Goal: Task Accomplishment & Management: Manage account settings

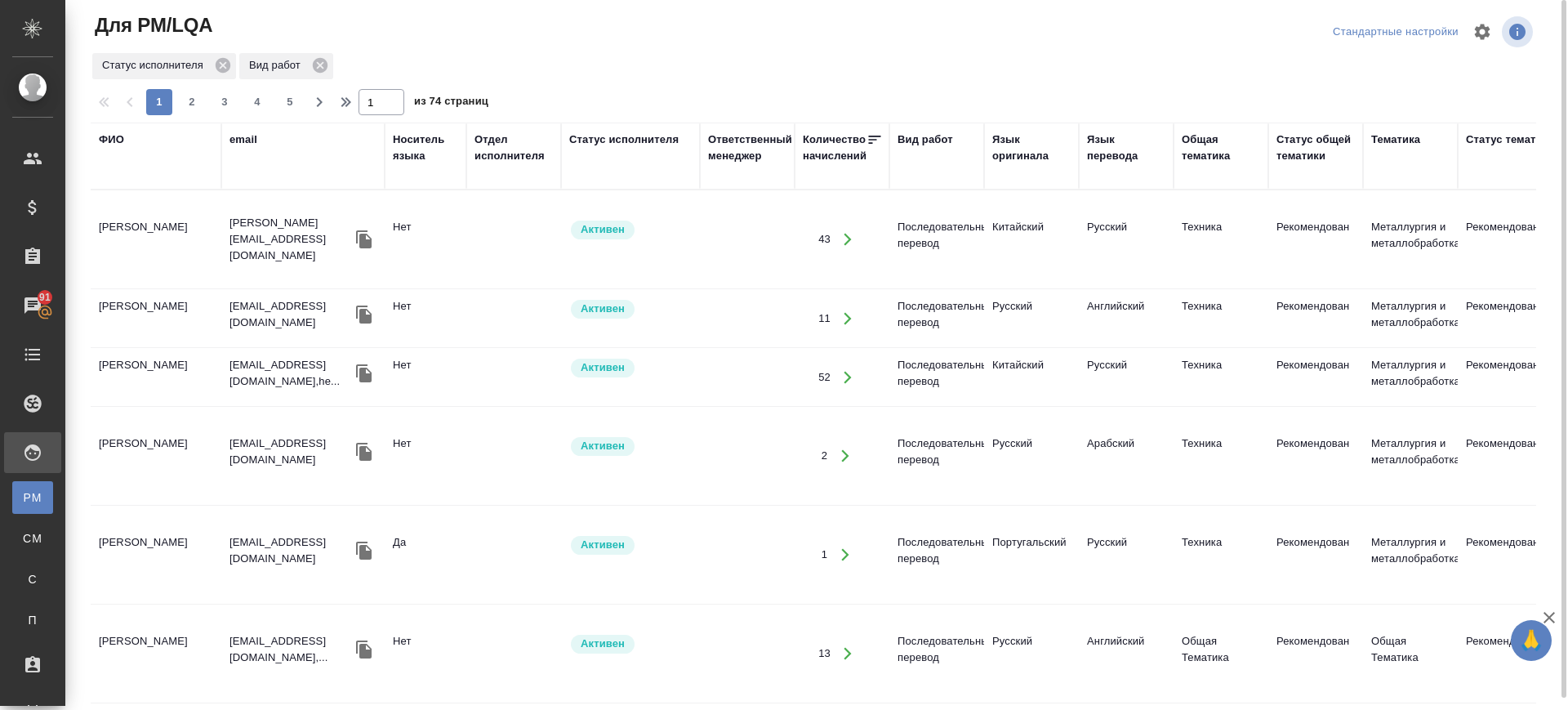
click at [250, 139] on div "email" at bounding box center [243, 139] width 27 height 16
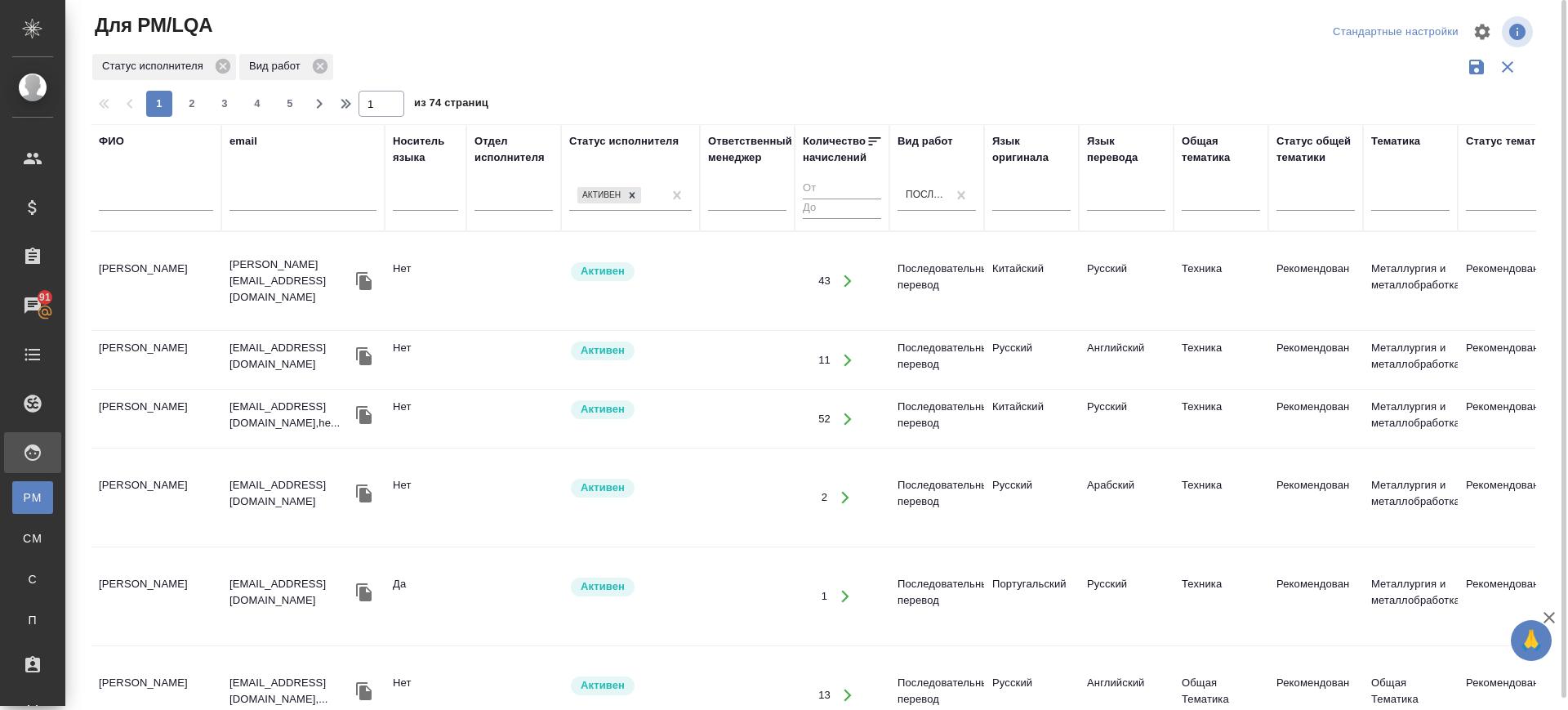
click at [256, 203] on input "text" at bounding box center [302, 201] width 147 height 21
click at [635, 197] on icon at bounding box center [632, 195] width 11 height 11
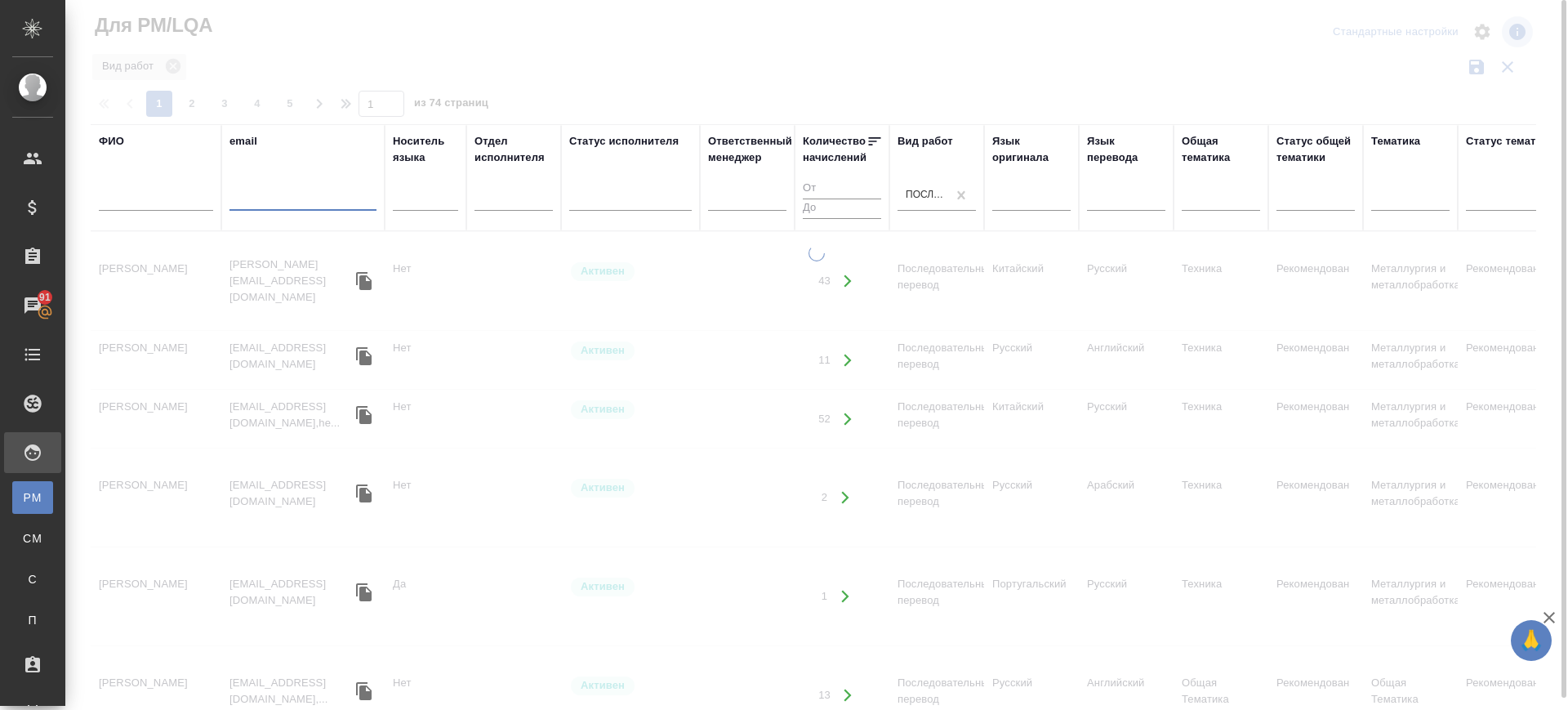
click at [339, 192] on input "text" at bounding box center [302, 201] width 147 height 21
paste input "(ildarssabom@mail.ru"
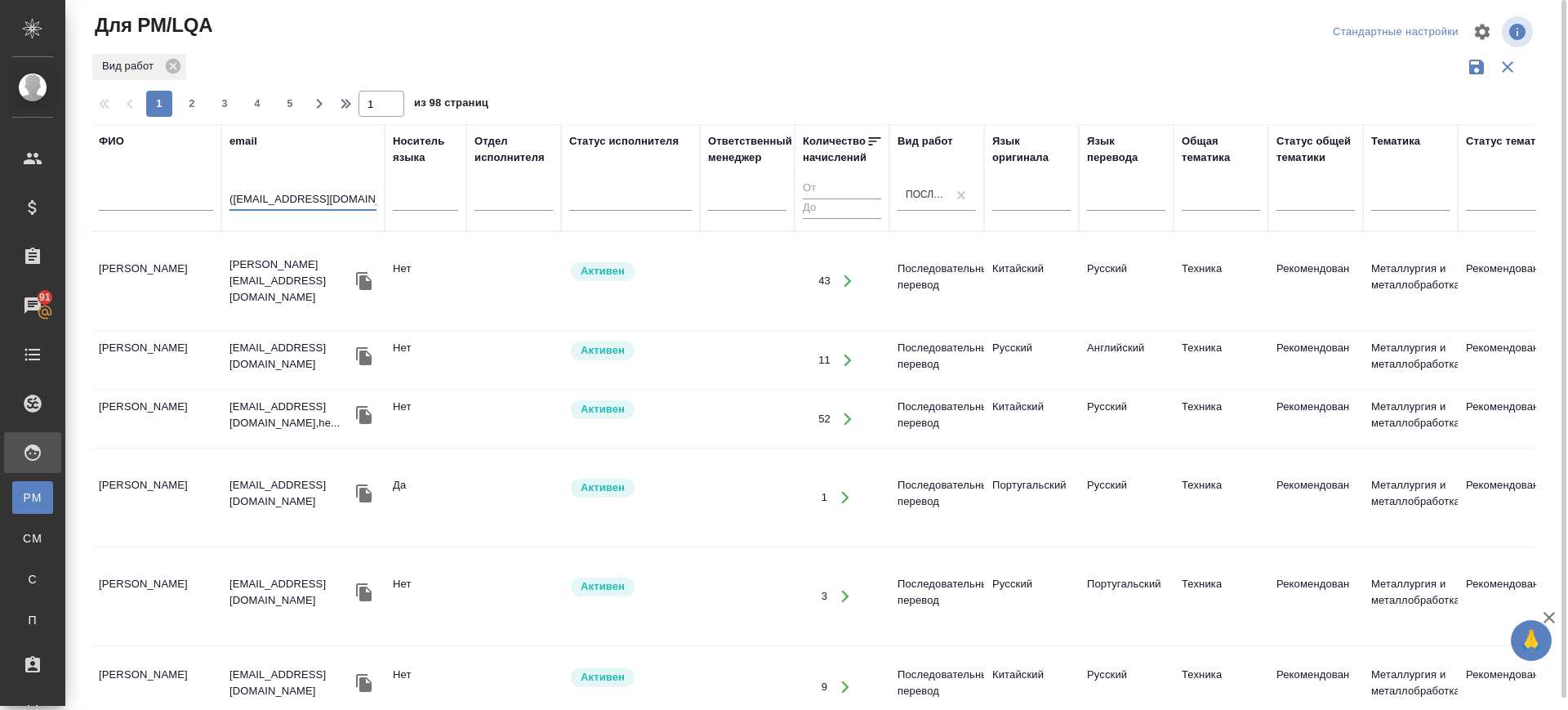
click at [233, 202] on input "(ildarssabom@mail.ru" at bounding box center [302, 201] width 147 height 21
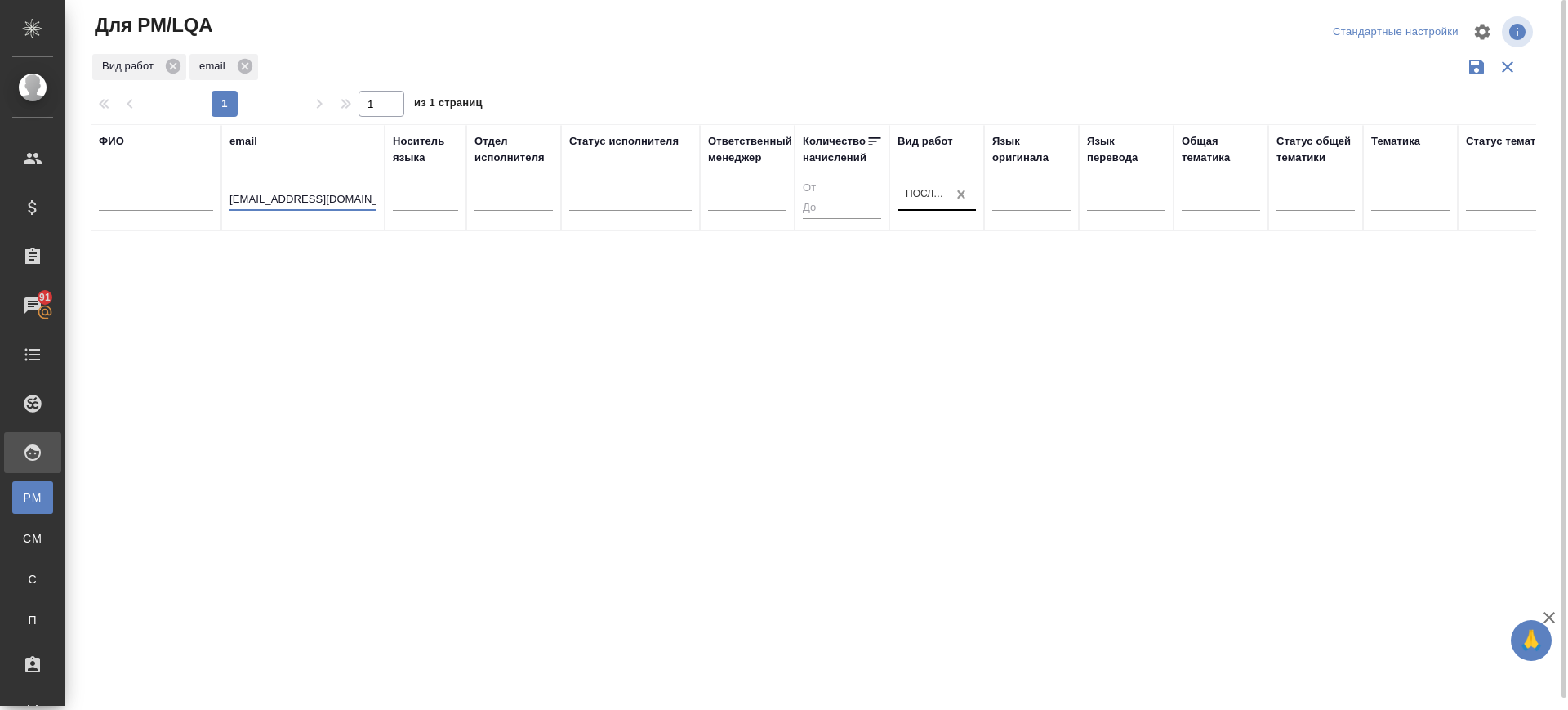
type input "ildarssabom@mail.ru"
drag, startPoint x: 961, startPoint y: 192, endPoint x: 954, endPoint y: 197, distance: 8.6
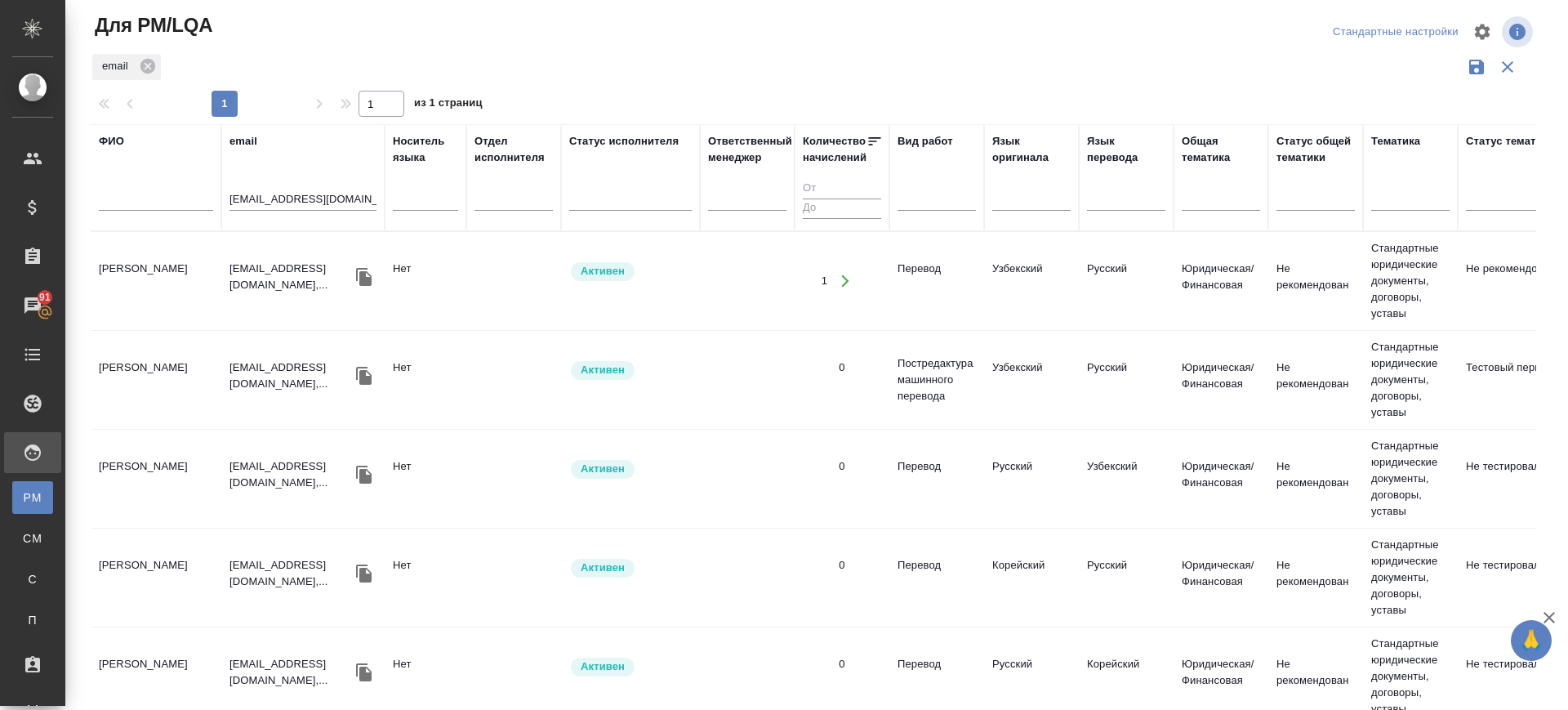
click at [152, 274] on td "Хайруллин Ильдар Фаритович" at bounding box center [156, 281] width 131 height 57
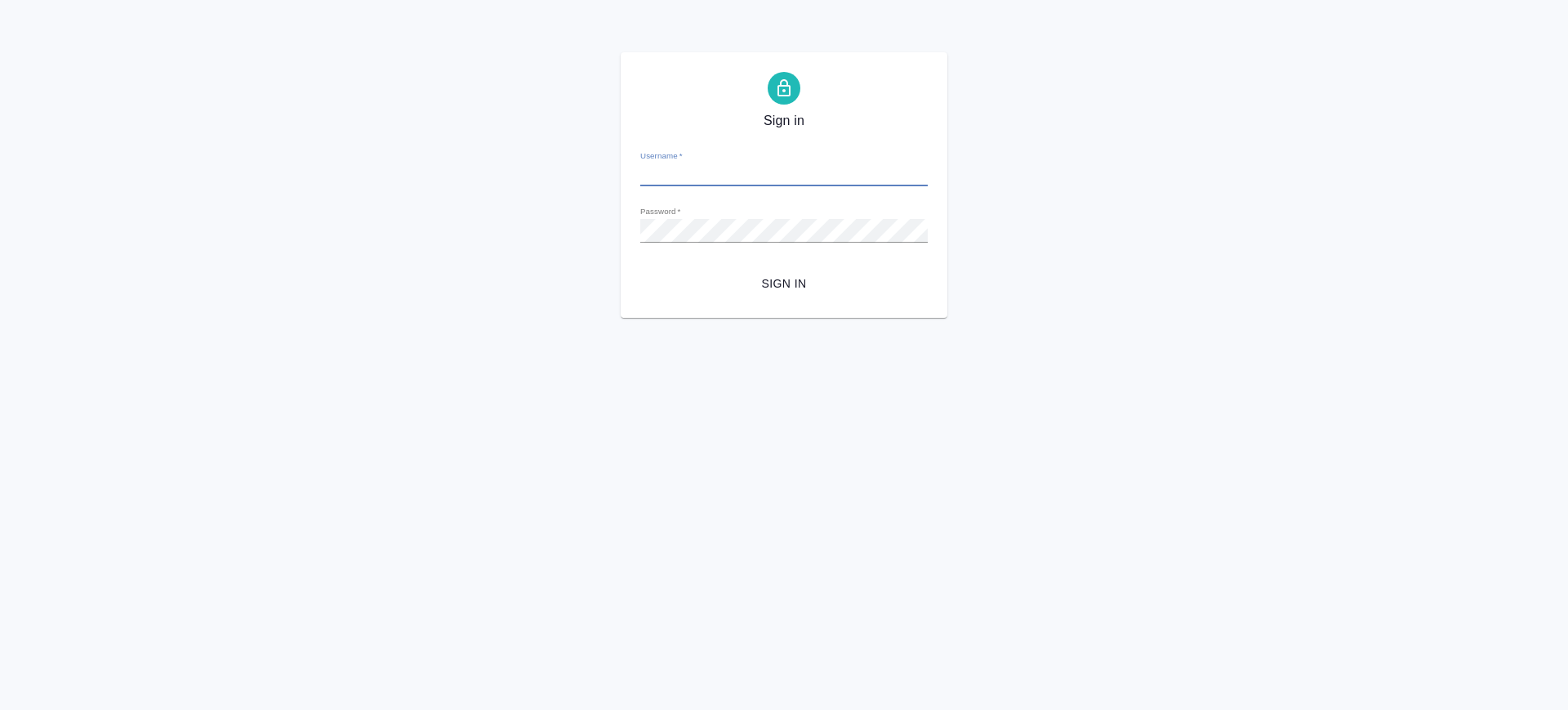
type input "[PERSON_NAME][EMAIL_ADDRESS][DOMAIN_NAME]"
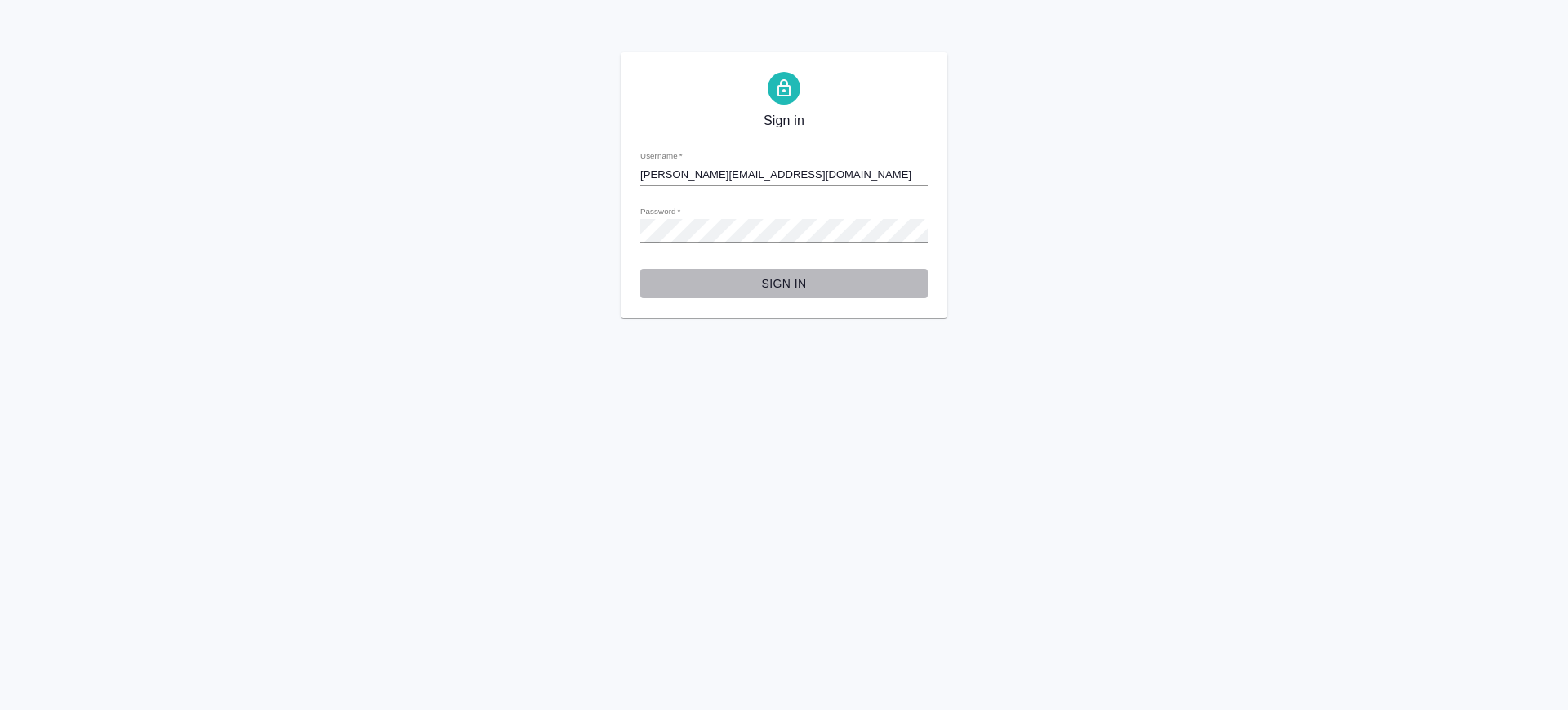
click at [777, 269] on button "Sign in" at bounding box center [784, 284] width 287 height 30
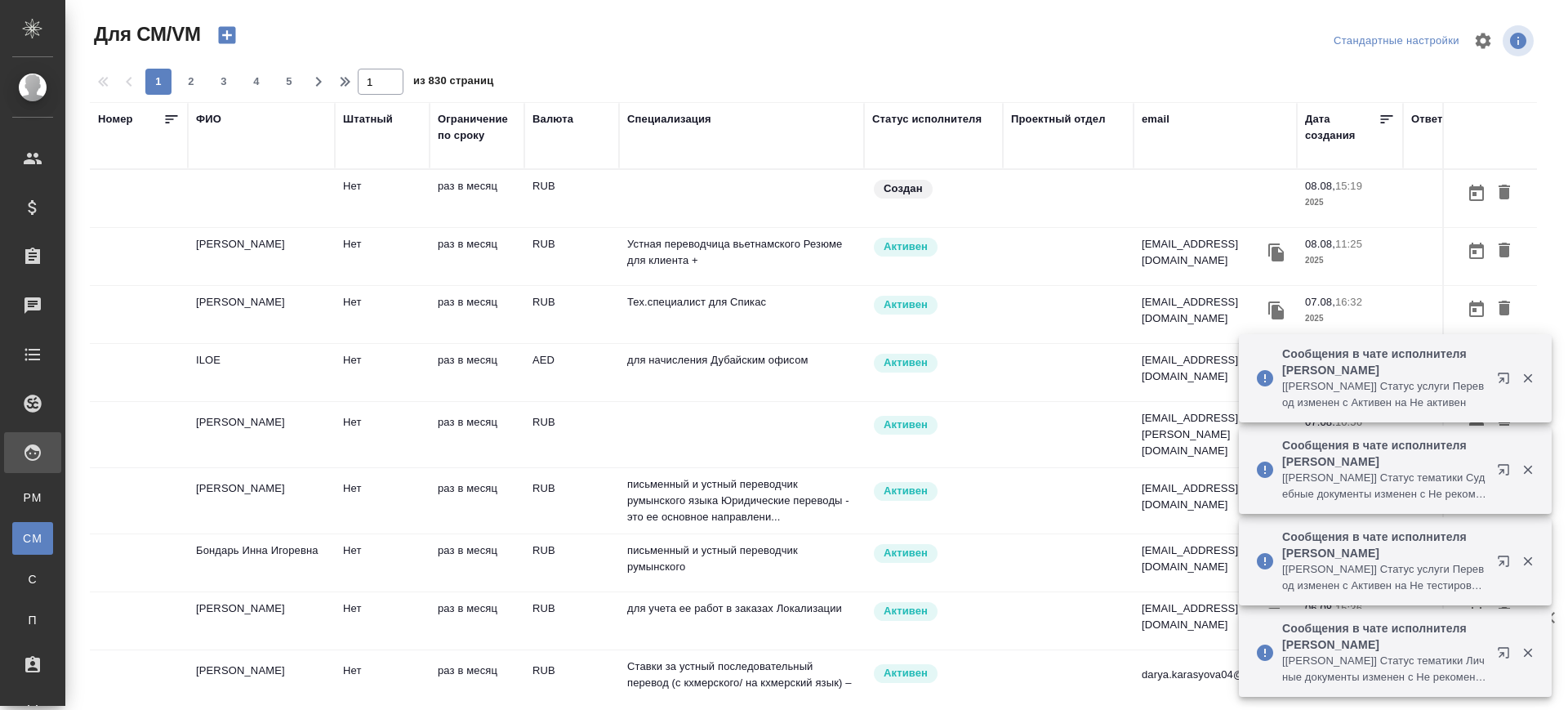
click at [1149, 116] on div "email" at bounding box center [1155, 118] width 27 height 16
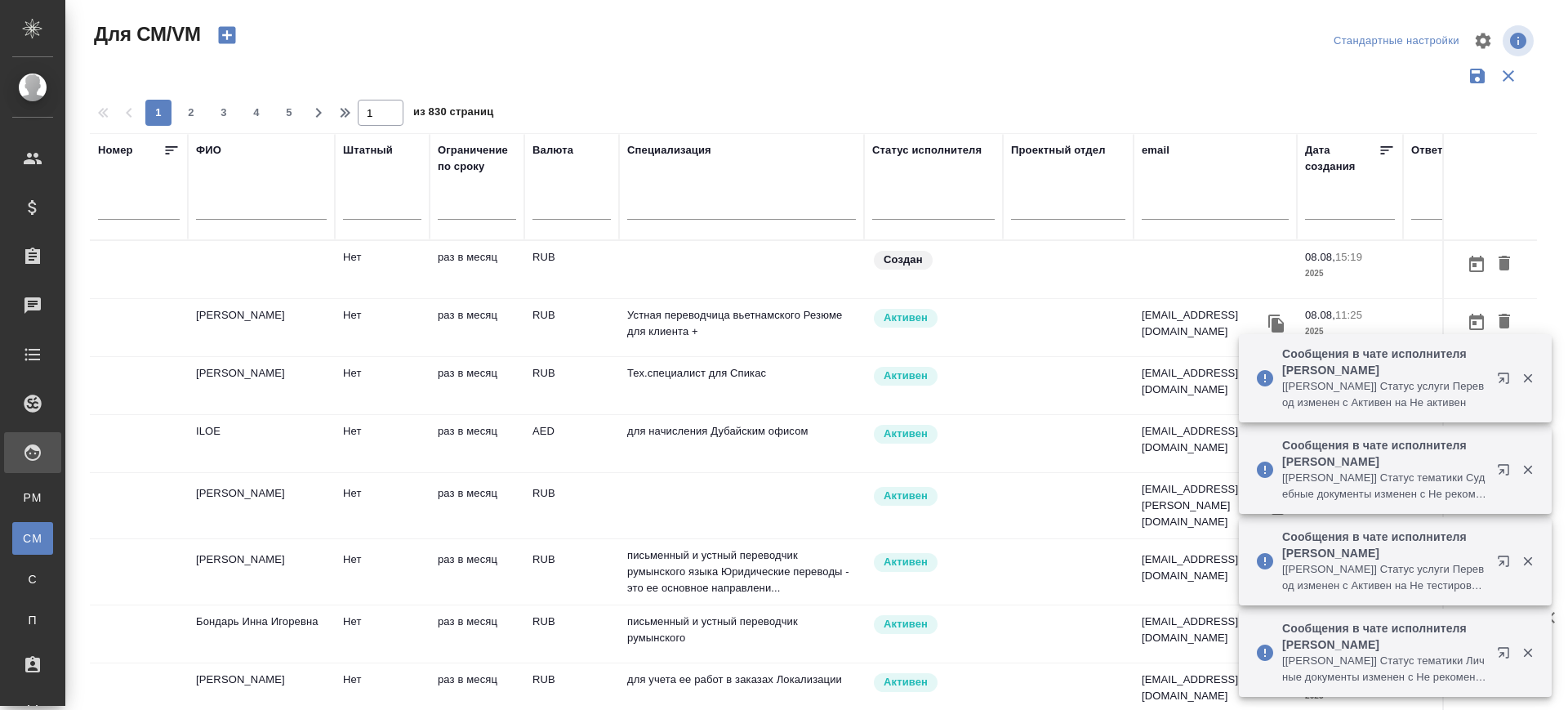
click at [1168, 222] on div at bounding box center [1215, 211] width 147 height 40
click at [1167, 210] on input "text" at bounding box center [1215, 209] width 147 height 21
paste input "[EMAIL_ADDRESS][DOMAIN_NAME]"
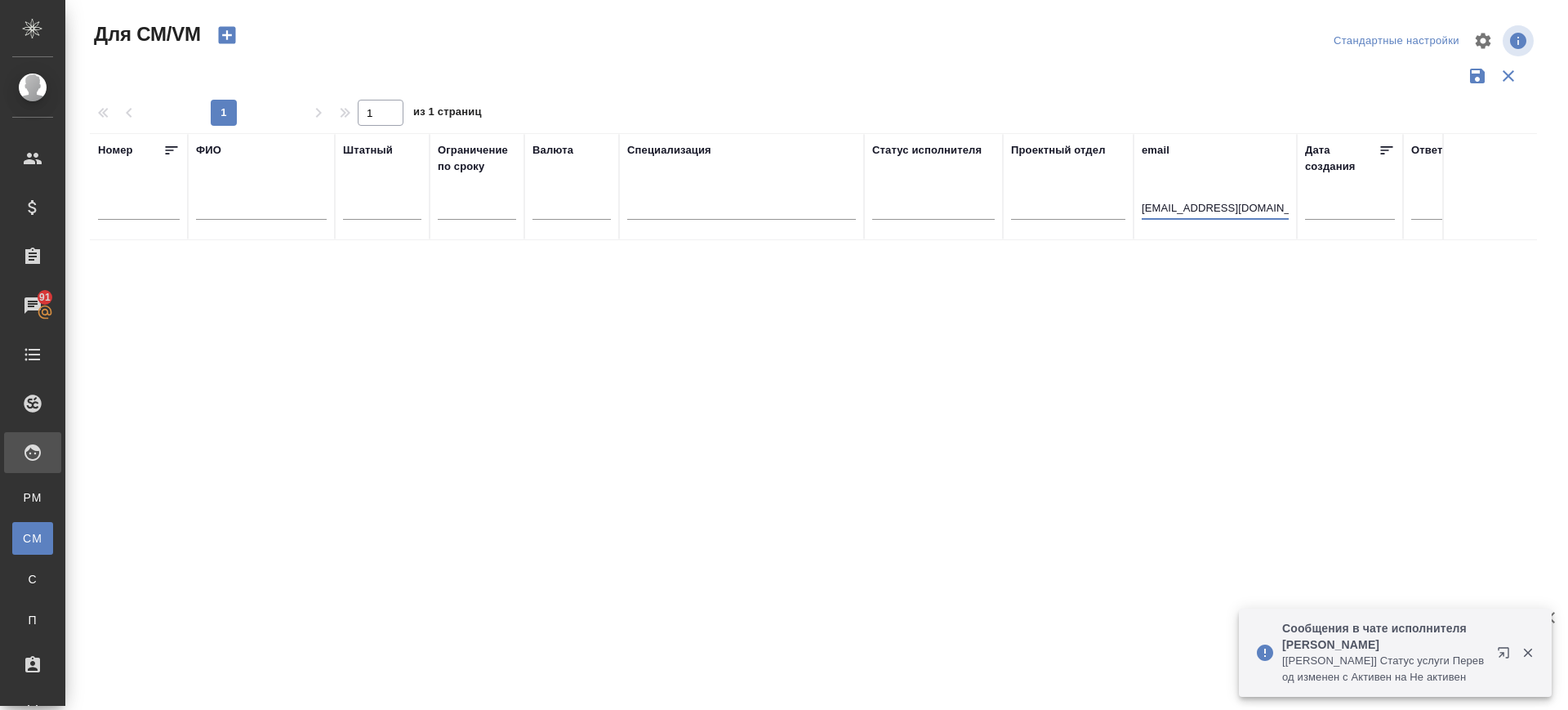
click at [1253, 205] on input "[EMAIL_ADDRESS][DOMAIN_NAME]" at bounding box center [1215, 209] width 147 height 21
paste input "[EMAIL_ADDRESS][DOMAIN_NAME];"
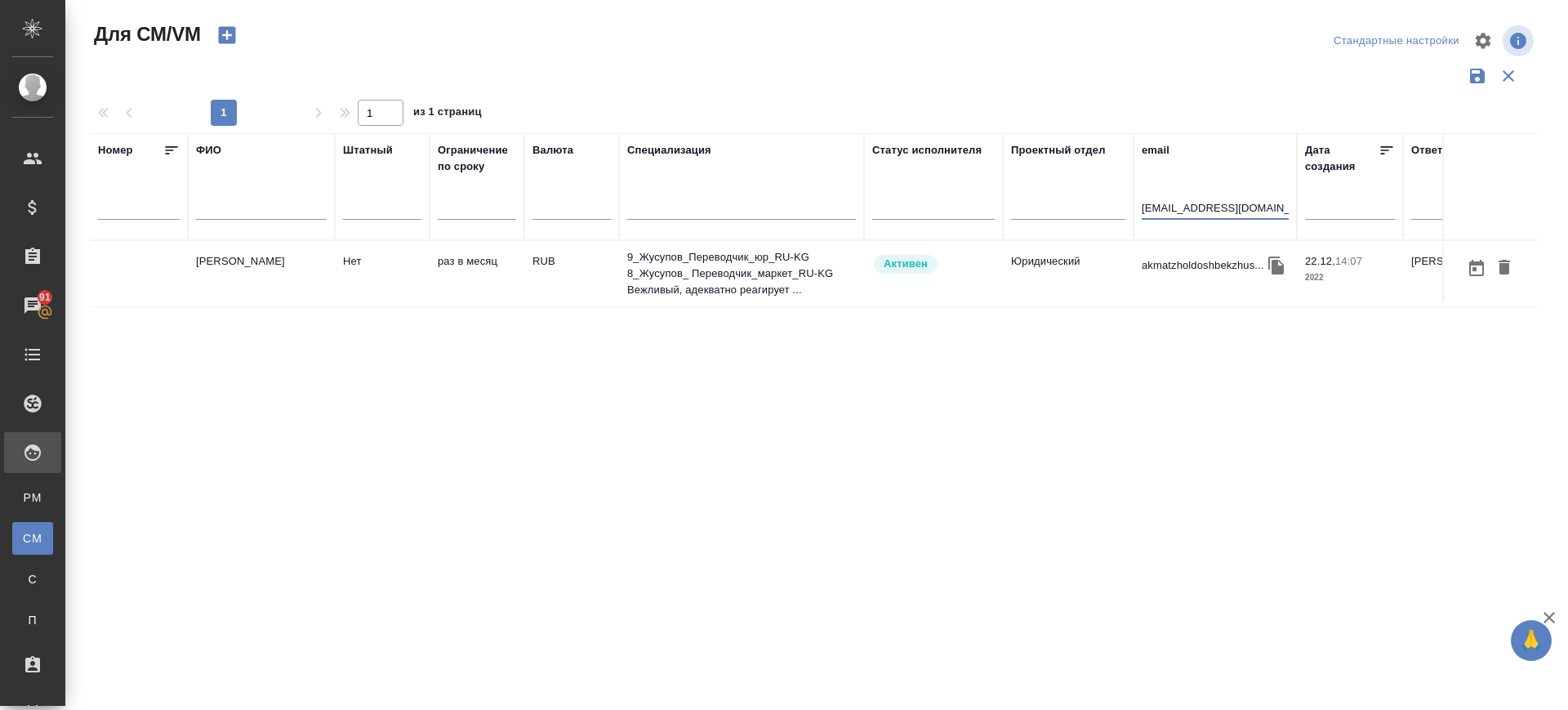
click at [208, 286] on td "[PERSON_NAME]" at bounding box center [261, 274] width 147 height 57
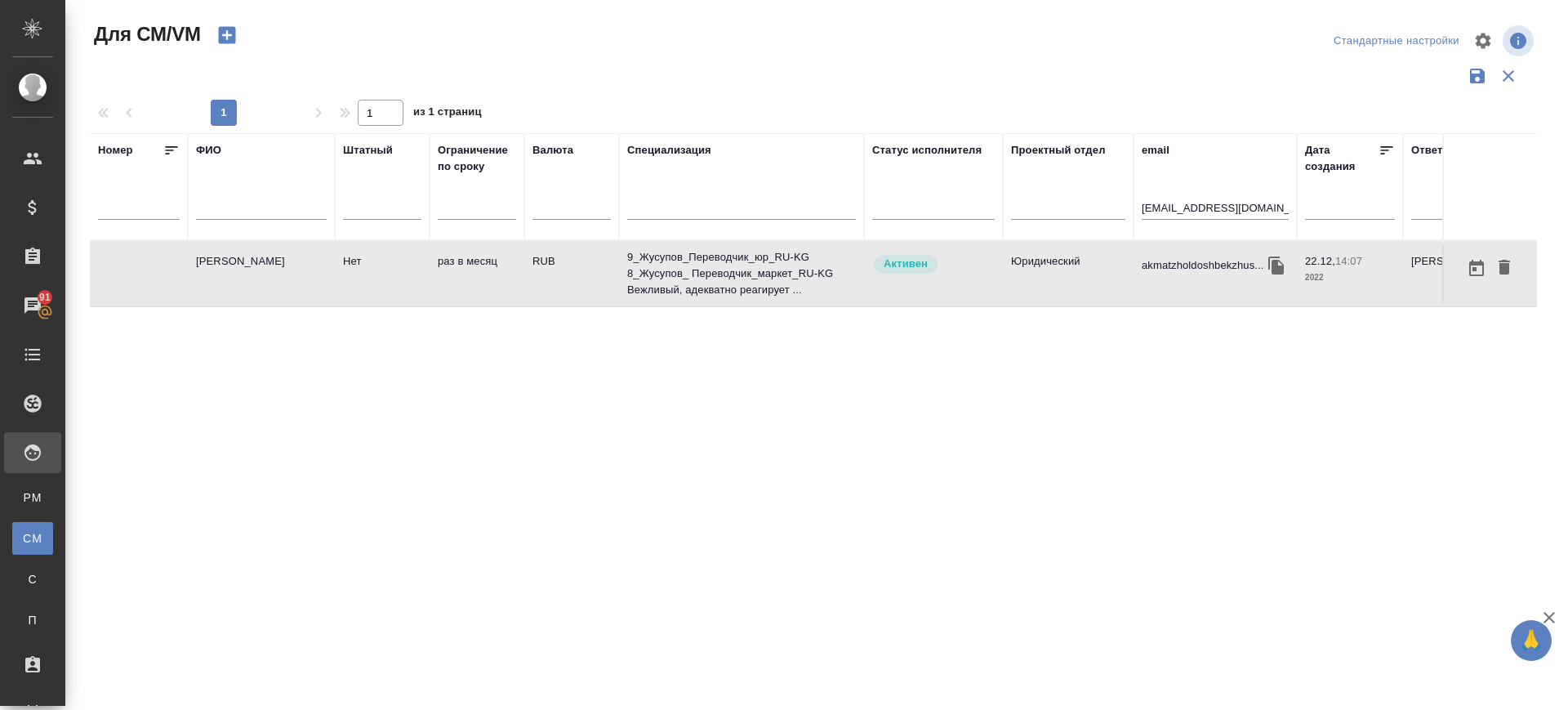
click at [208, 286] on td "[PERSON_NAME]" at bounding box center [261, 274] width 147 height 57
click at [1162, 216] on input "a_zholdosh@mail.ru" at bounding box center [1215, 209] width 147 height 21
click at [1162, 215] on input "a_zholdosh@mail.ru" at bounding box center [1215, 209] width 147 height 21
click at [1162, 214] on input "a_zholdosh@mail.ru" at bounding box center [1215, 209] width 147 height 21
paste input "timur.kayyran@gmail.com"
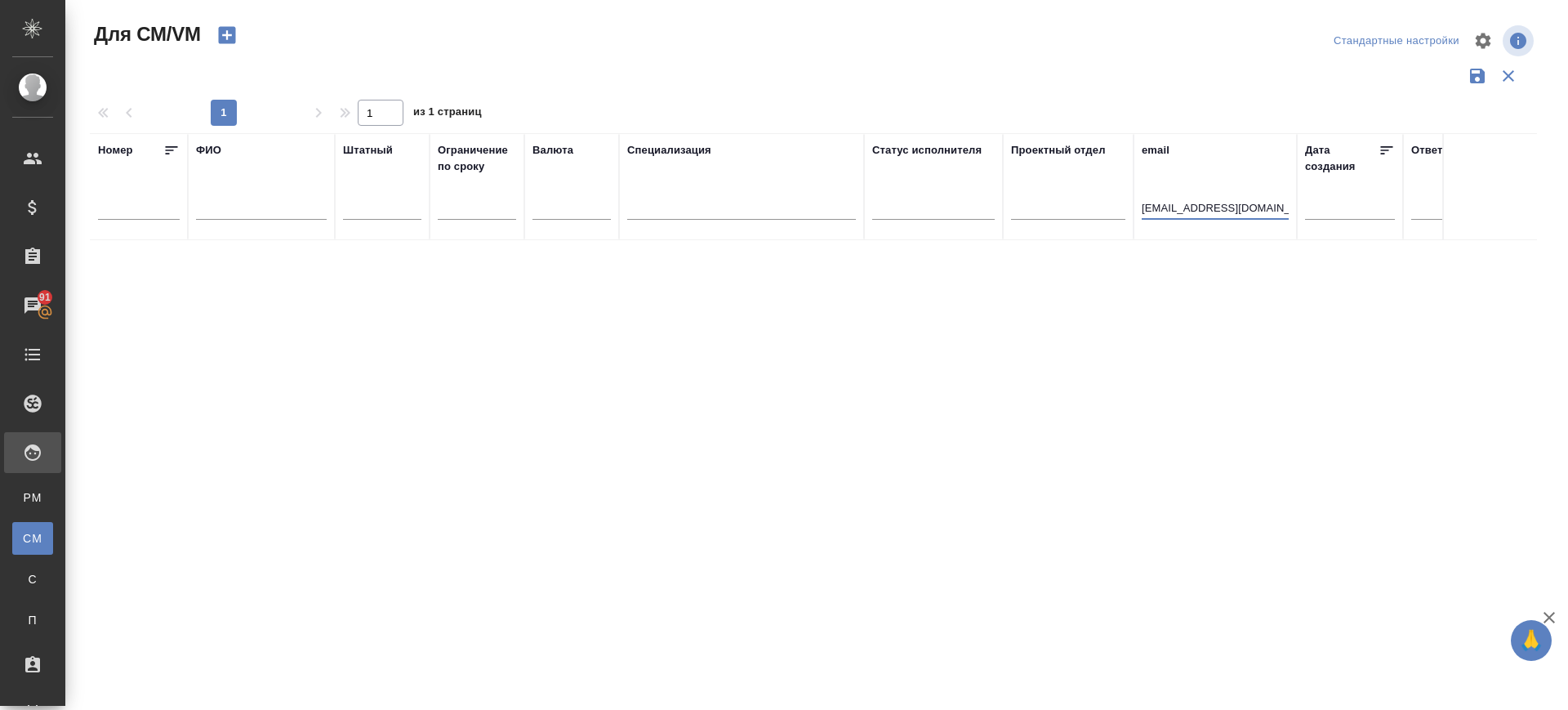
type input "timur.kayyran@gmail.com"
drag, startPoint x: 1277, startPoint y: 213, endPoint x: 981, endPoint y: 235, distance: 296.8
click at [981, 235] on tr "Номер ФИО Штатный Ограничение по сроку Валюта Специализация Статус исполнителя …" at bounding box center [962, 186] width 1744 height 107
click at [208, 214] on input "text" at bounding box center [261, 209] width 131 height 21
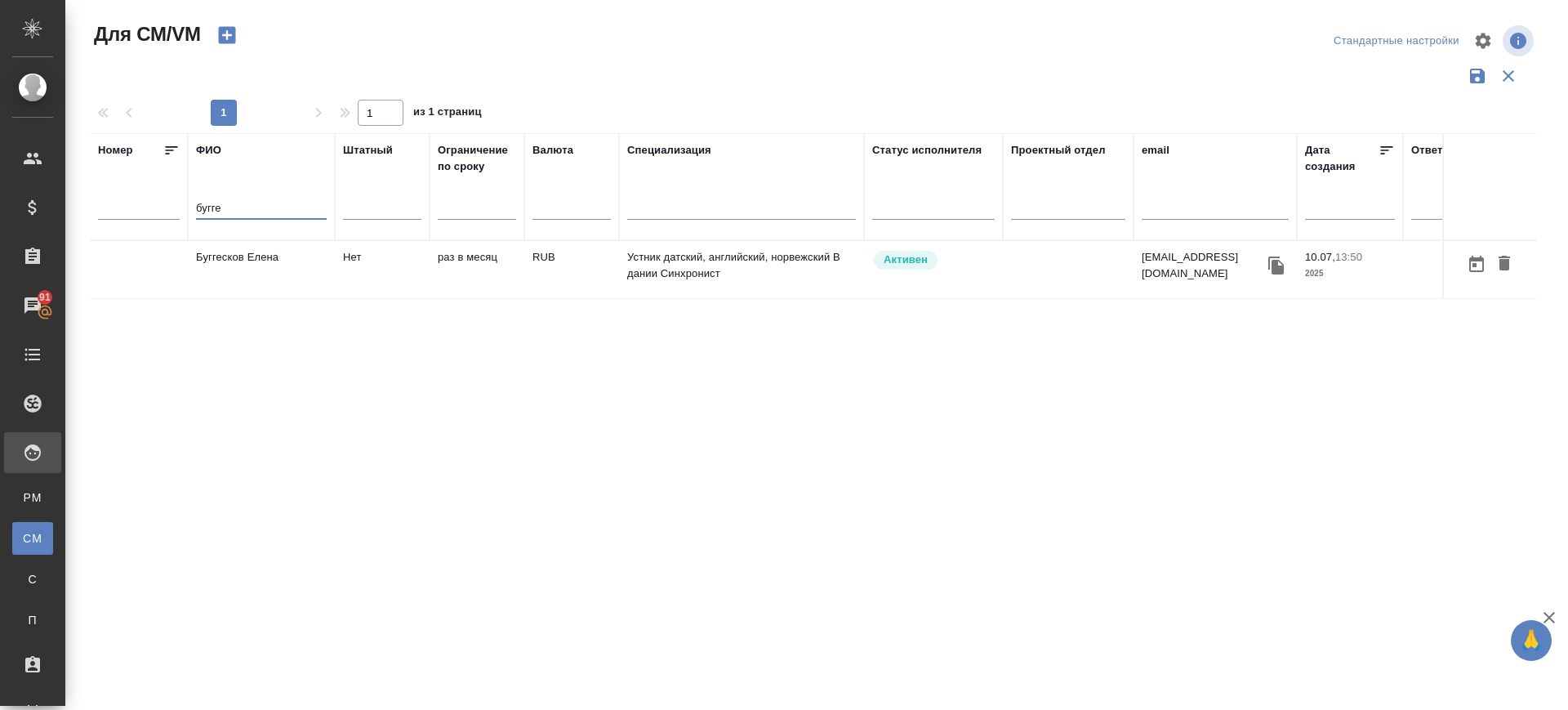
type input "бугге"
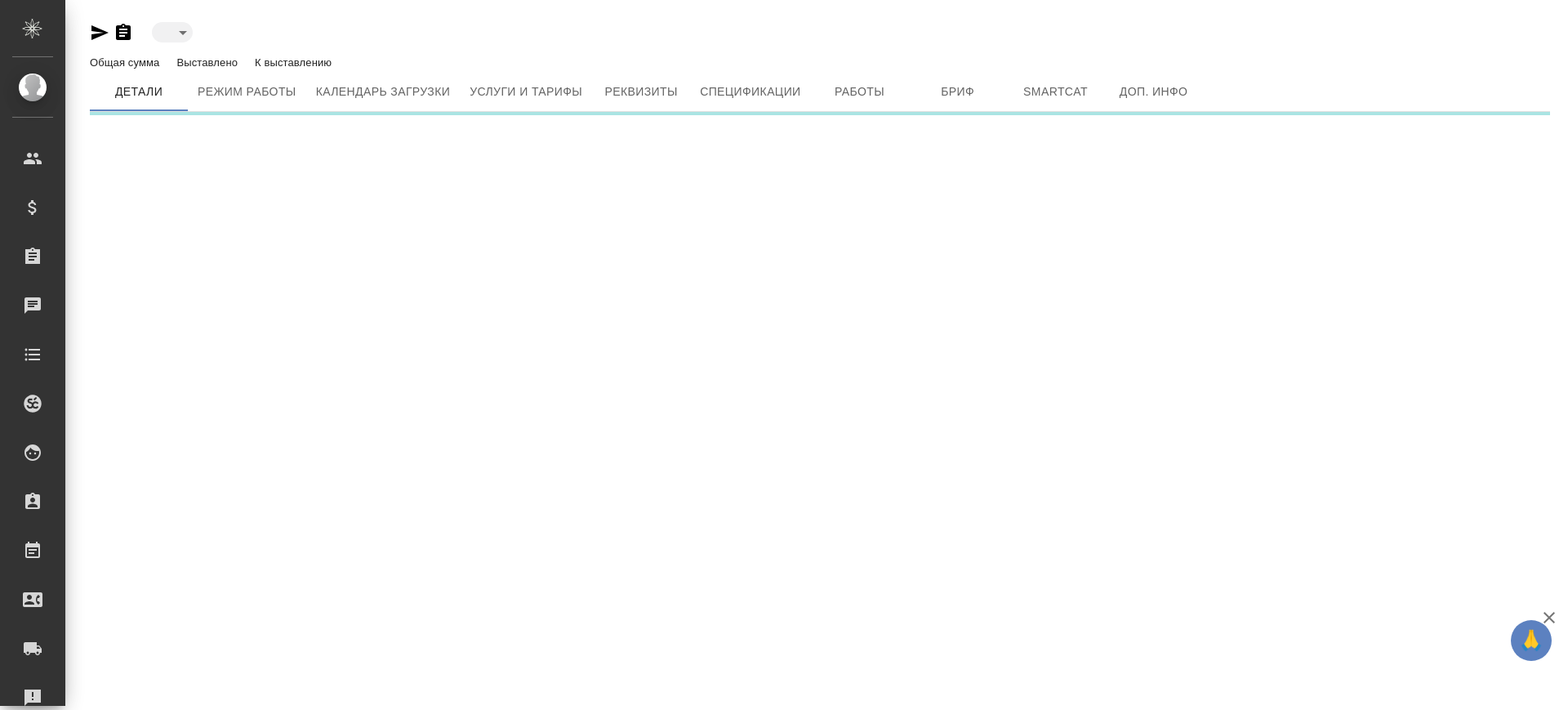
type input "active"
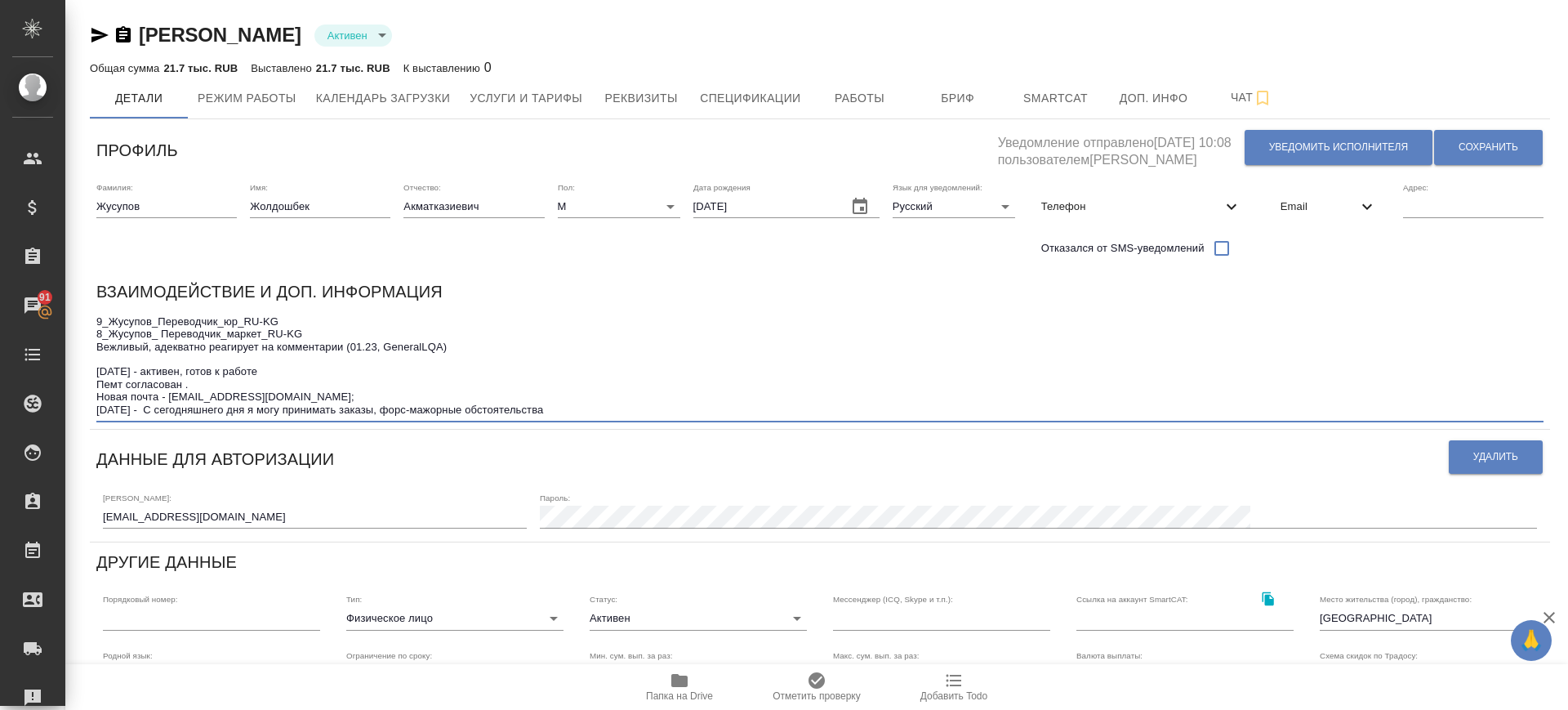
click at [1266, 335] on textarea "9_Жусупов_Переводчик_юр_RU-KG 8_Жусупов_ Переводчик_маркет_RU-KG Вежливый, адек…" at bounding box center [820, 366] width 1447 height 101
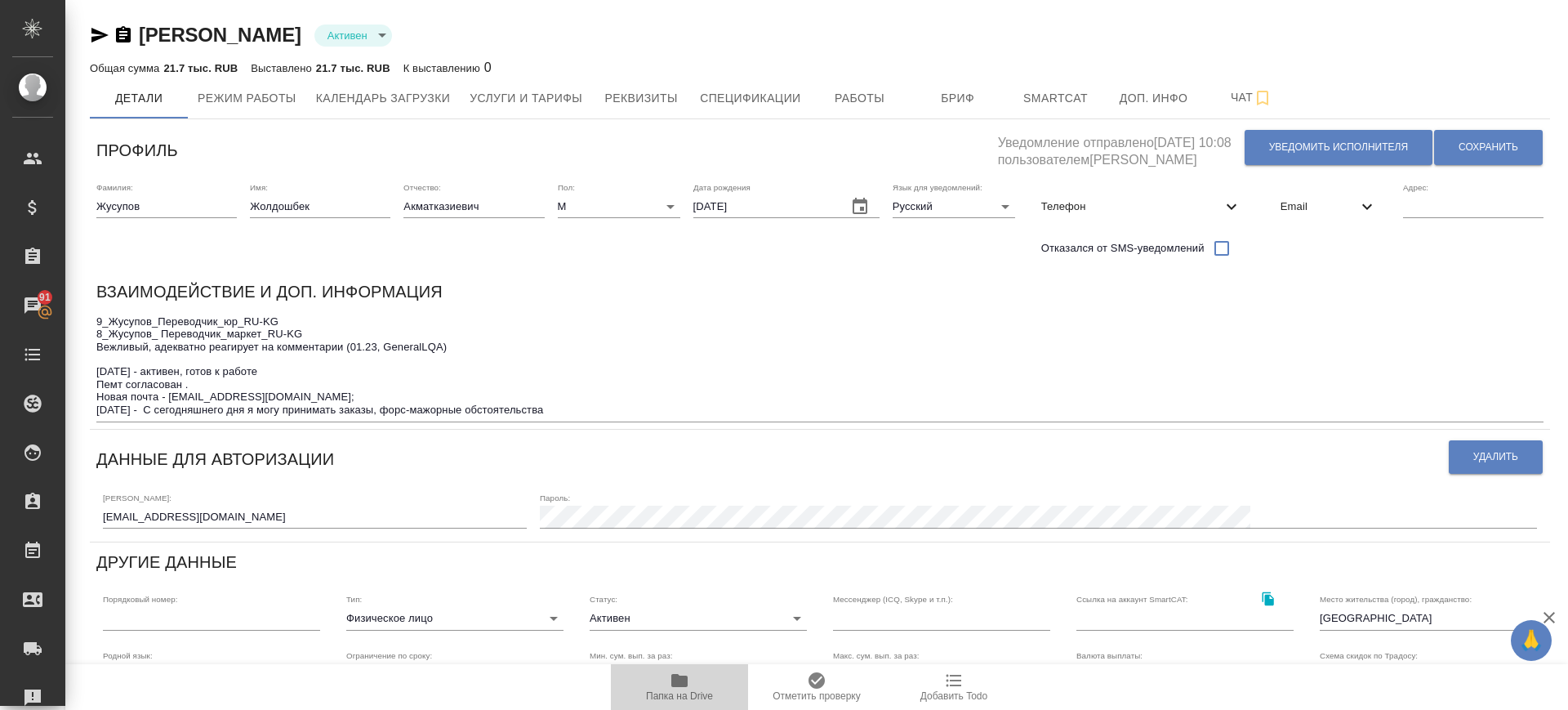
click at [686, 677] on icon "button" at bounding box center [678, 681] width 16 height 13
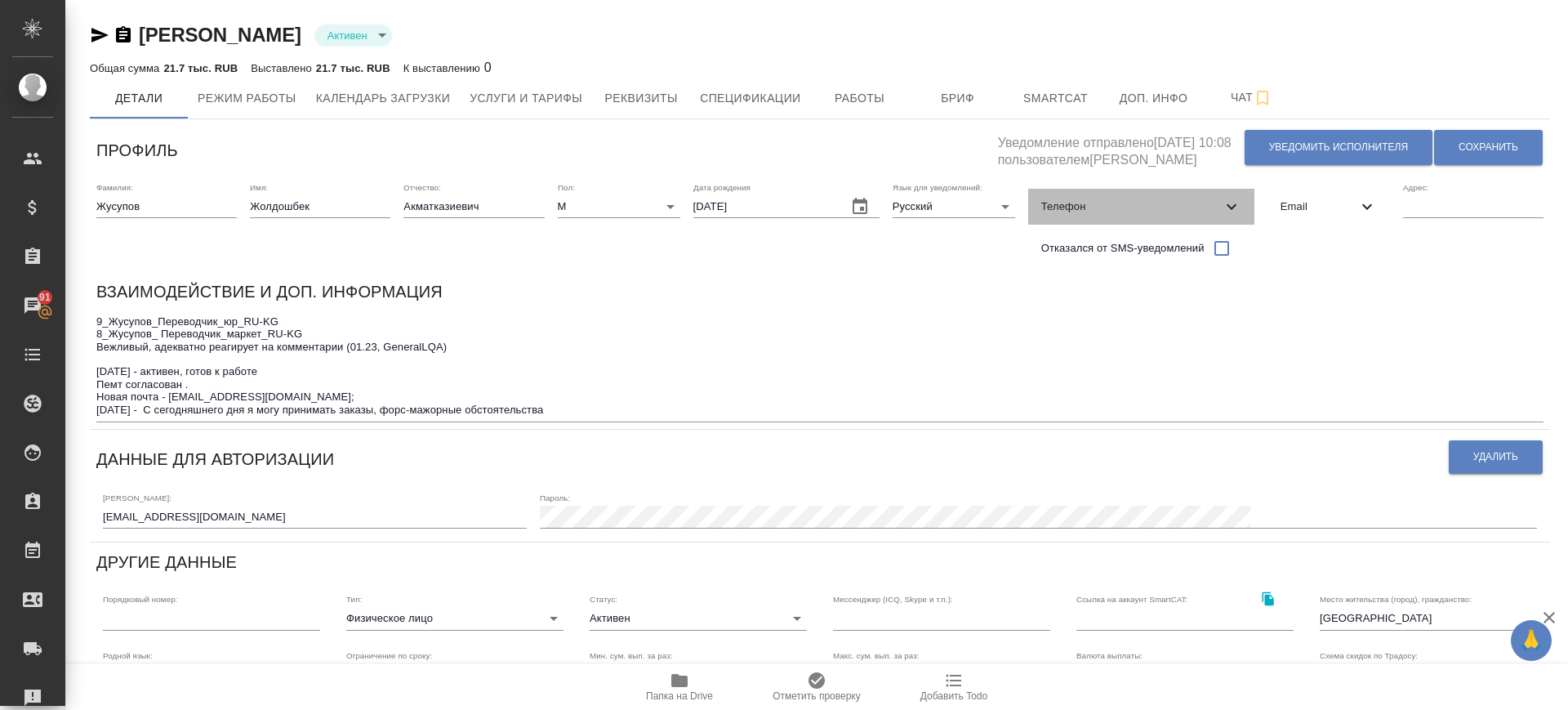
click at [1206, 196] on div "Телефон" at bounding box center [1141, 207] width 226 height 36
select select "KG"
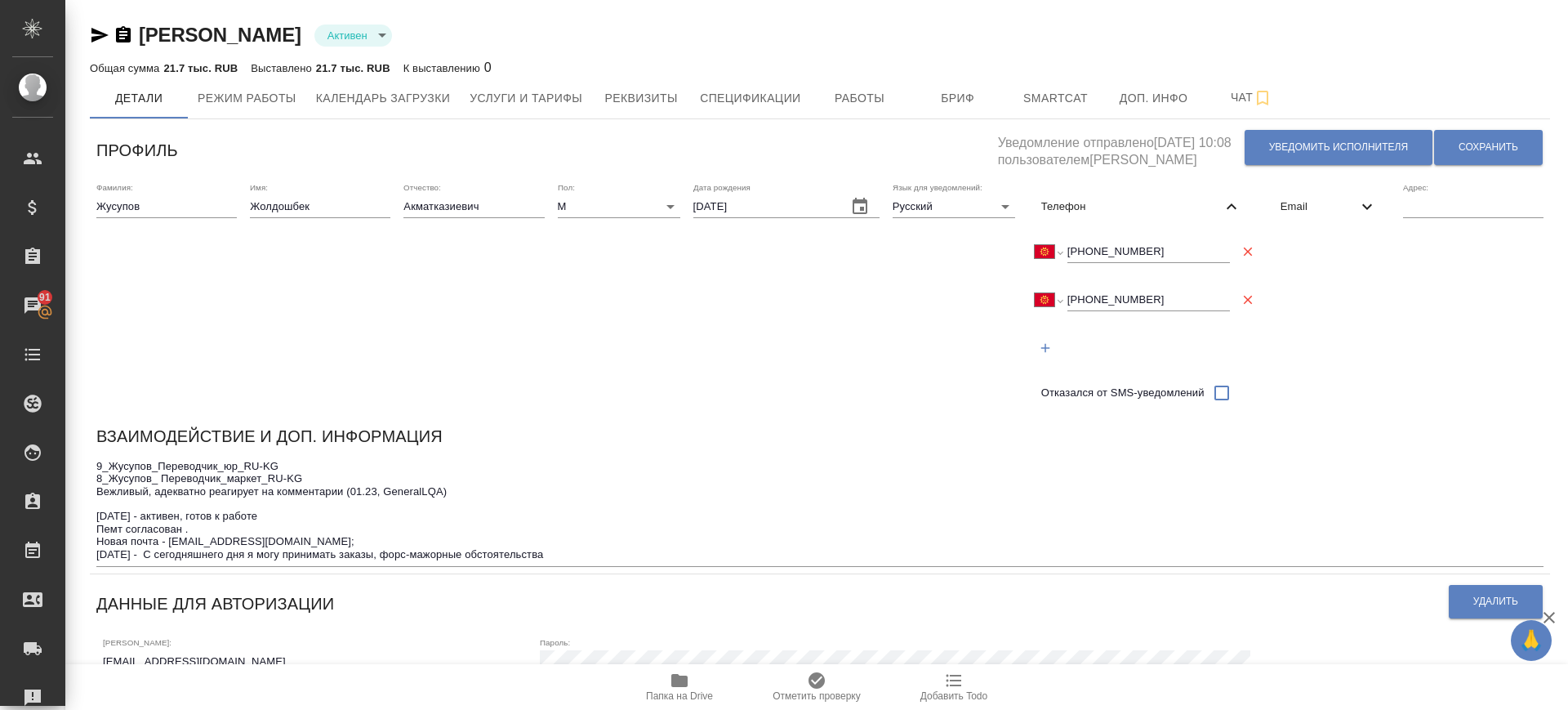
click at [1054, 354] on button "button" at bounding box center [1045, 348] width 33 height 33
select select "RU"
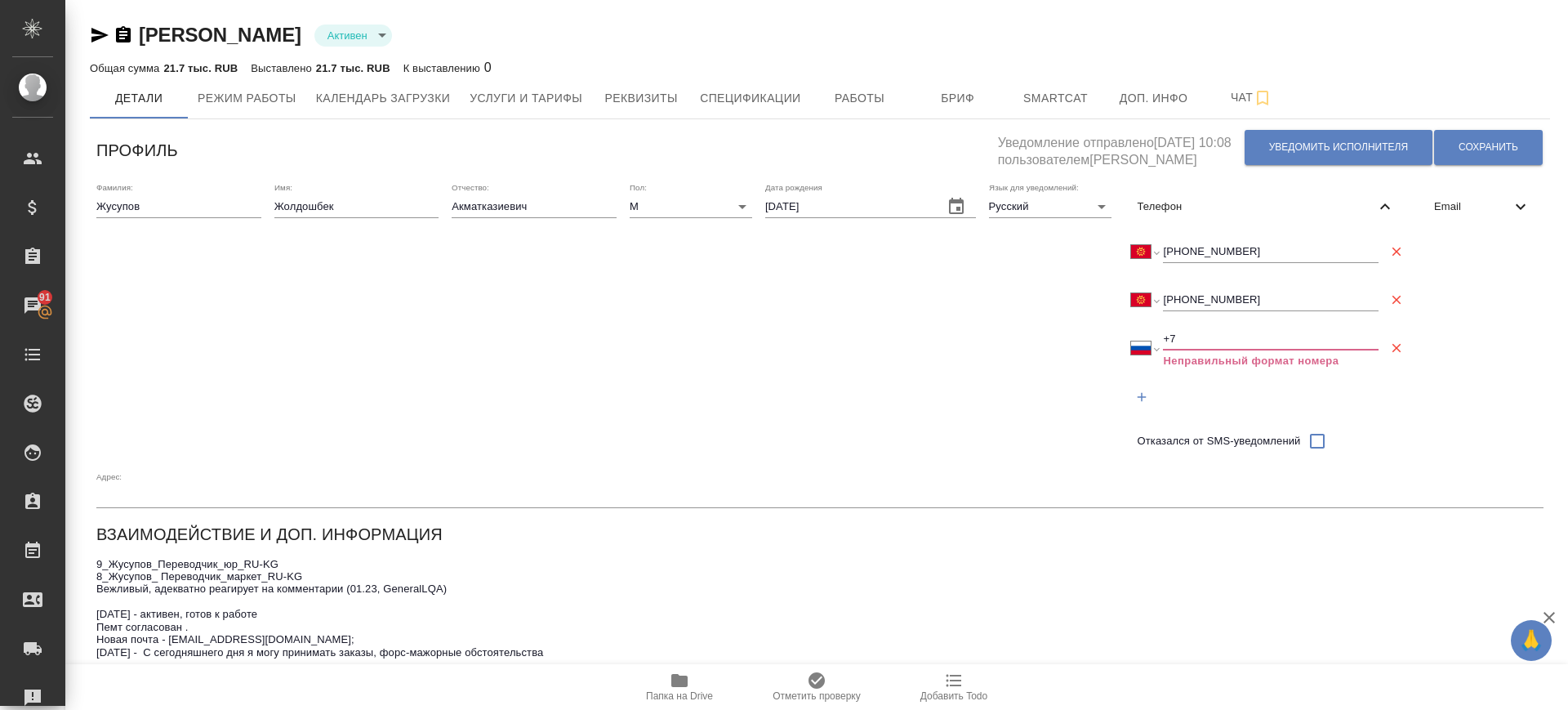
drag, startPoint x: 1174, startPoint y: 328, endPoint x: 1106, endPoint y: 348, distance: 70.9
click at [1106, 347] on div "Фамилия: Жусупов Имя: Жолдошбек Отчество: Акматказиевич Пол: М male Дата рожден…" at bounding box center [820, 345] width 1460 height 339
paste input "996 505 731 011"
type input "+996 505 731 011"
select select "KG"
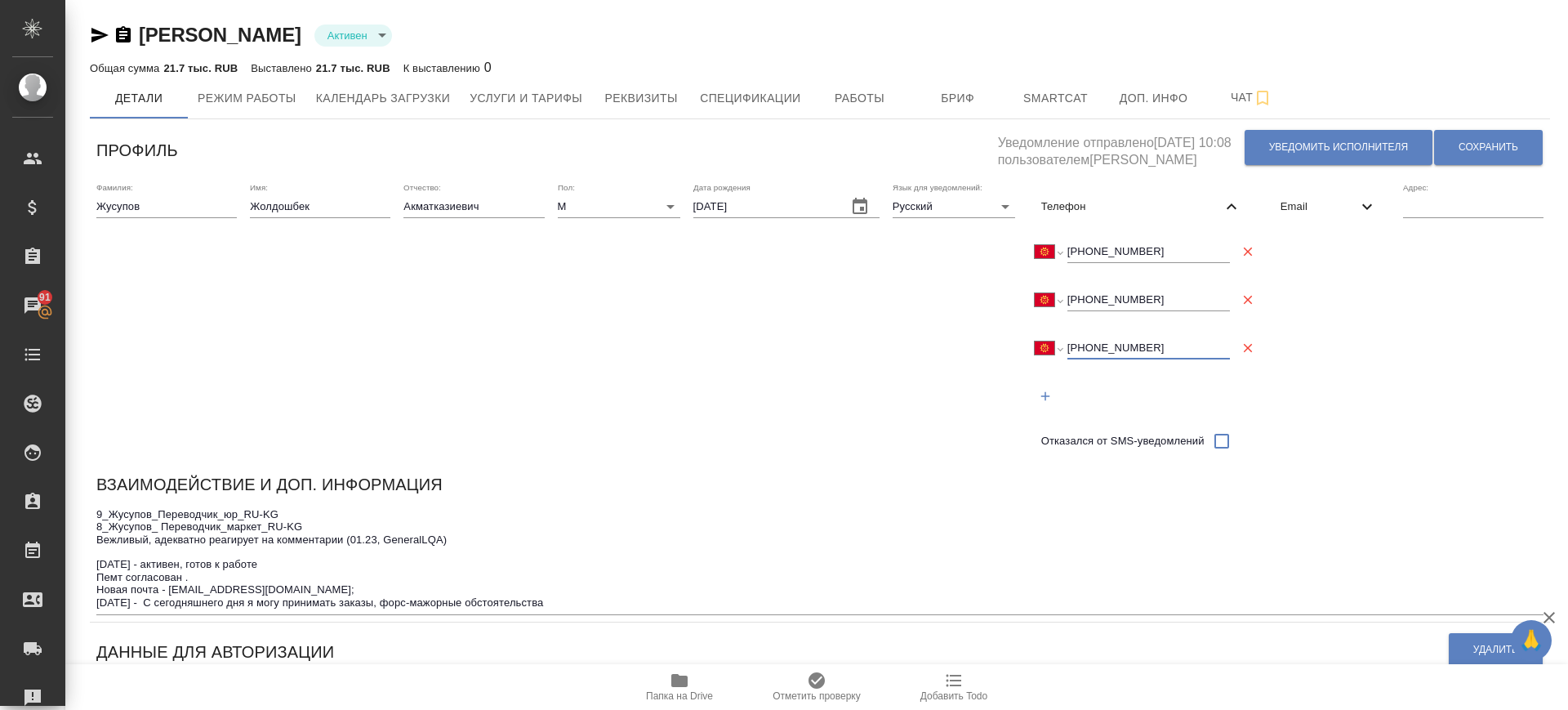
type input "+996 505 731 011"
click at [1243, 348] on icon "button" at bounding box center [1248, 348] width 15 height 15
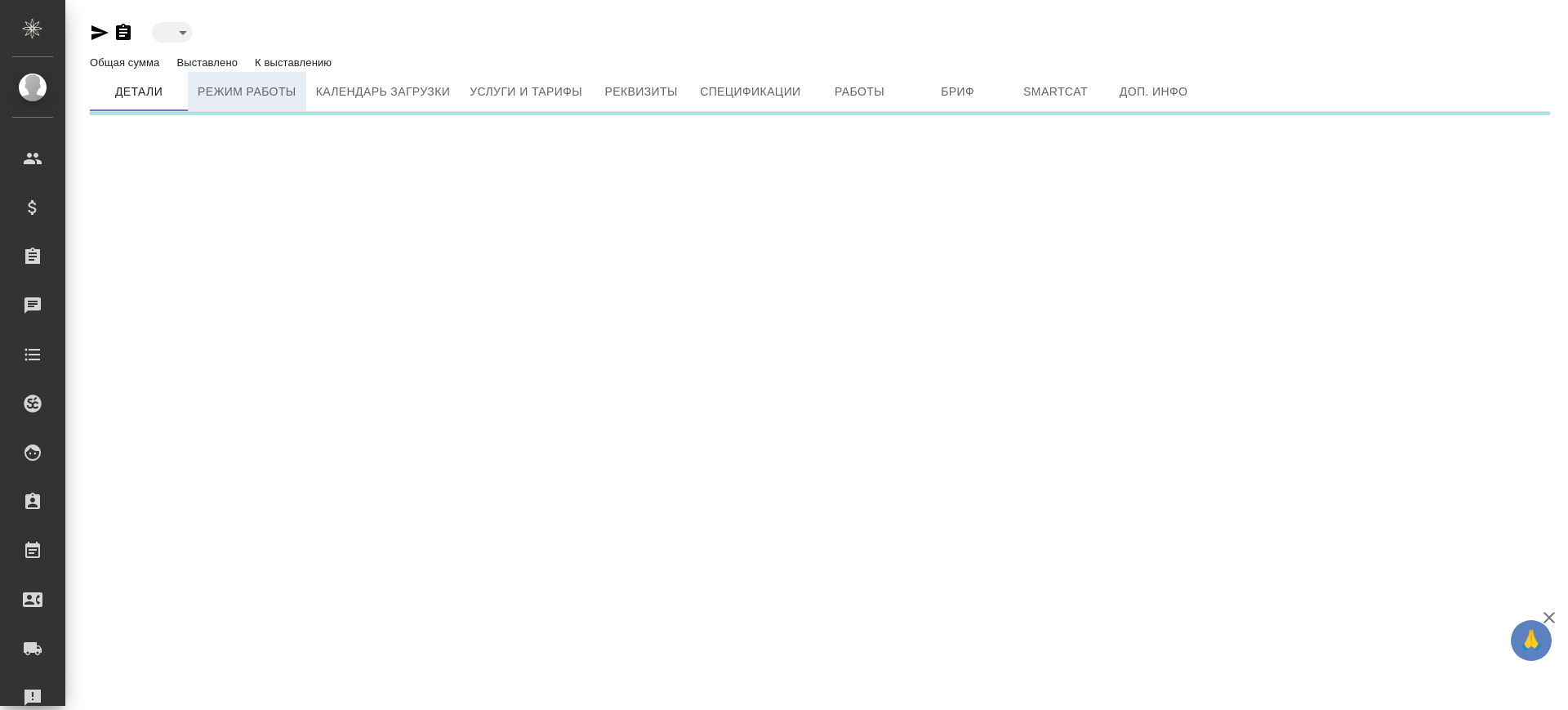
type input "active"
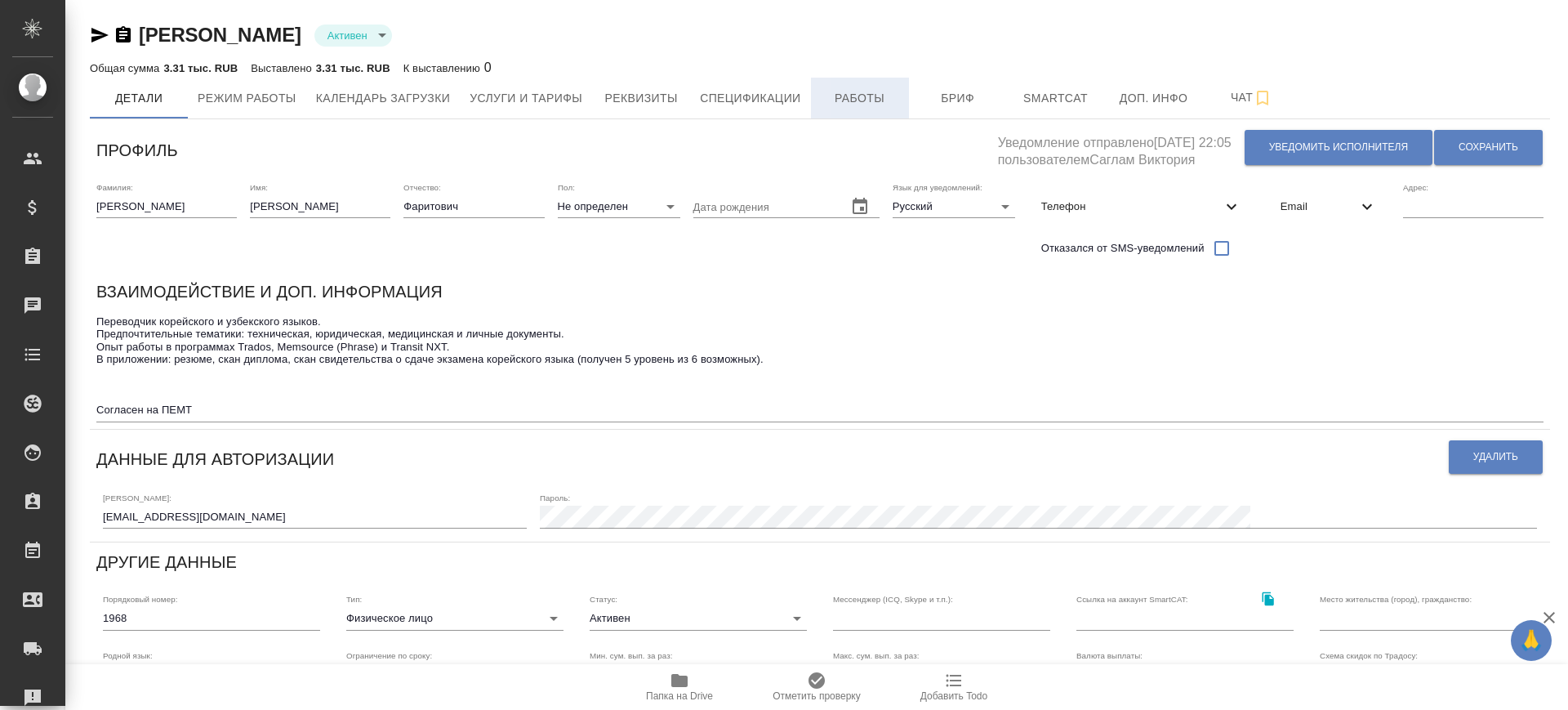
click at [872, 105] on span "Работы" at bounding box center [859, 99] width 79 height 21
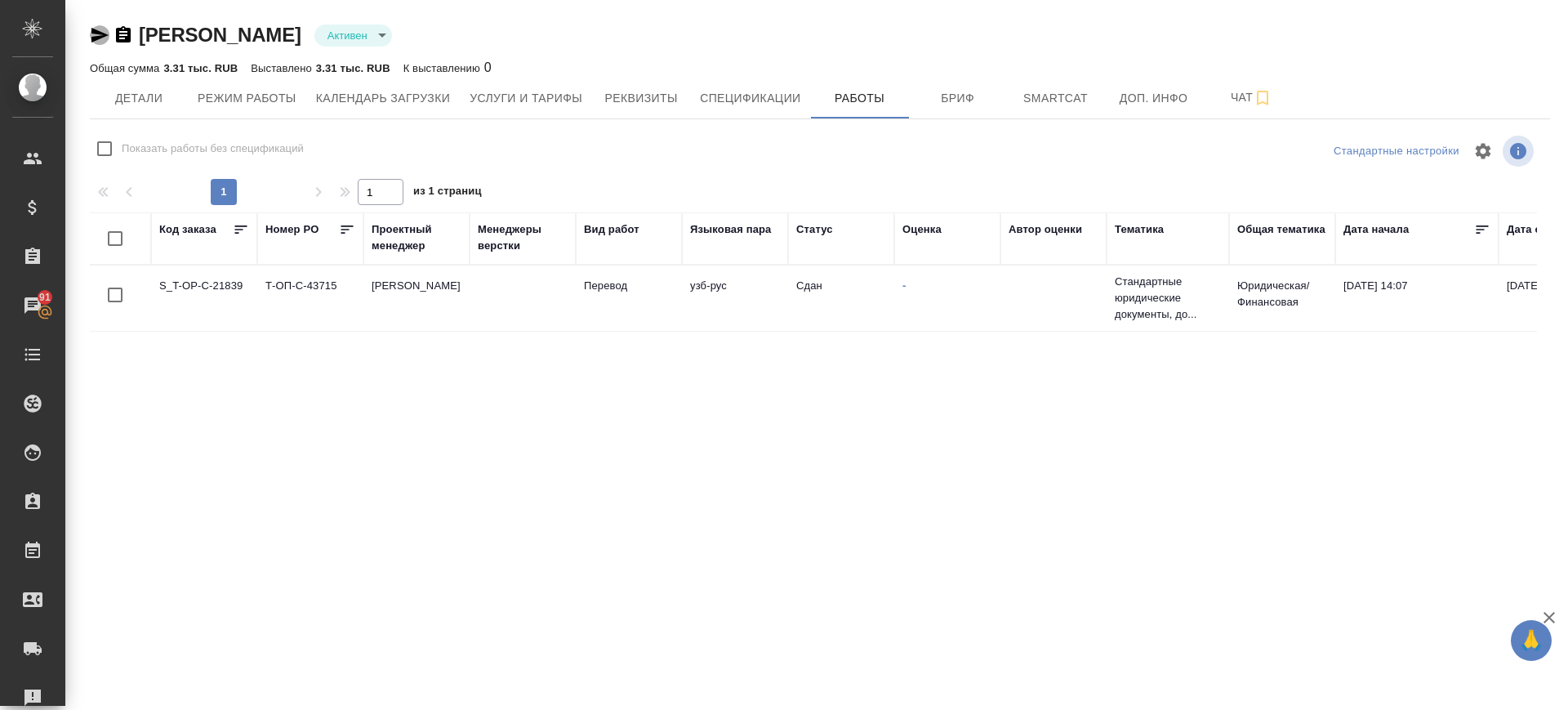
click at [98, 32] on icon "button" at bounding box center [100, 35] width 17 height 15
click at [145, 104] on span "Детали" at bounding box center [138, 99] width 79 height 21
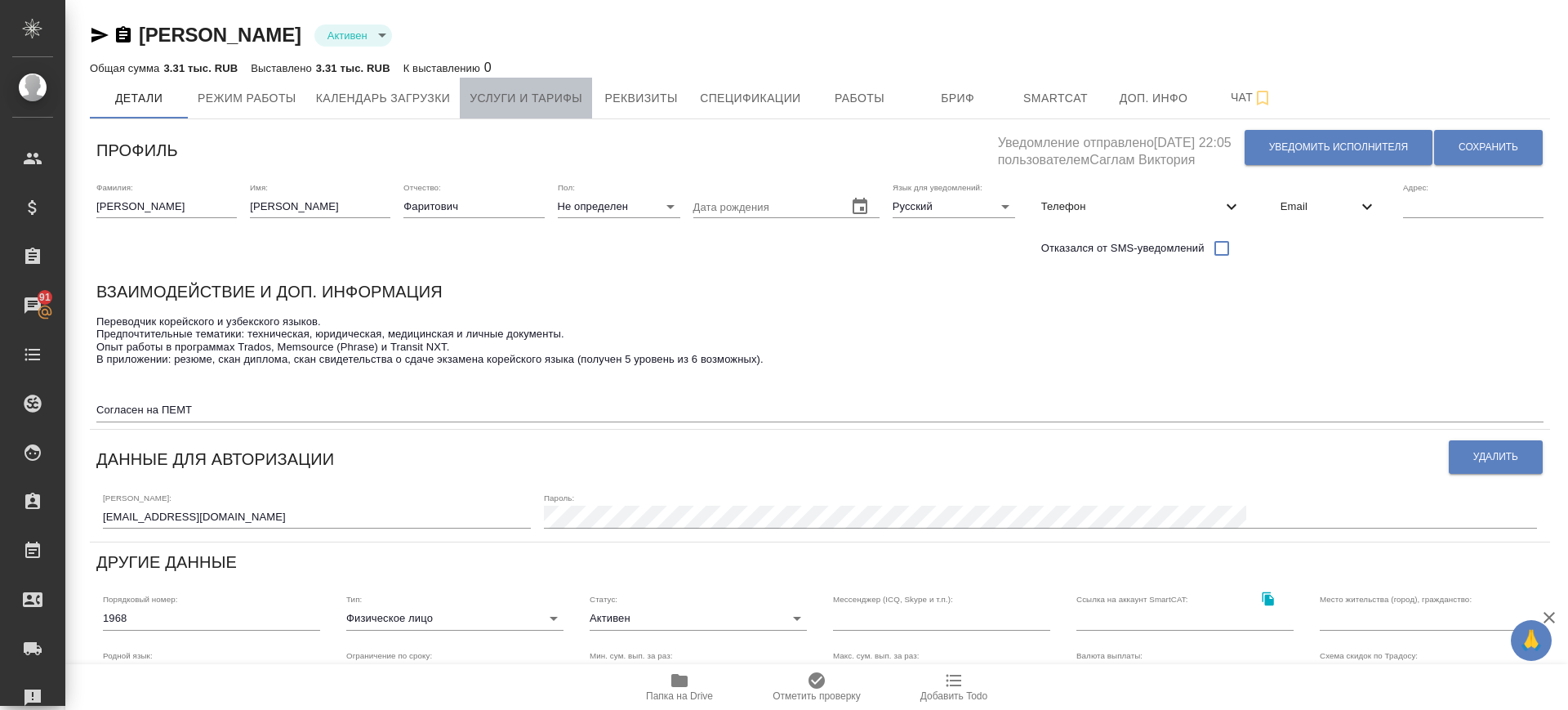
click at [543, 103] on span "Услуги и тарифы" at bounding box center [526, 99] width 113 height 21
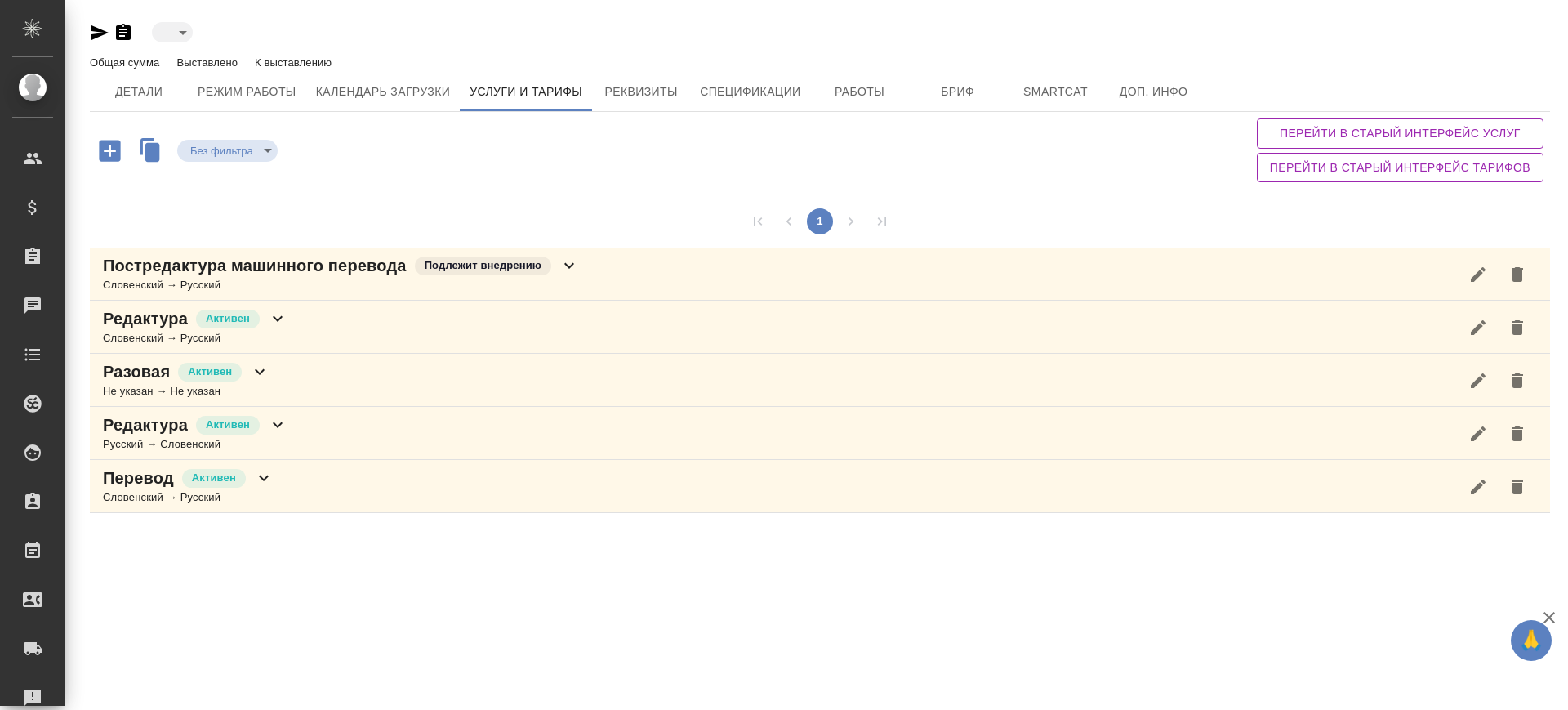
type input "active"
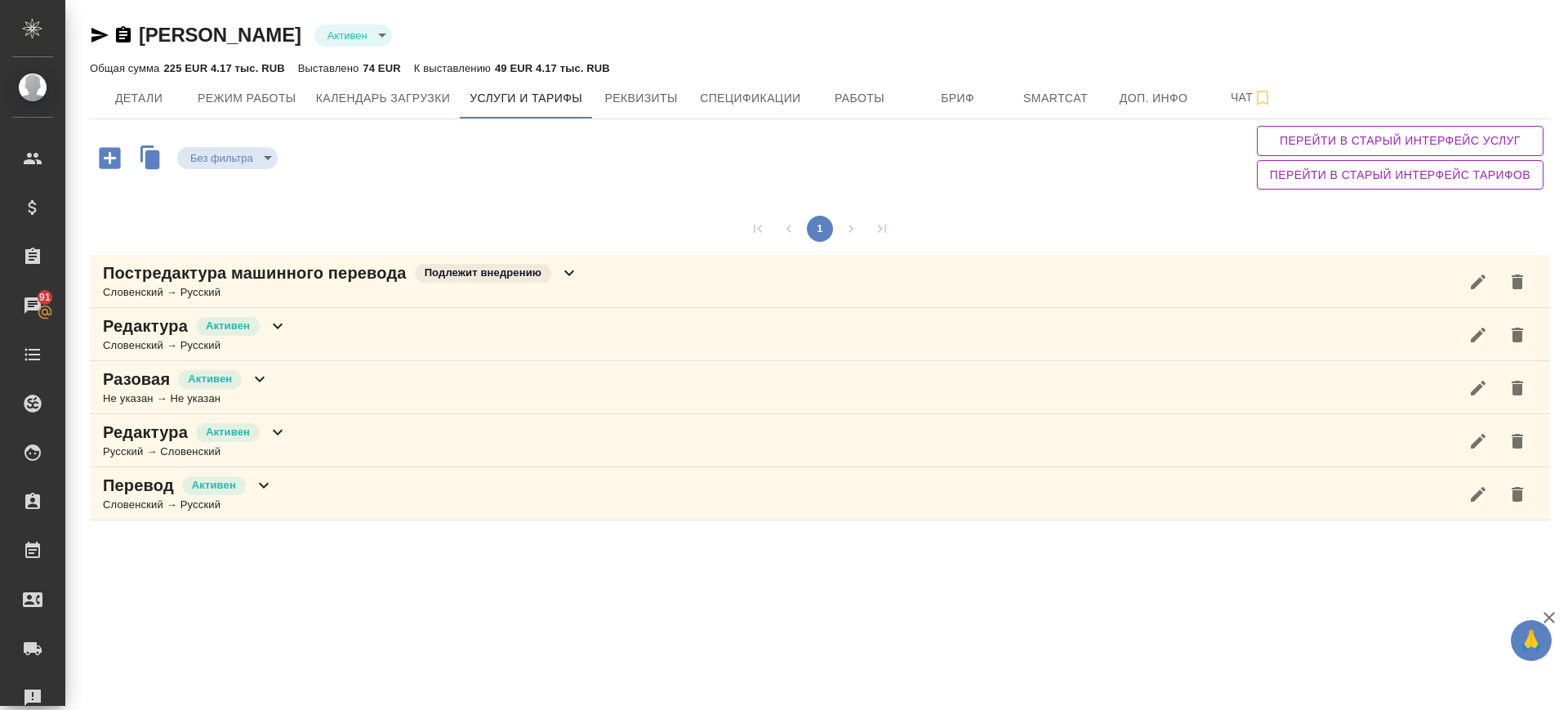
click at [1477, 283] on icon "button" at bounding box center [1478, 282] width 15 height 15
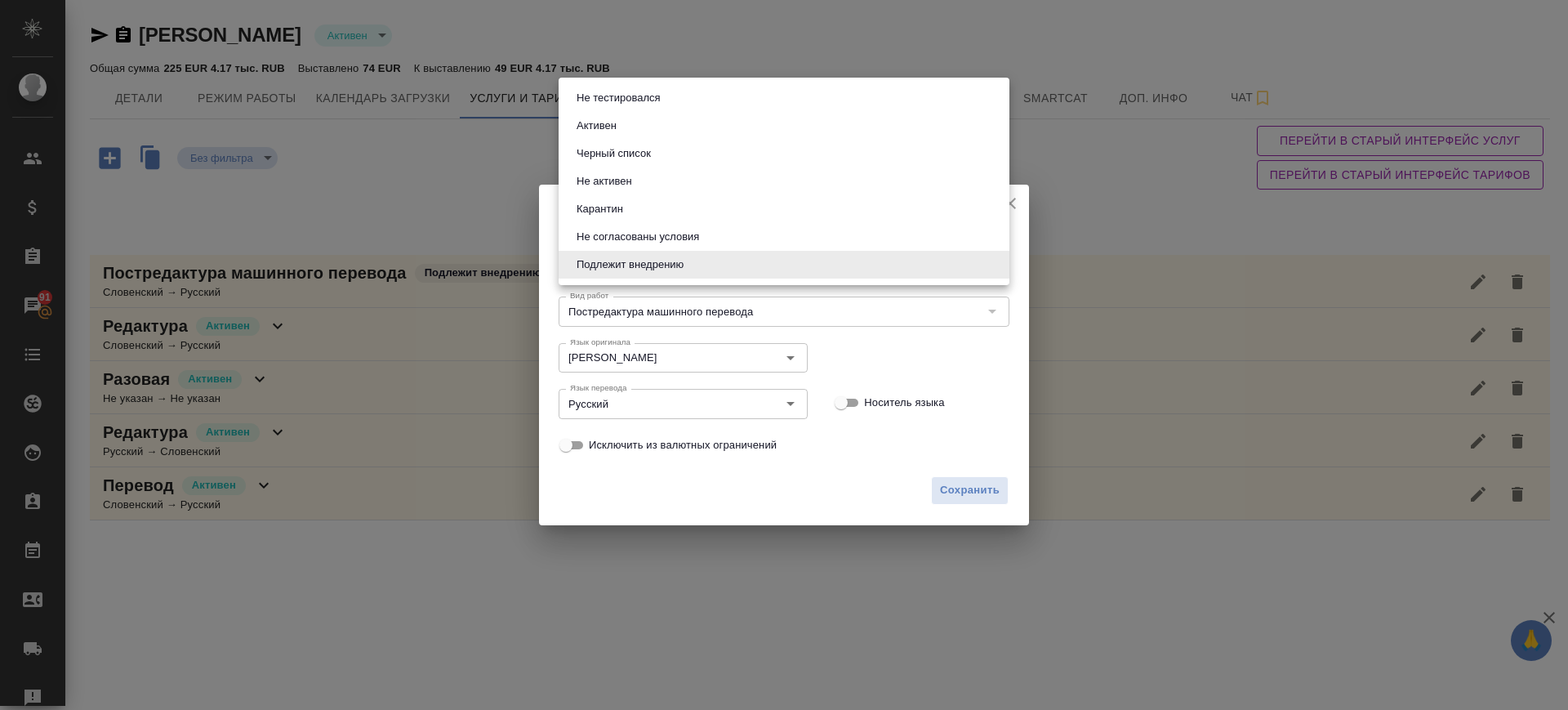
click at [639, 272] on body "🙏 .cls-1 fill:#fff; AWATERA [PERSON_NAME].saglam Клиенты Спецификации Заказы 91…" at bounding box center [784, 355] width 1568 height 710
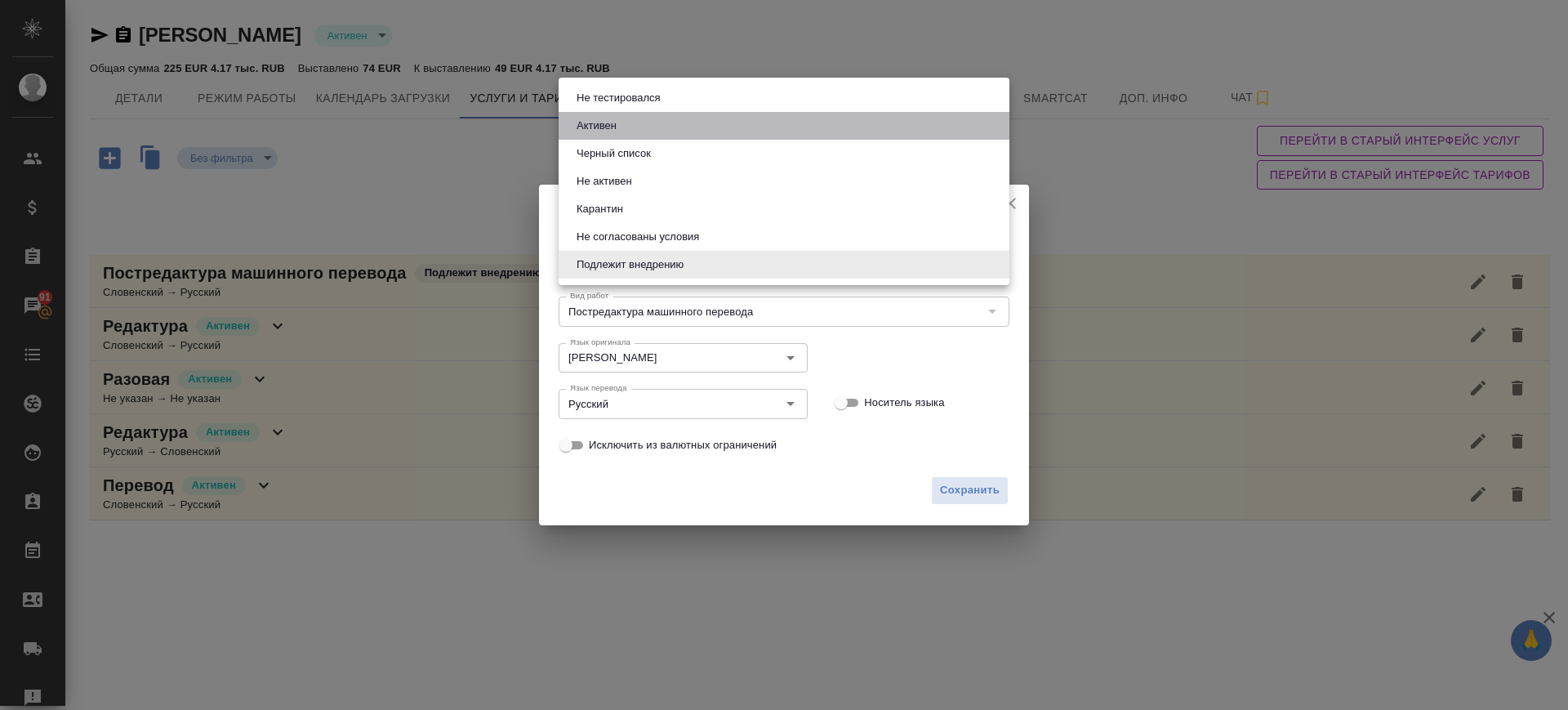
click at [597, 126] on button "Активен" at bounding box center [596, 125] width 50 height 18
type input "active"
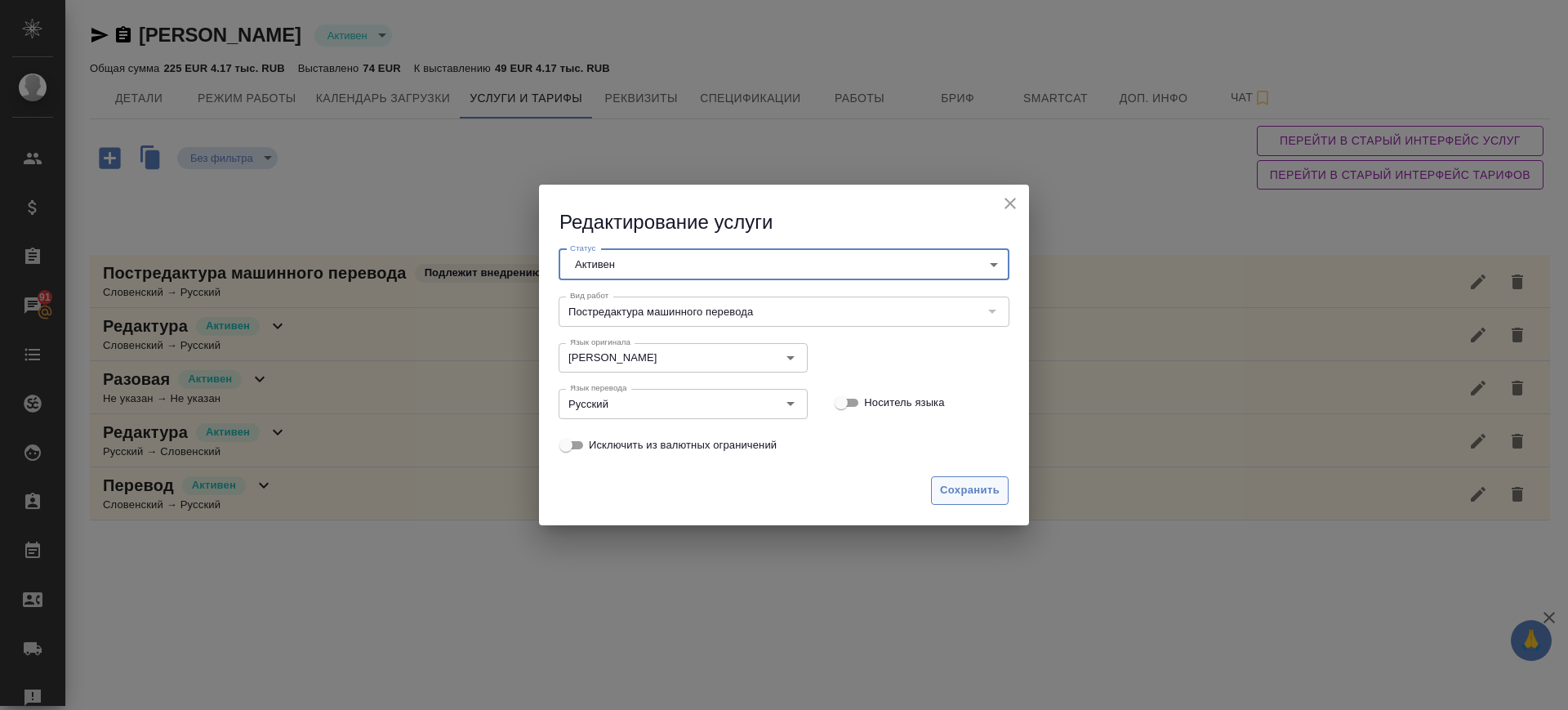
click at [984, 480] on button "Сохранить" at bounding box center [969, 490] width 78 height 28
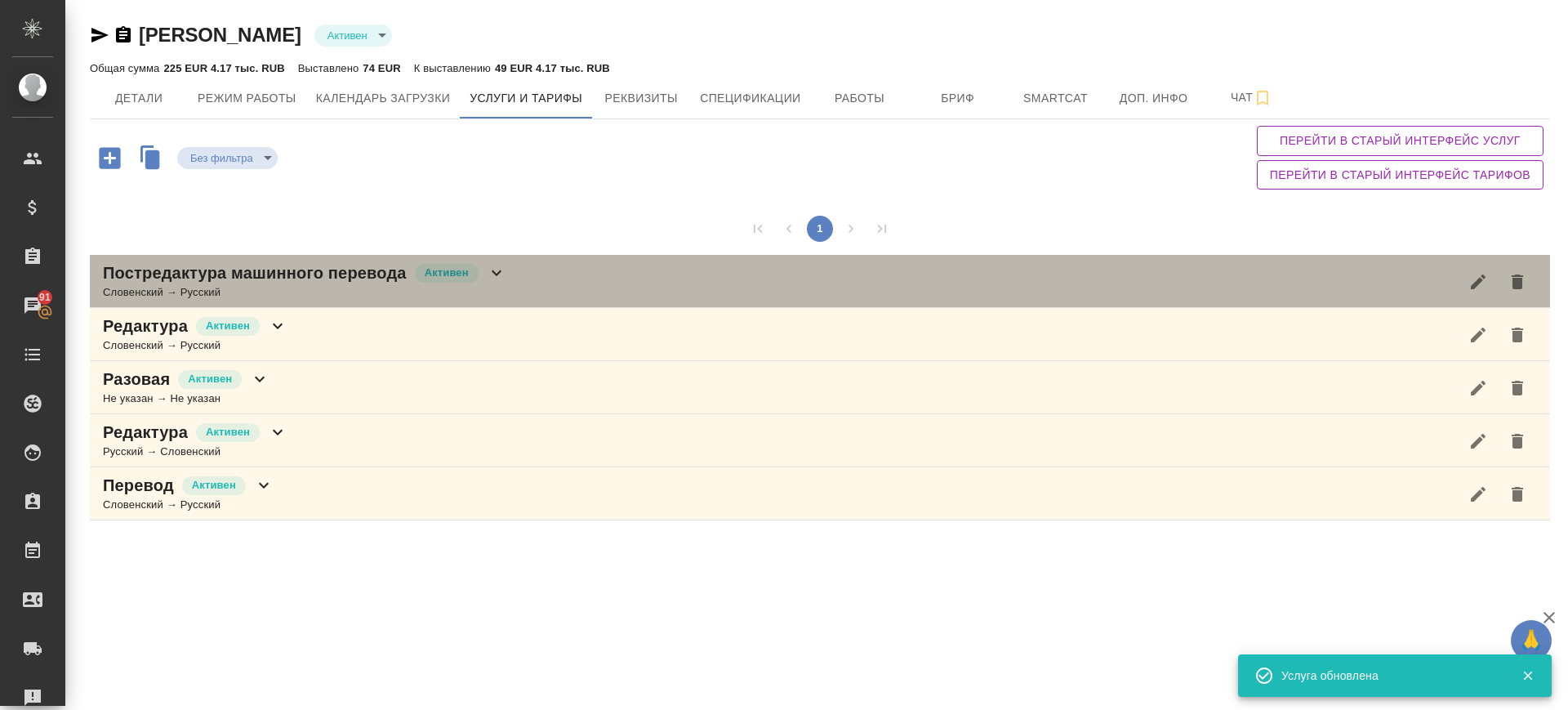
click at [520, 269] on div "Постредактура машинного перевода [PERSON_NAME] → Русский" at bounding box center [820, 282] width 1460 height 53
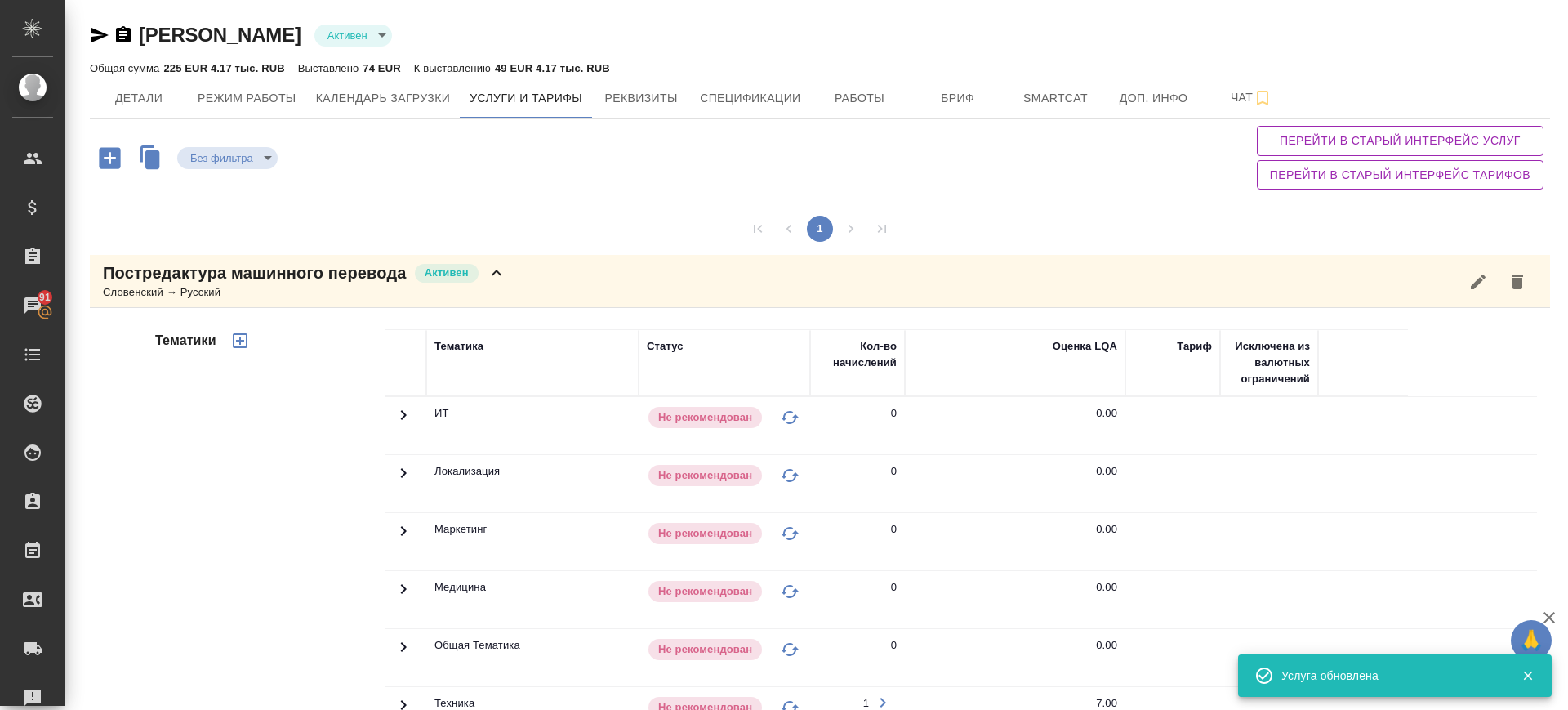
scroll to position [409, 0]
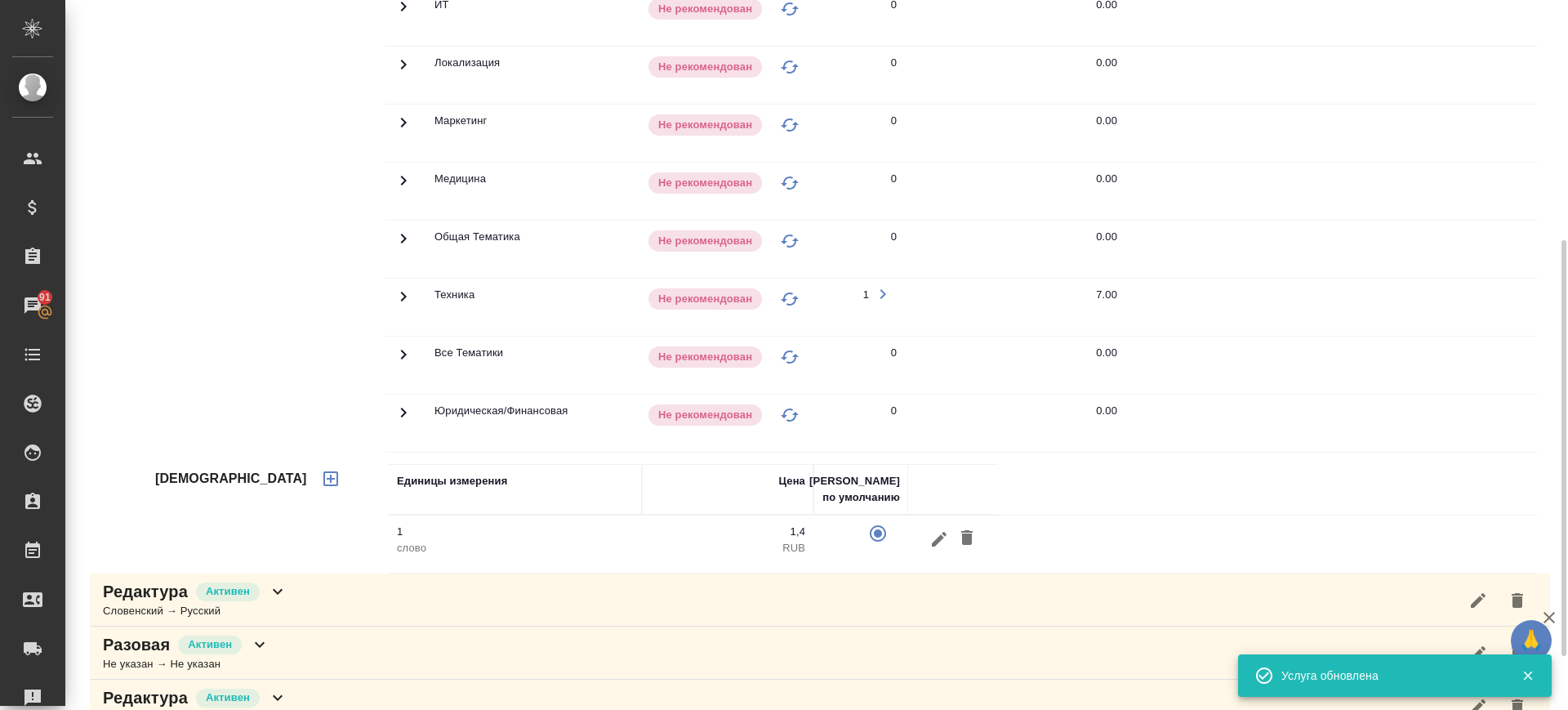
click at [400, 16] on icon at bounding box center [403, 7] width 20 height 20
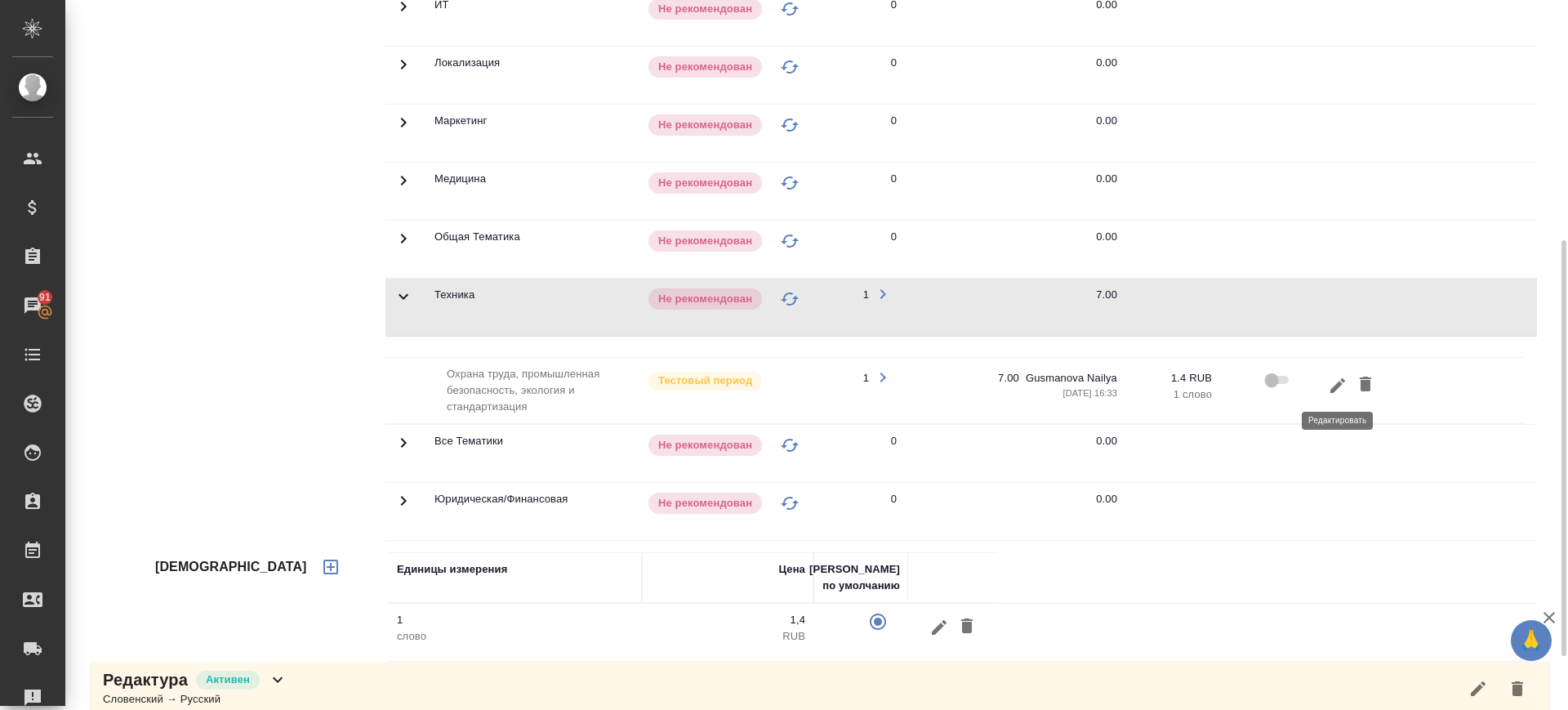
click at [1339, 381] on icon "button" at bounding box center [1338, 385] width 15 height 15
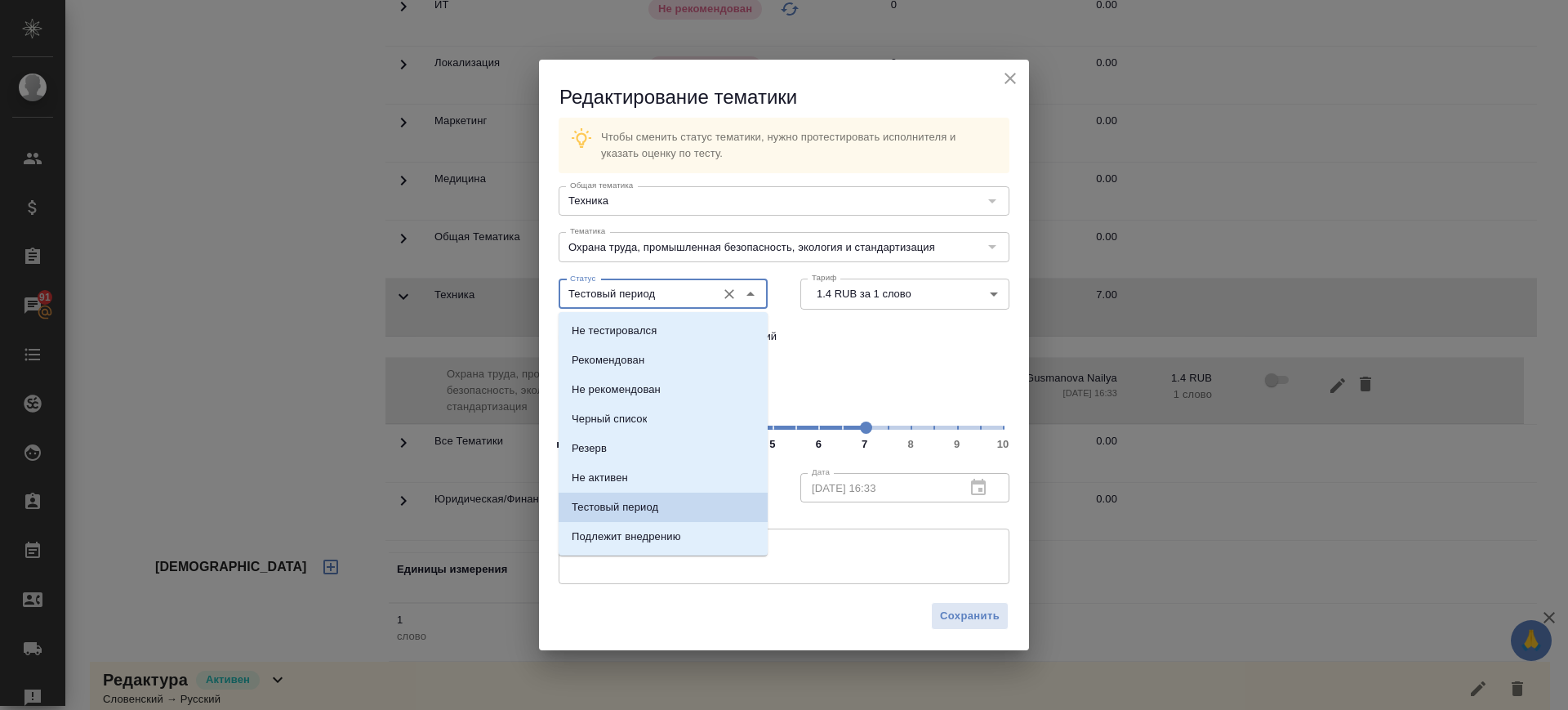
click at [665, 296] on input "Тестовый период" at bounding box center [636, 294] width 145 height 20
drag, startPoint x: 675, startPoint y: 354, endPoint x: 742, endPoint y: 416, distance: 91.3
click at [675, 355] on li "Рекомендован" at bounding box center [662, 360] width 209 height 29
type input "Рекомендован"
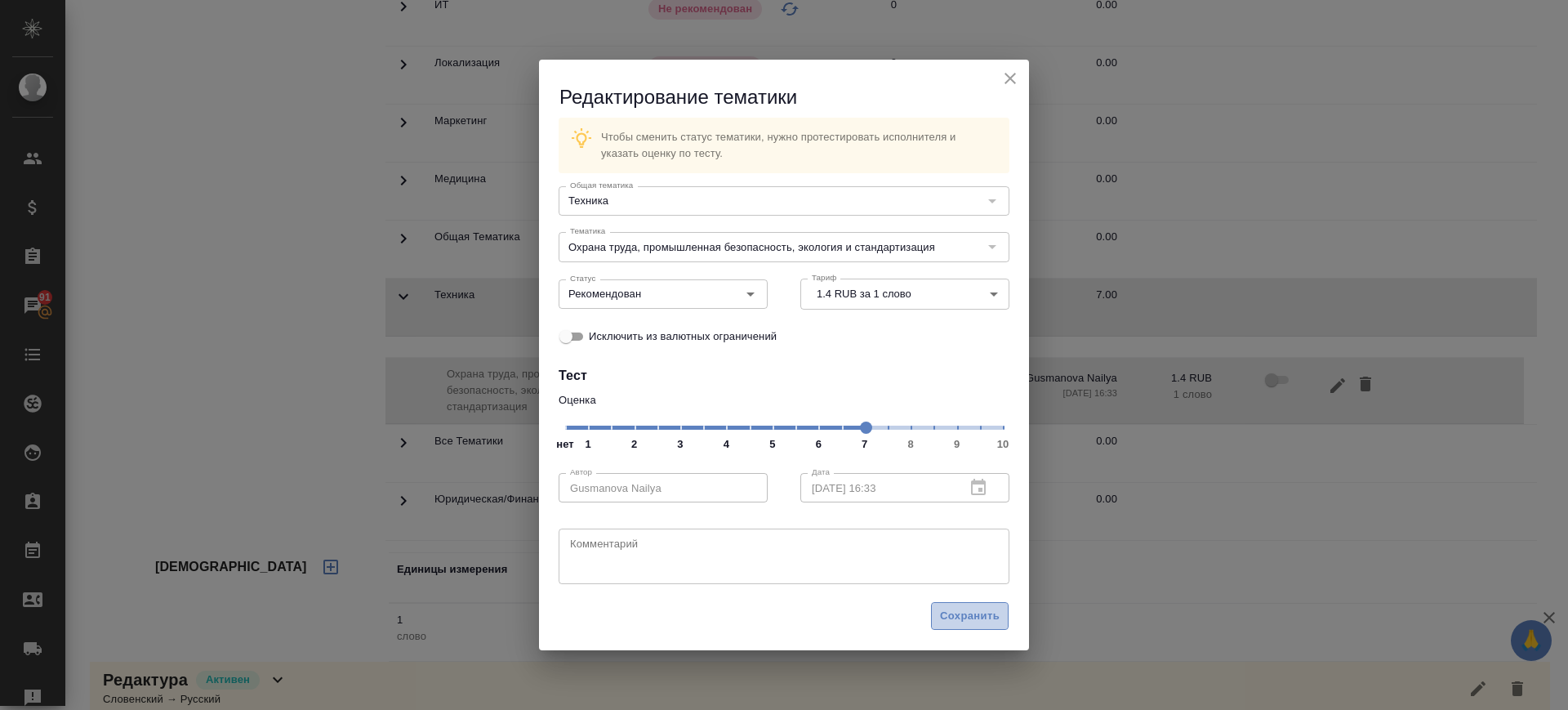
click at [967, 611] on span "Сохранить" at bounding box center [969, 616] width 60 height 19
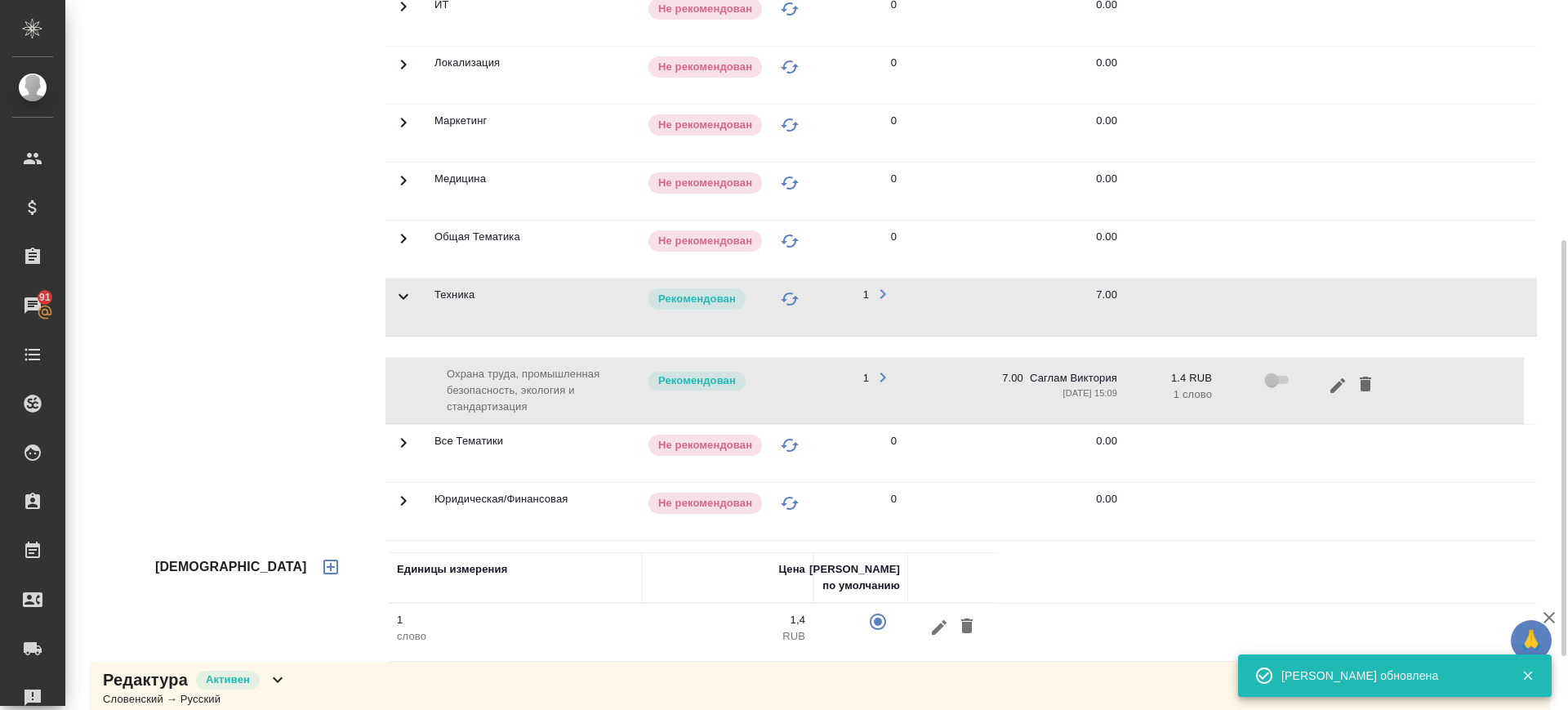
scroll to position [0, 0]
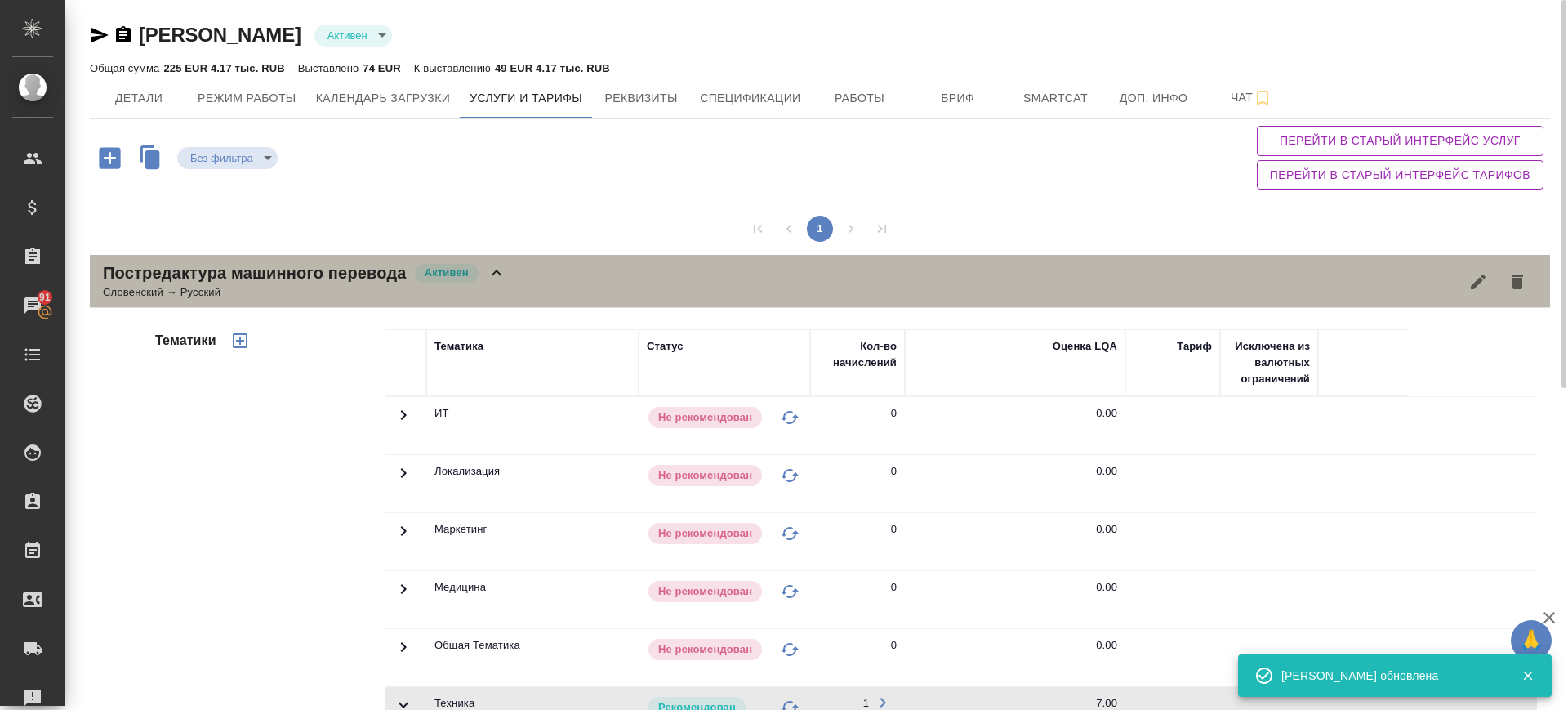
click at [505, 279] on icon at bounding box center [496, 273] width 20 height 20
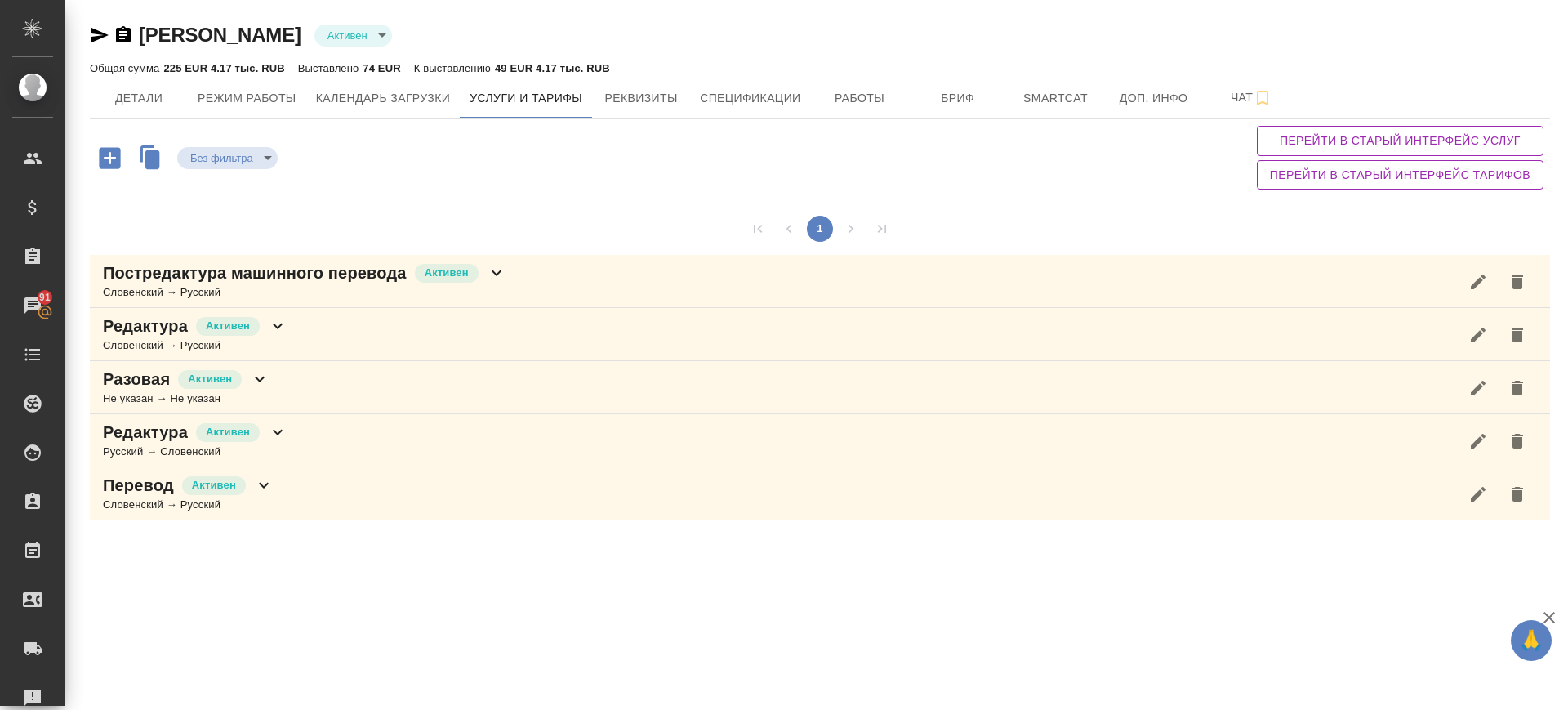
click at [522, 273] on div "Постредактура машинного перевода Активен Словенский → Русский" at bounding box center [820, 282] width 1460 height 53
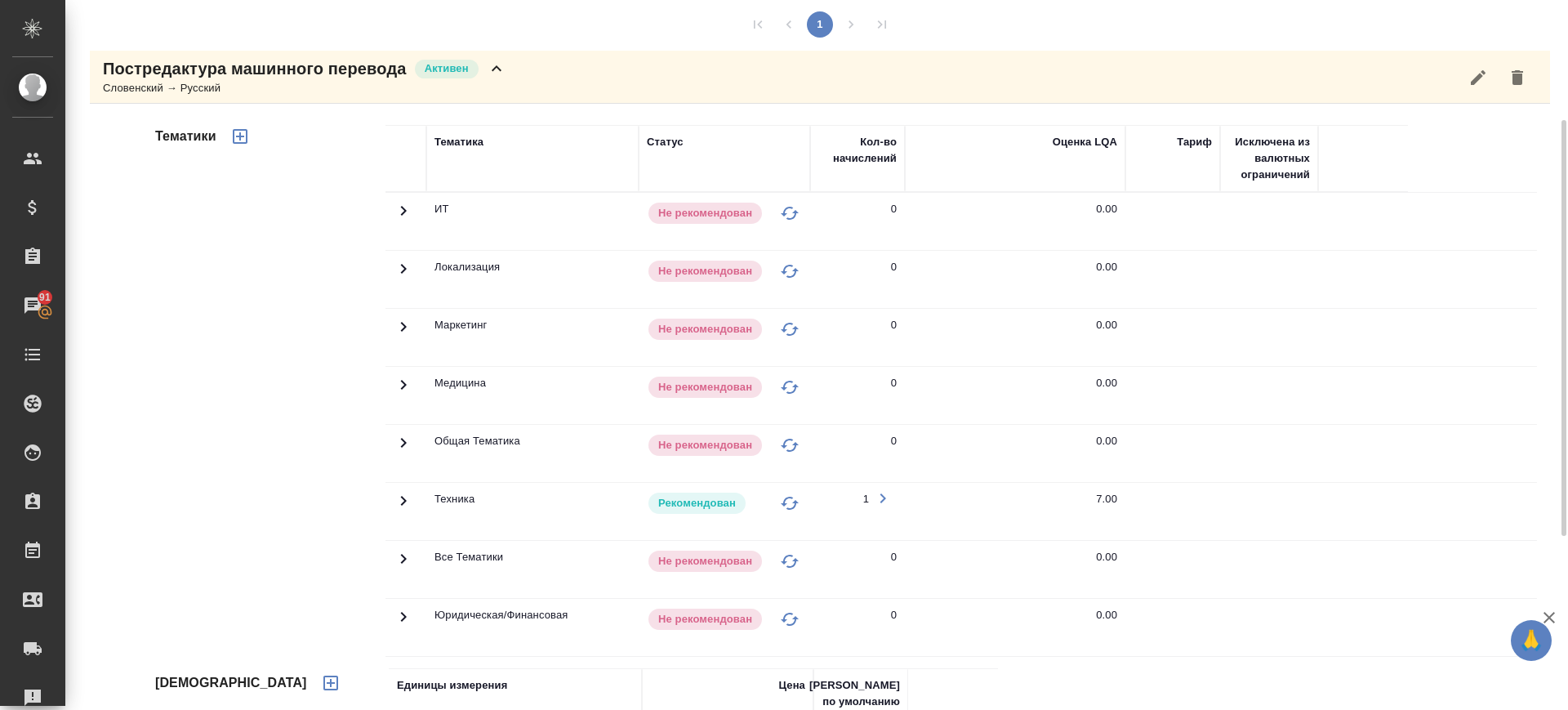
scroll to position [102, 0]
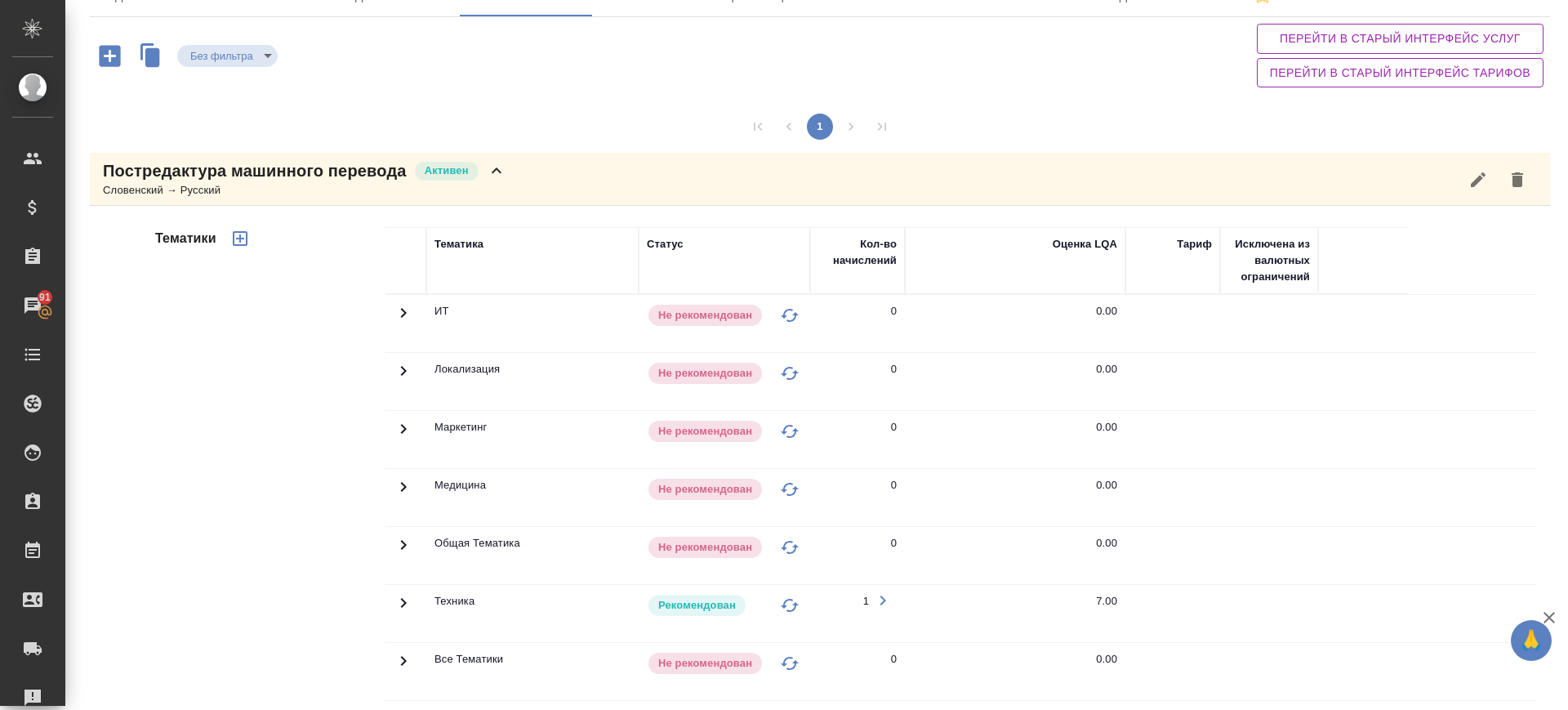
click at [550, 180] on div "Постредактура машинного перевода Активен Словенский → Русский" at bounding box center [820, 179] width 1460 height 53
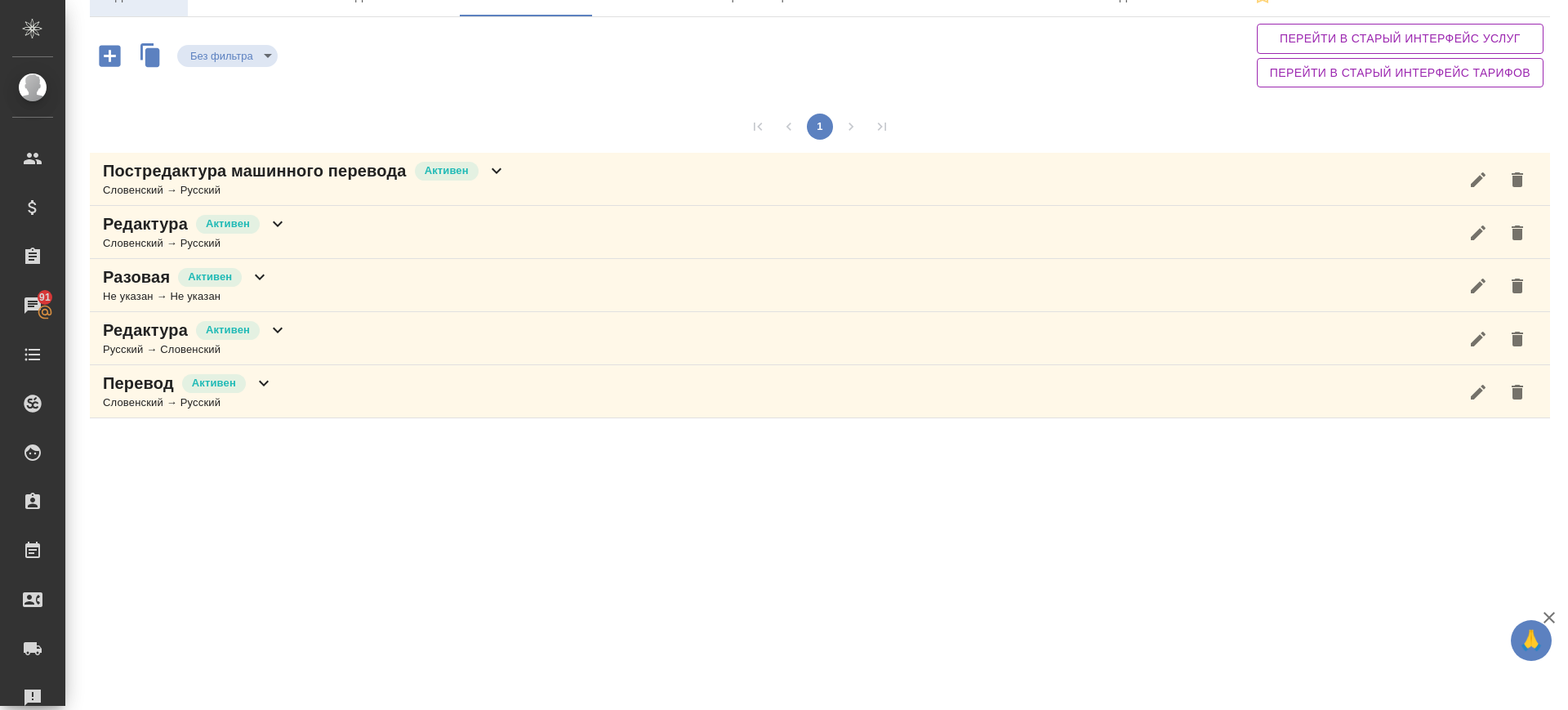
scroll to position [0, 0]
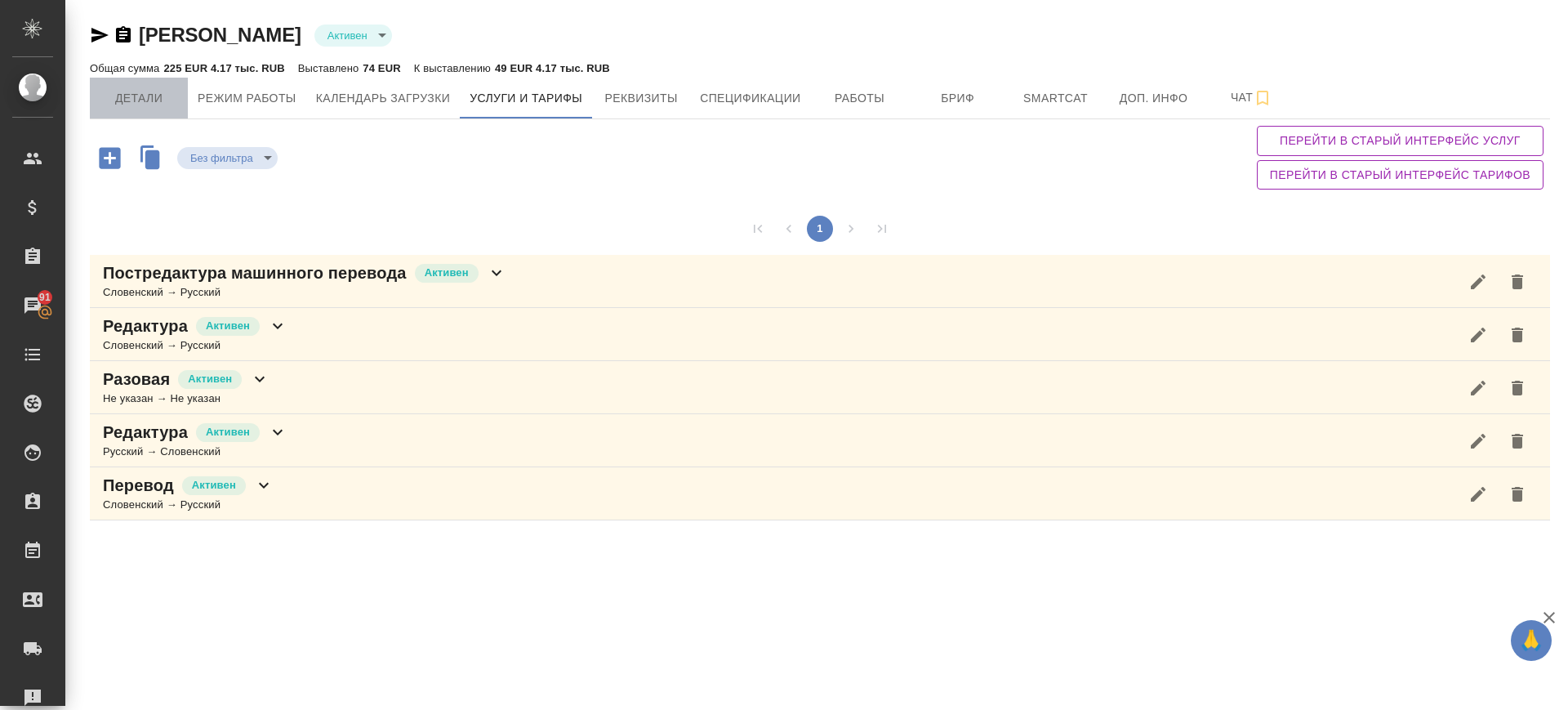
click at [152, 97] on span "Детали" at bounding box center [138, 99] width 79 height 21
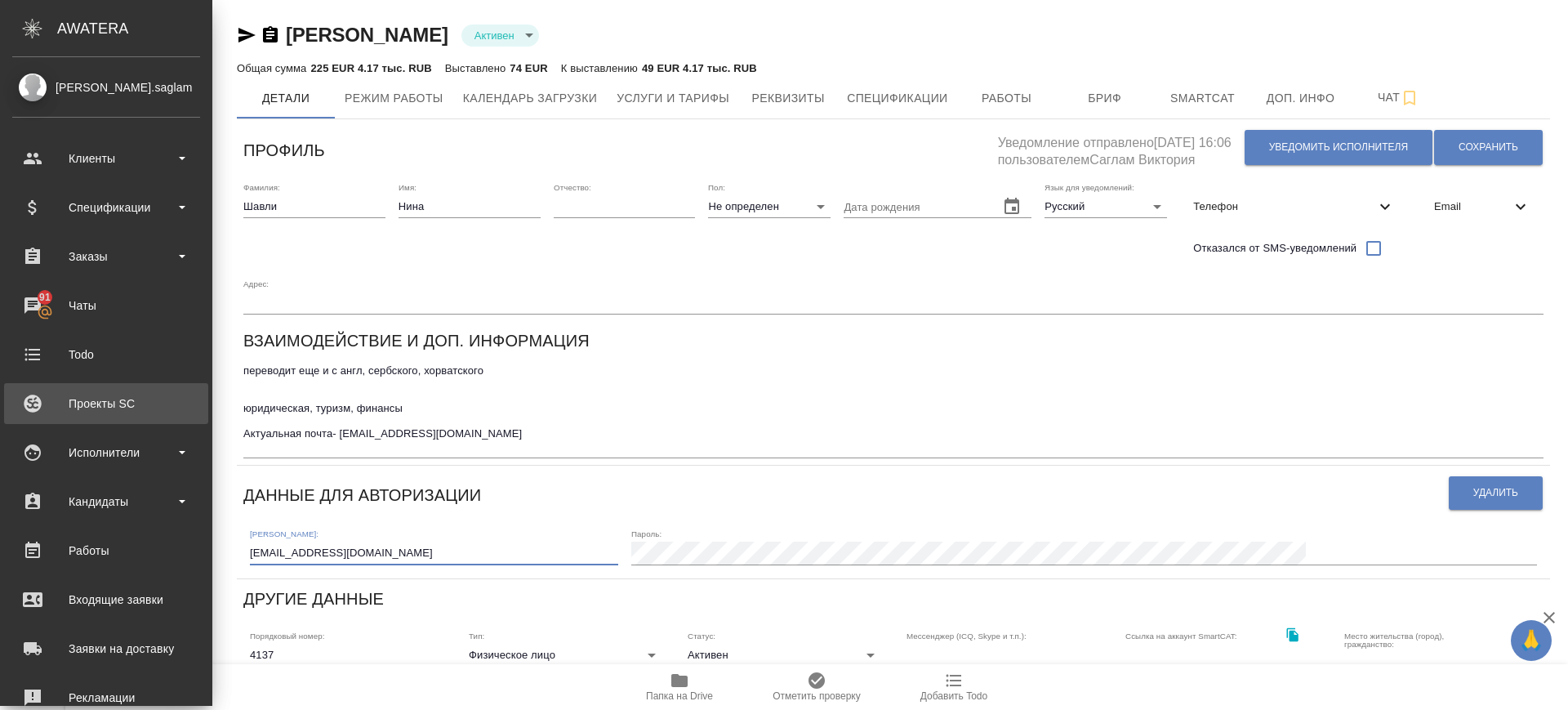
drag, startPoint x: 179, startPoint y: 469, endPoint x: 49, endPoint y: 415, distance: 140.8
click at [49, 415] on div ".cls-1 fill:#fff; AWATERA Саглам Виктория v.saglam Клиенты Спецификации Заказы …" at bounding box center [784, 355] width 1568 height 710
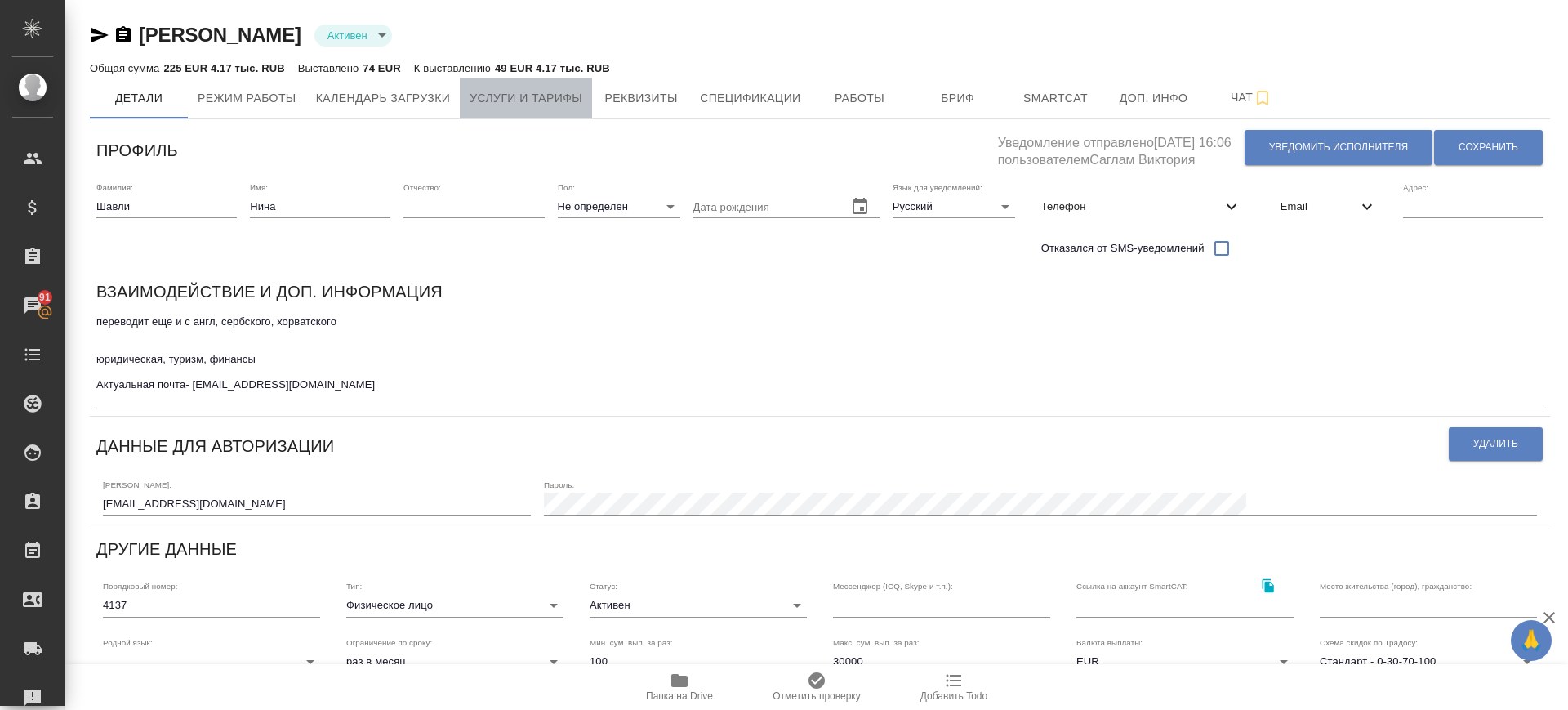
click at [531, 100] on span "Услуги и тарифы" at bounding box center [526, 99] width 113 height 21
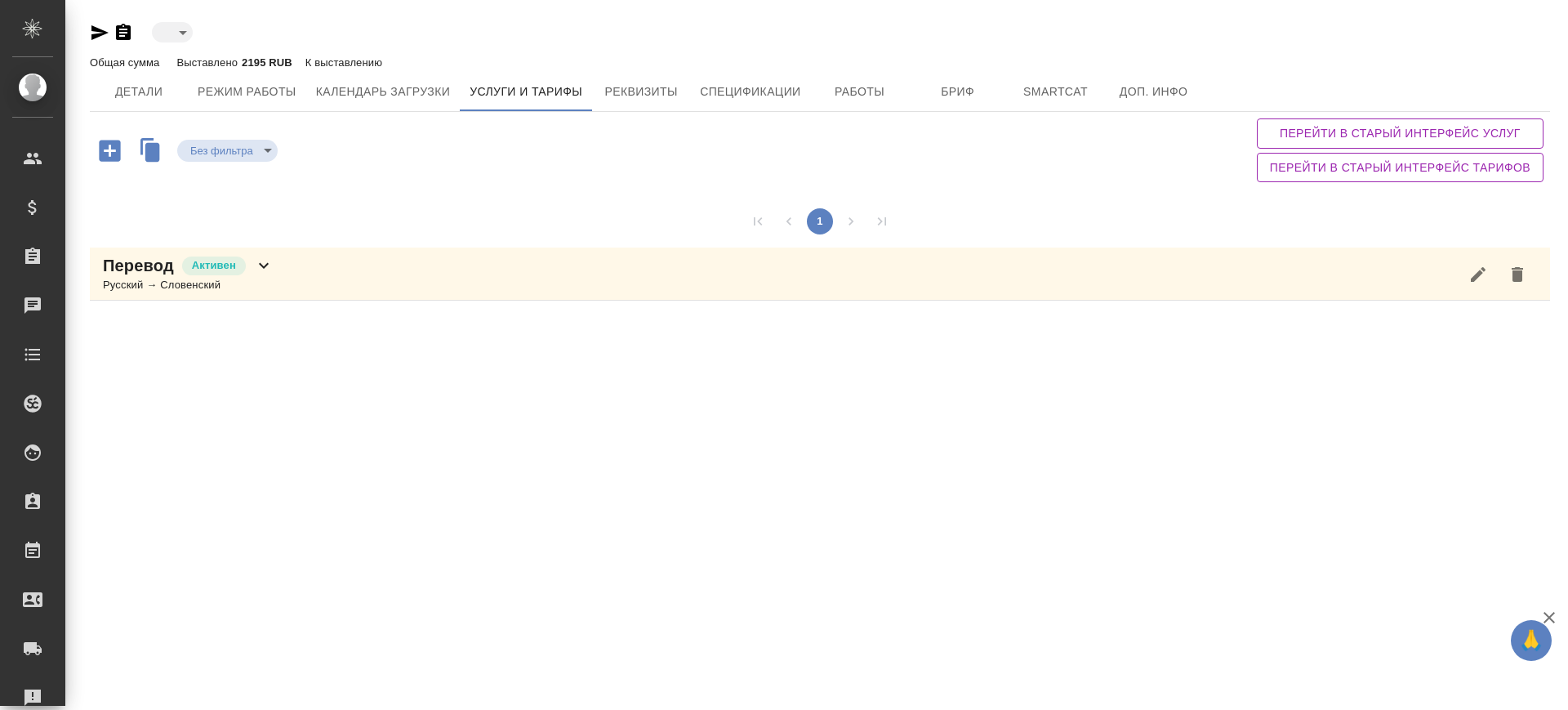
type input "active"
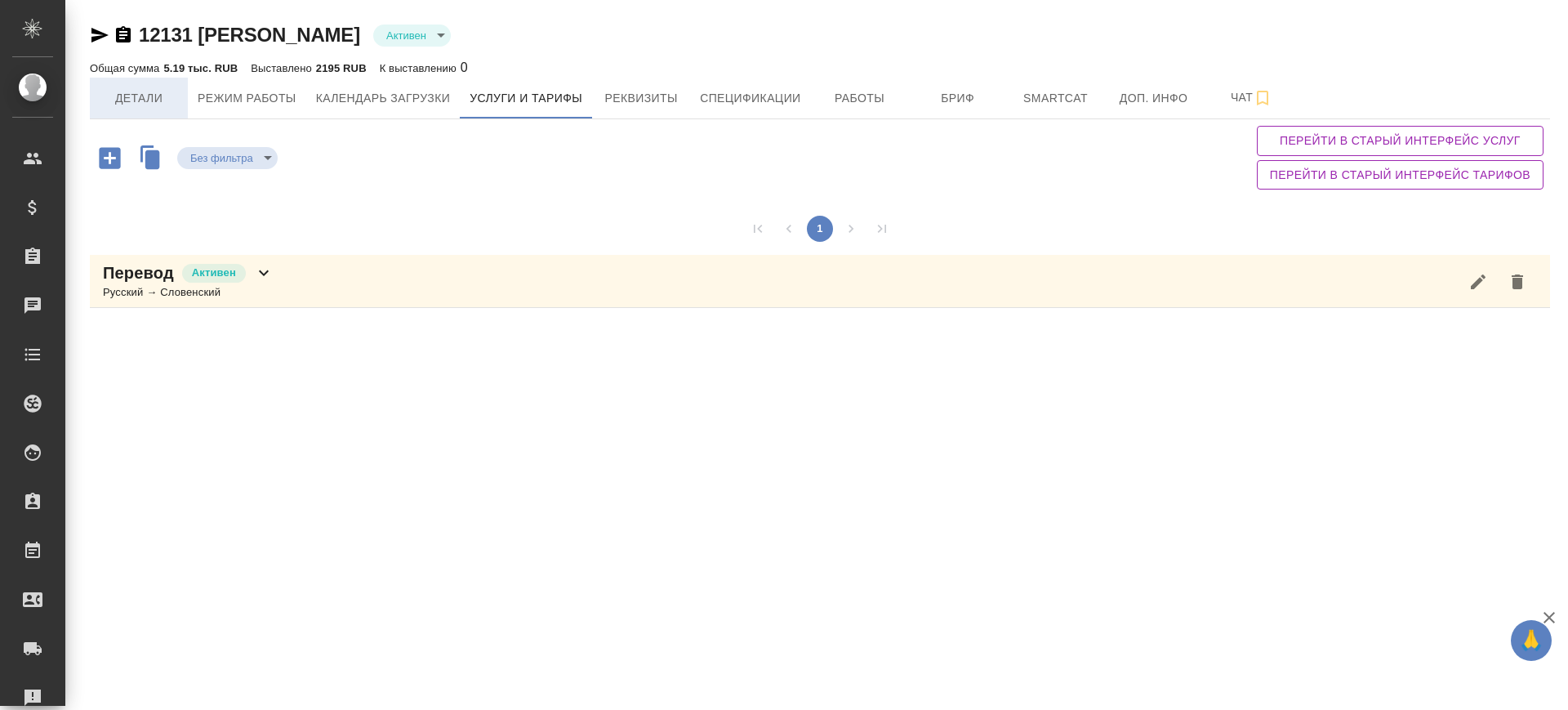
click at [145, 88] on span "Детали" at bounding box center [138, 99] width 79 height 21
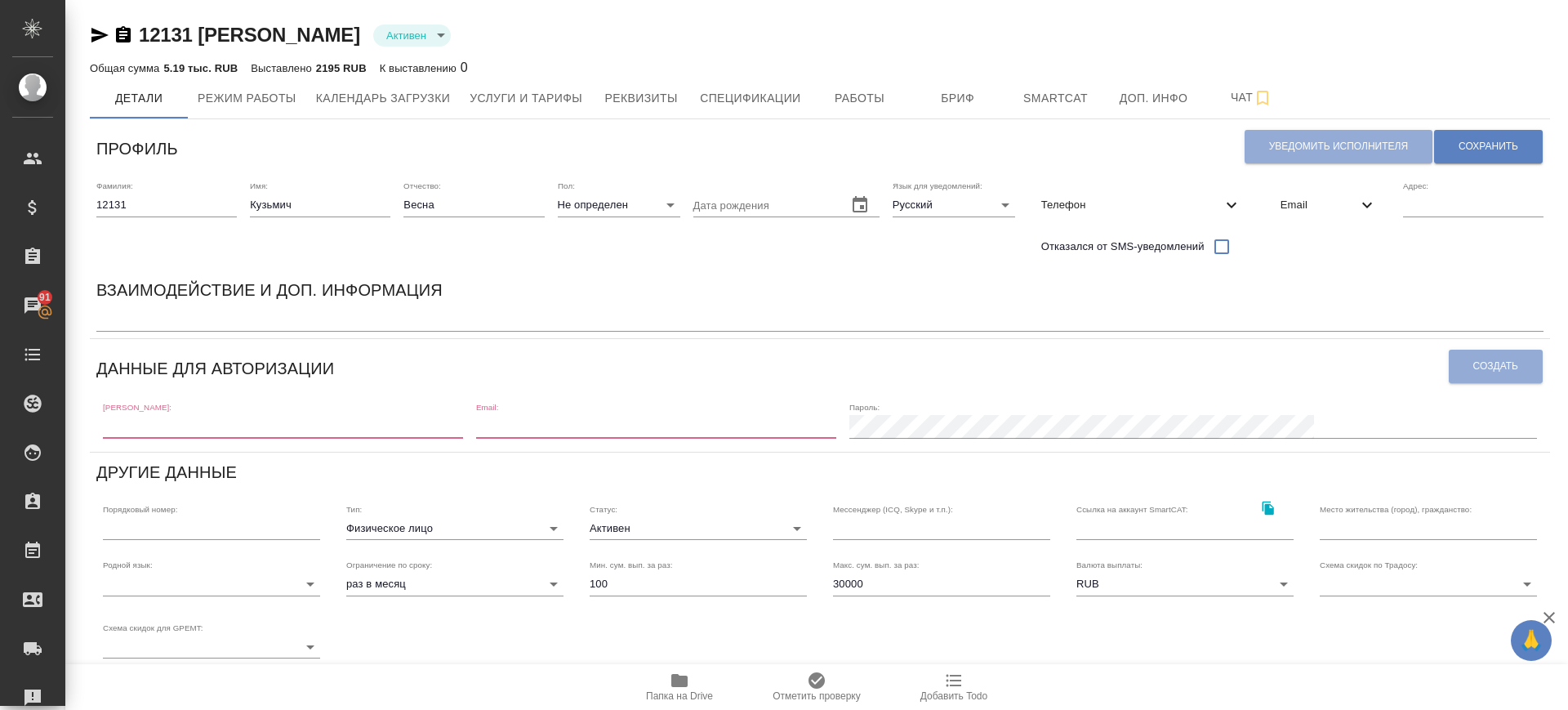
click at [1300, 204] on span "Email" at bounding box center [1318, 205] width 77 height 16
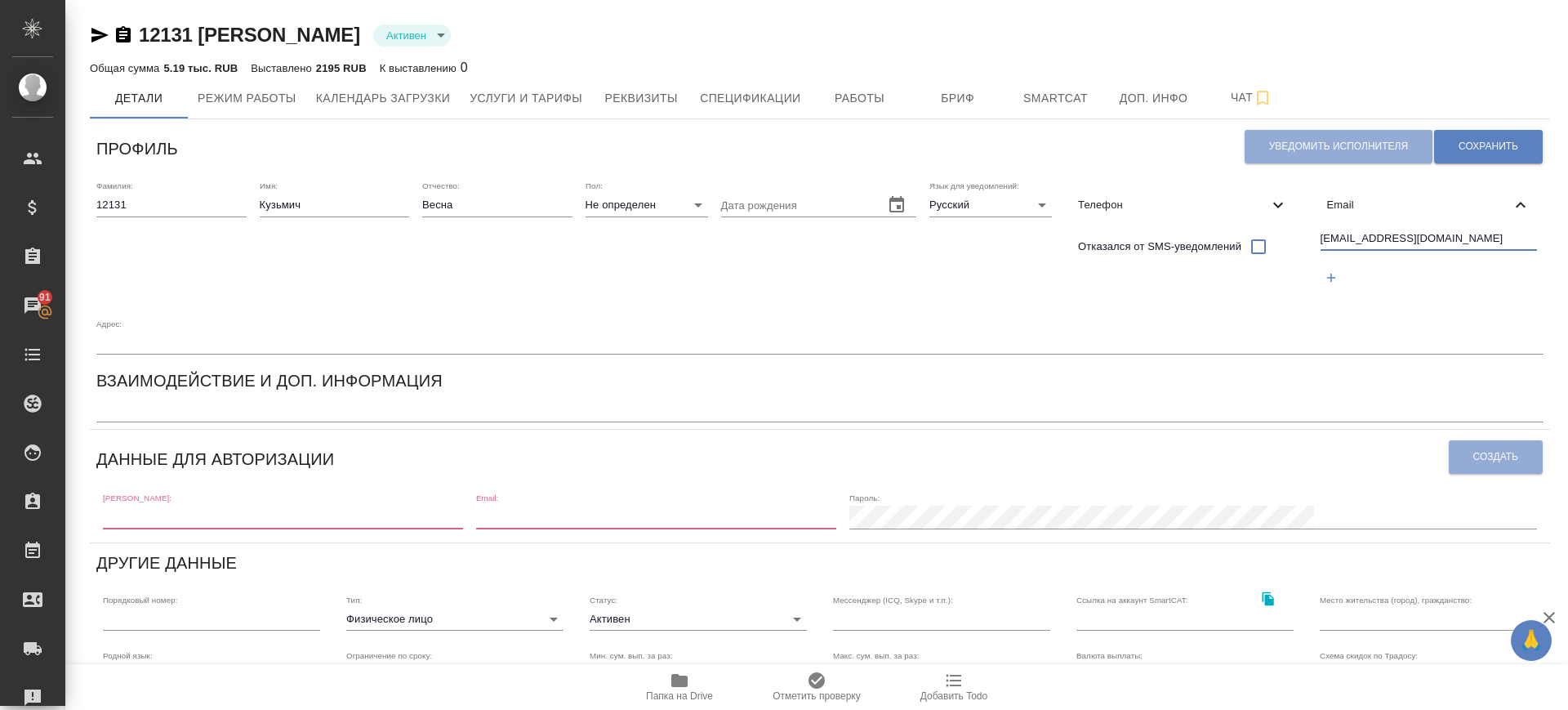
drag, startPoint x: 1458, startPoint y: 236, endPoint x: 1225, endPoint y: 243, distance: 233.1
click at [1225, 243] on div "Фамилия: 12131 Имя: Кузьмич Отчество: Весна Пол: Не определен none Дата рождени…" at bounding box center [820, 267] width 1460 height 187
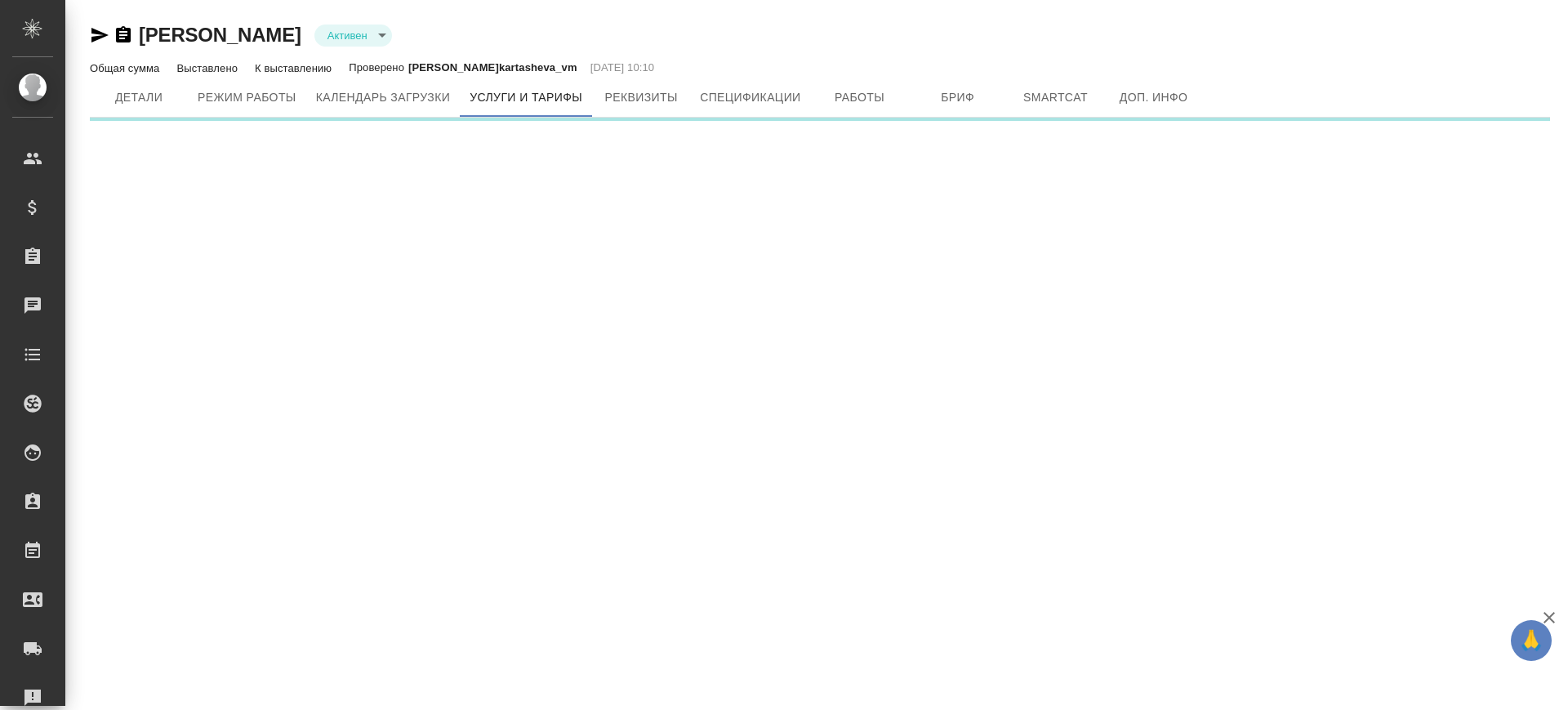
type input "active"
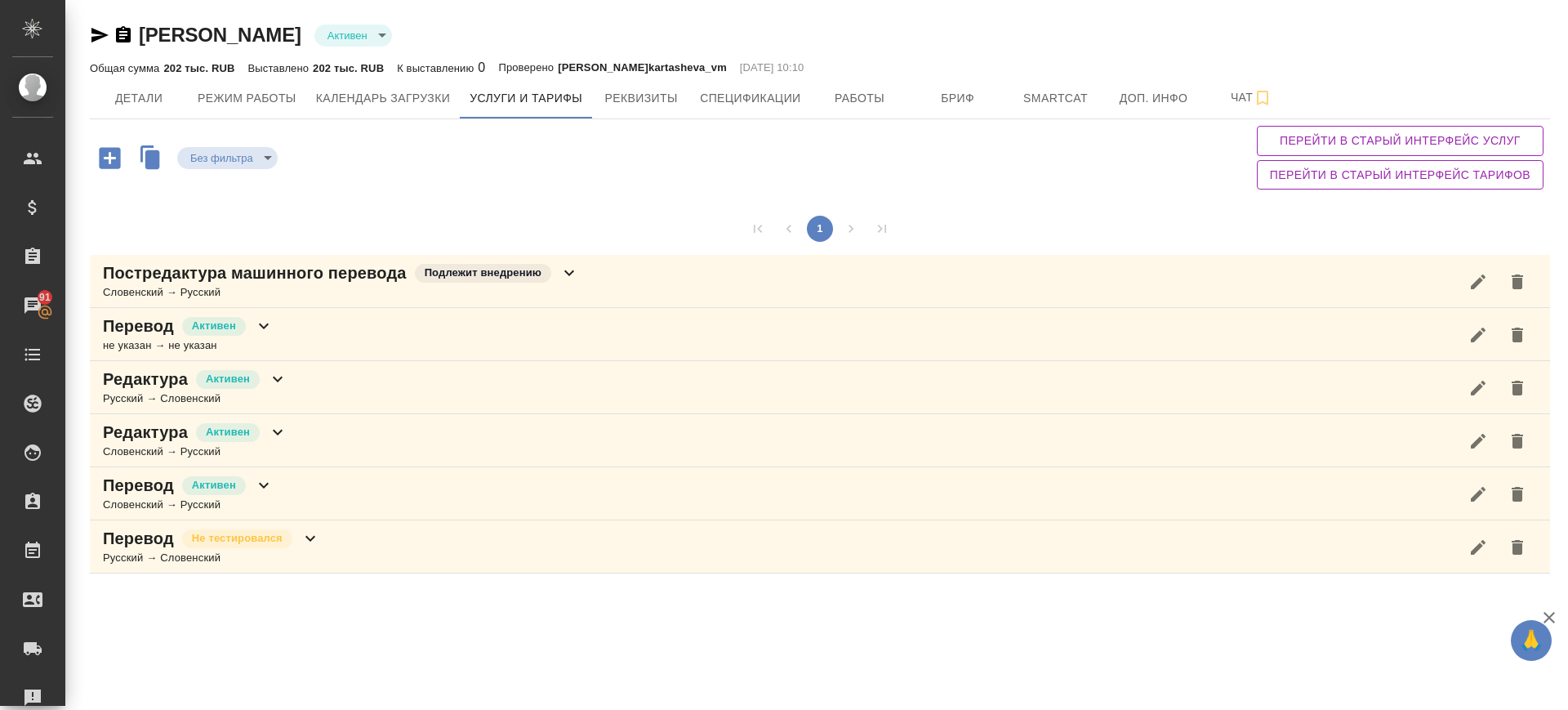
click at [594, 288] on div "Постредактура машинного перевода Подлежит внедрению Словенский → Русский" at bounding box center [820, 282] width 1460 height 53
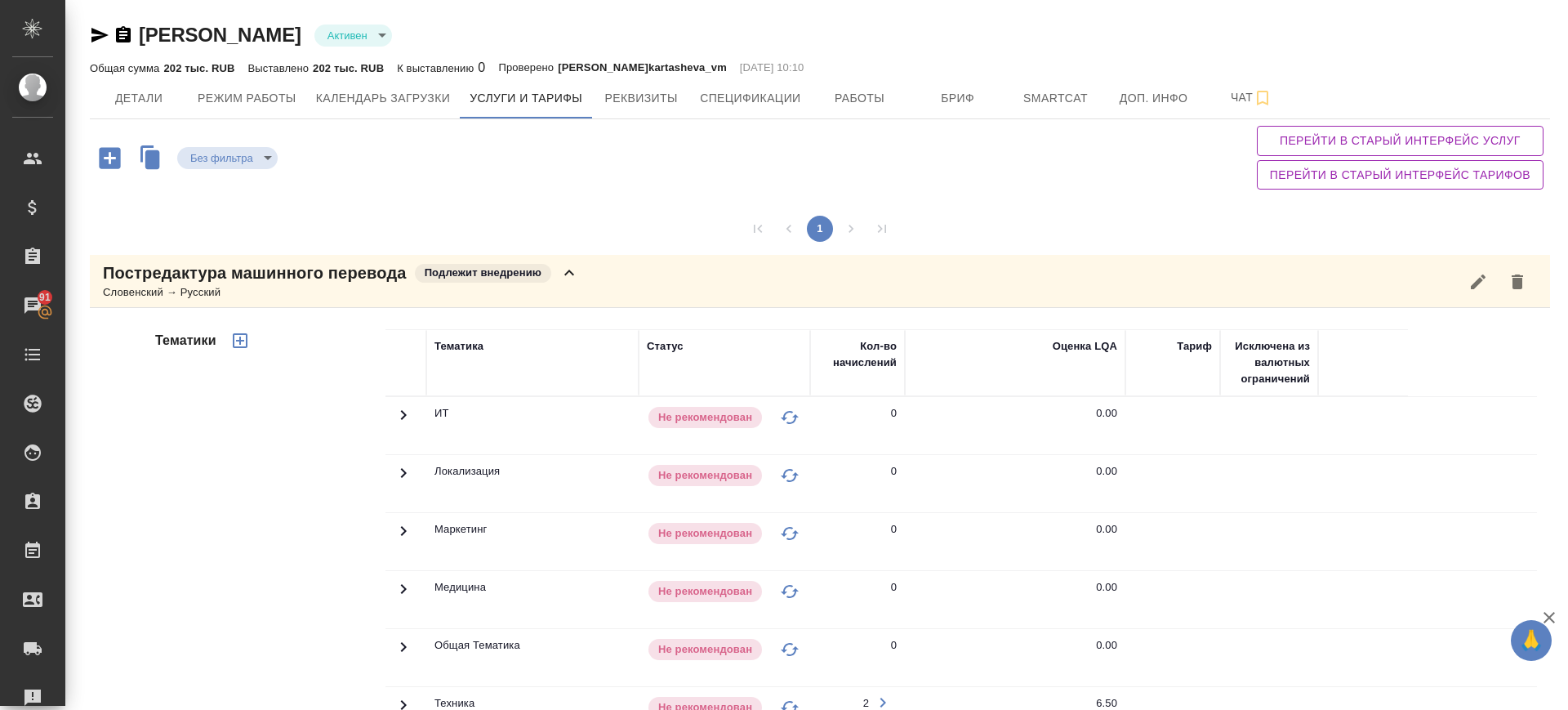
click at [1485, 277] on icon "button" at bounding box center [1478, 282] width 15 height 15
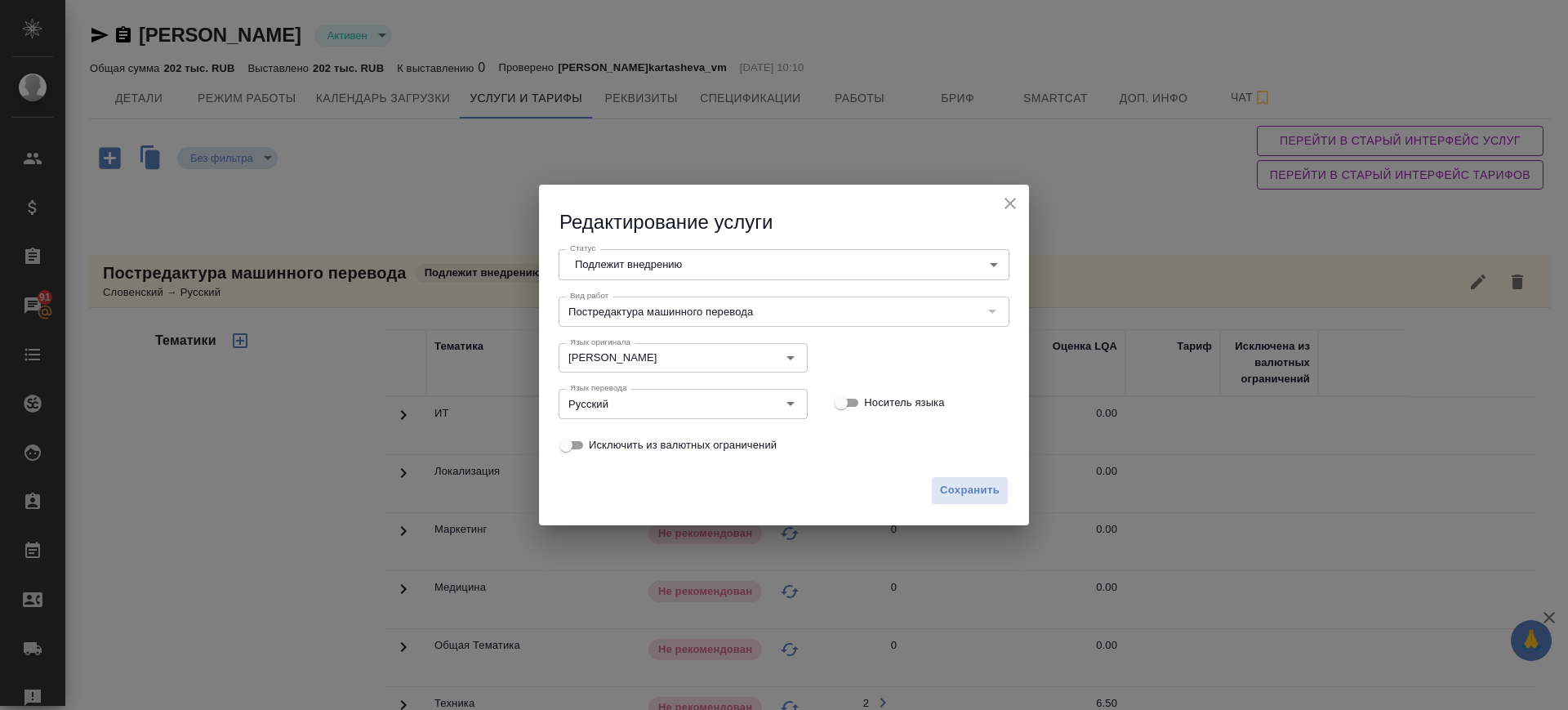
click at [862, 266] on body "🙏 .cls-1 fill:#fff; AWATERA [PERSON_NAME].saglam Клиенты Спецификации Заказы 91…" at bounding box center [784, 355] width 1568 height 710
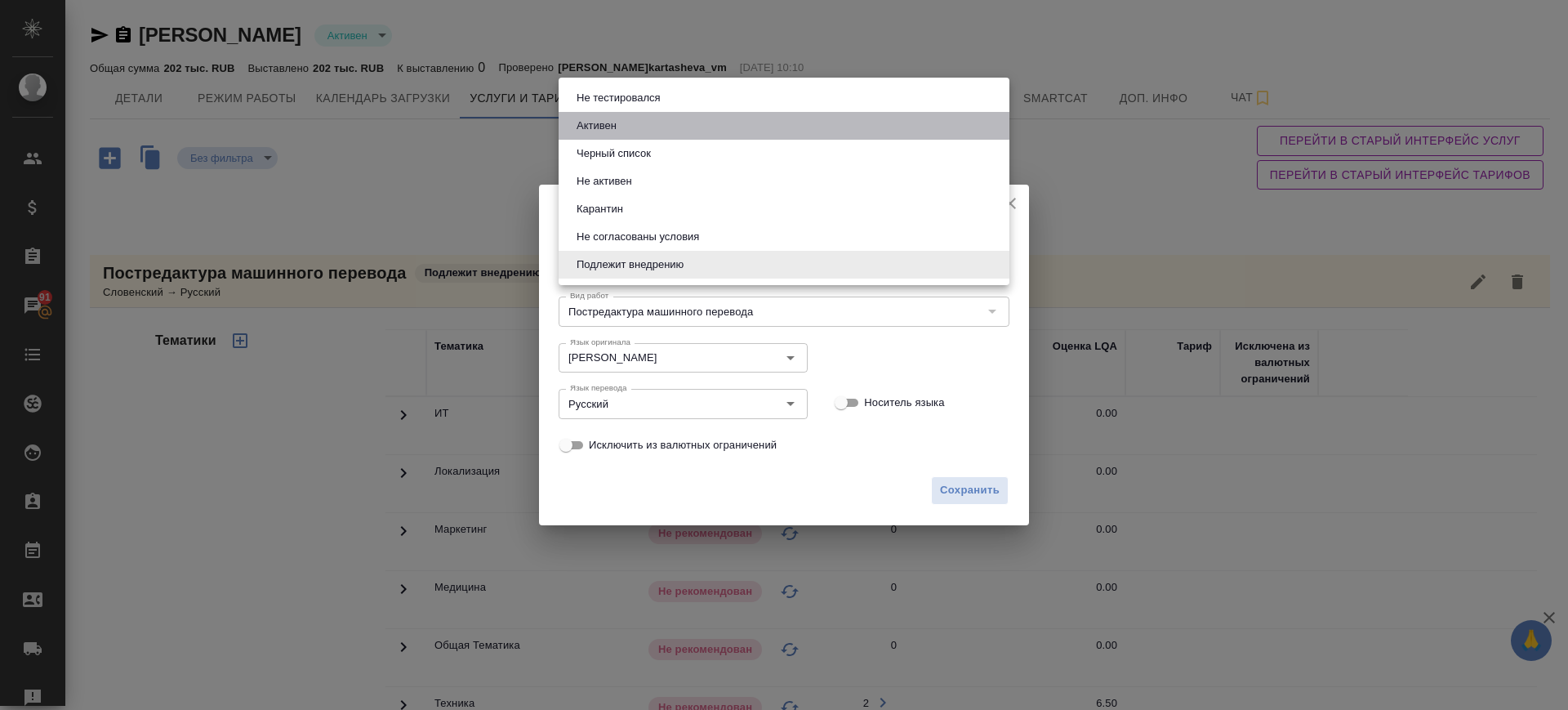
click at [650, 126] on li "Активен" at bounding box center [784, 125] width 451 height 27
type input "active"
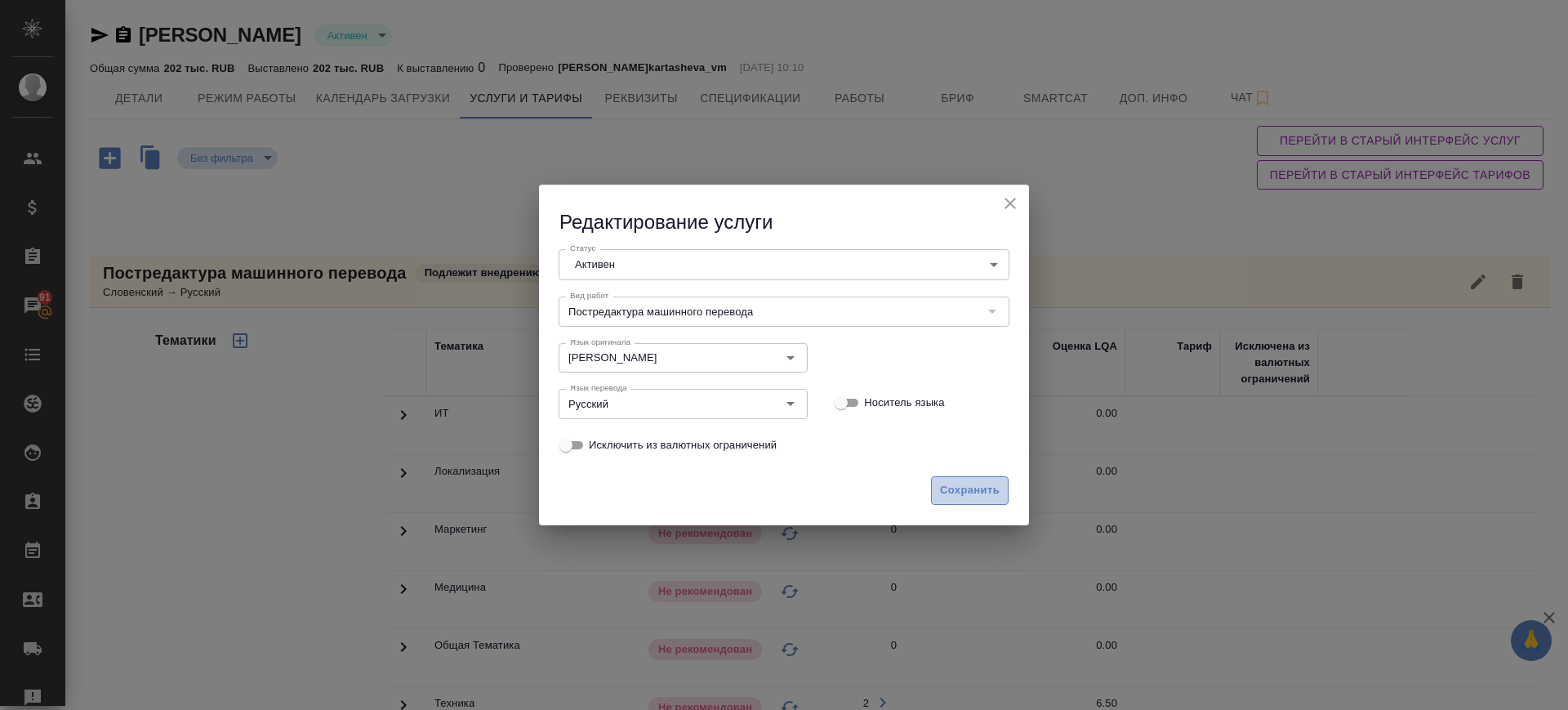
click at [999, 495] on span "Сохранить" at bounding box center [969, 491] width 60 height 19
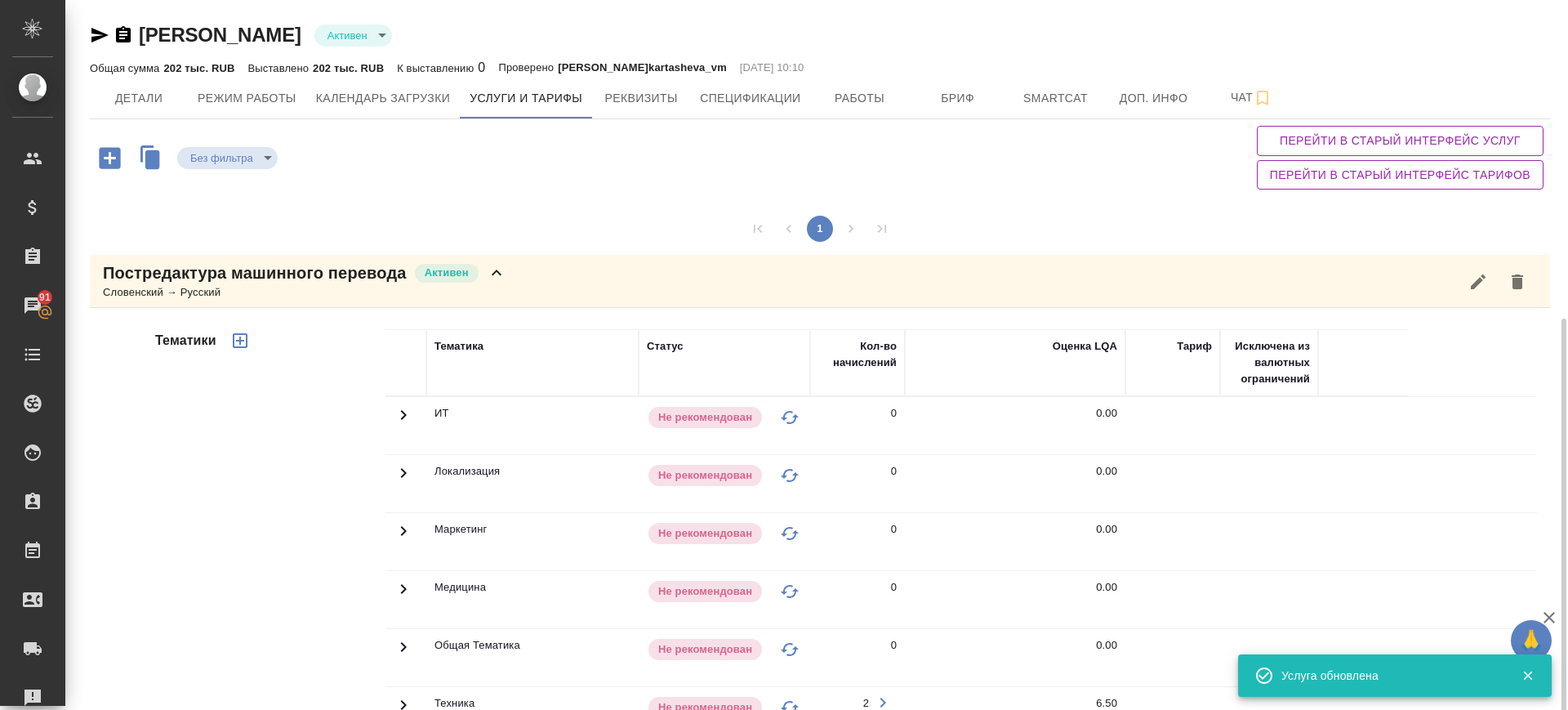
scroll to position [306, 0]
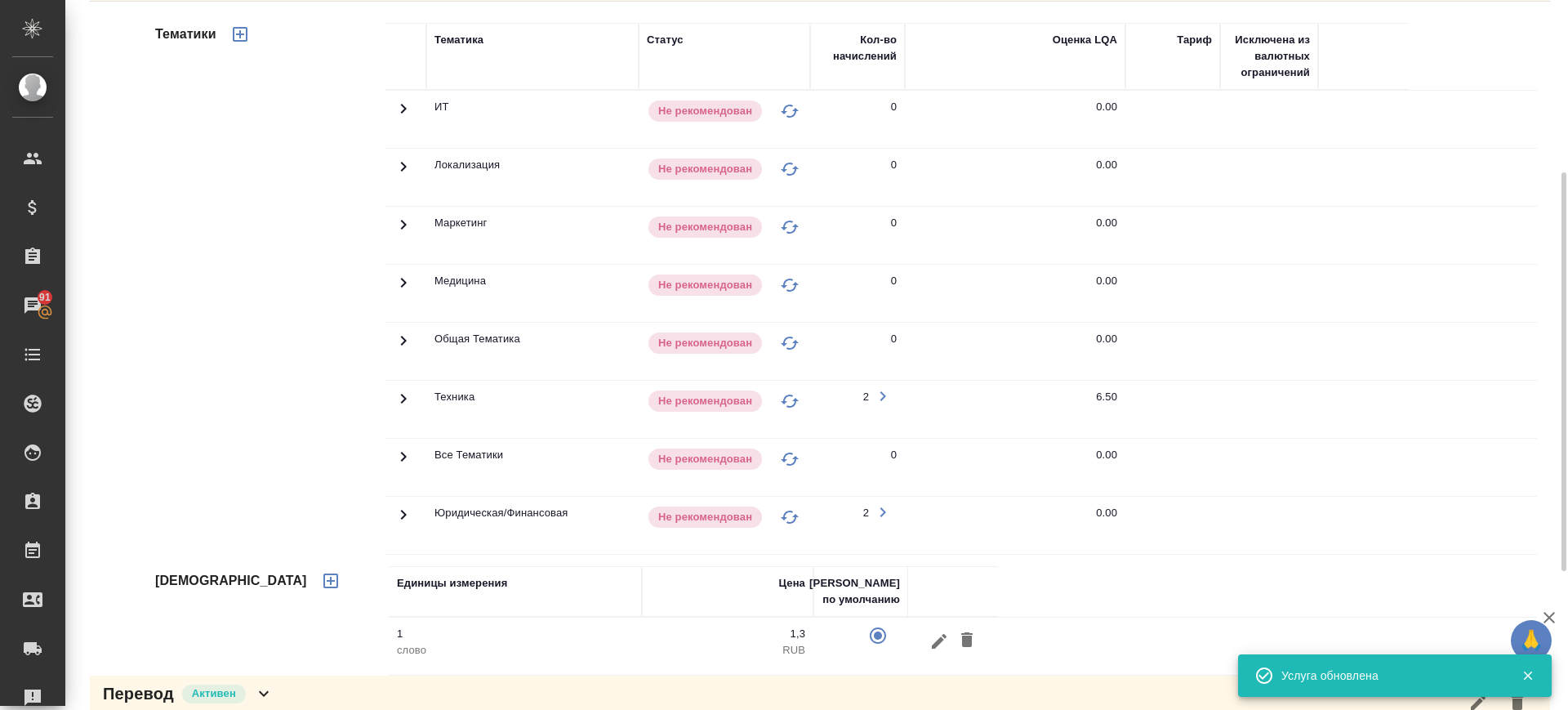
click at [404, 114] on icon at bounding box center [404, 108] width 6 height 9
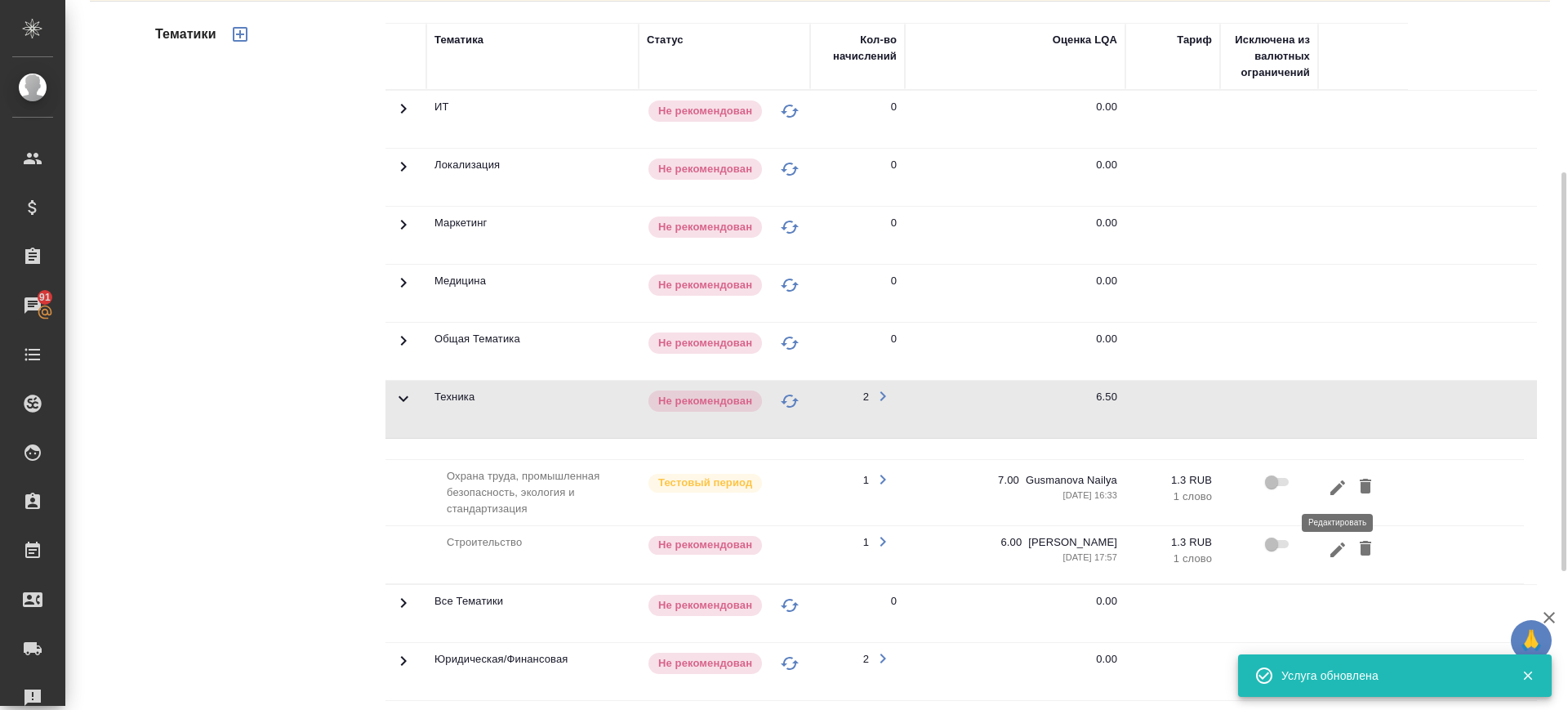
click at [1330, 490] on icon "button" at bounding box center [1337, 487] width 20 height 20
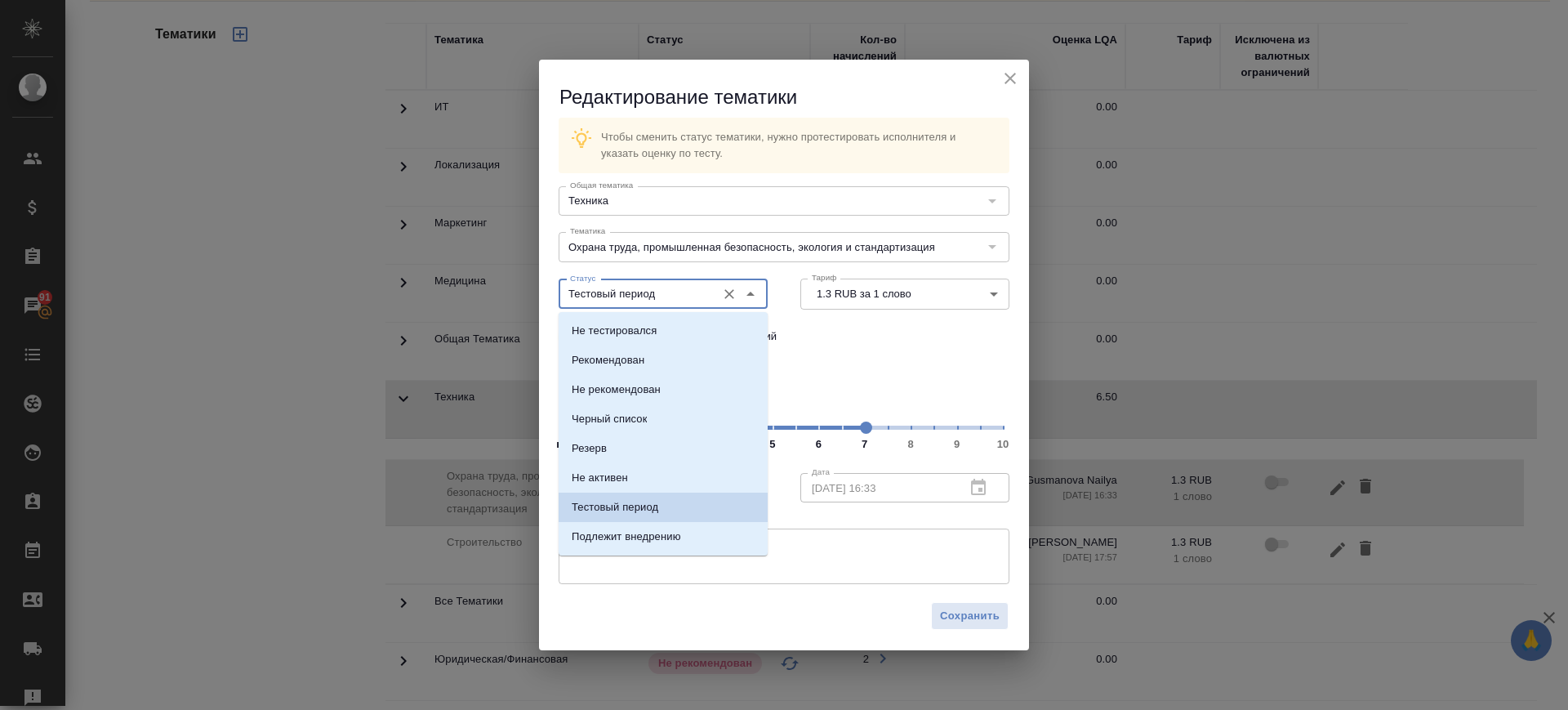
click at [658, 293] on input "Тестовый период" at bounding box center [636, 294] width 145 height 20
click at [663, 367] on li "Рекомендован" at bounding box center [662, 360] width 209 height 29
type input "Рекомендован"
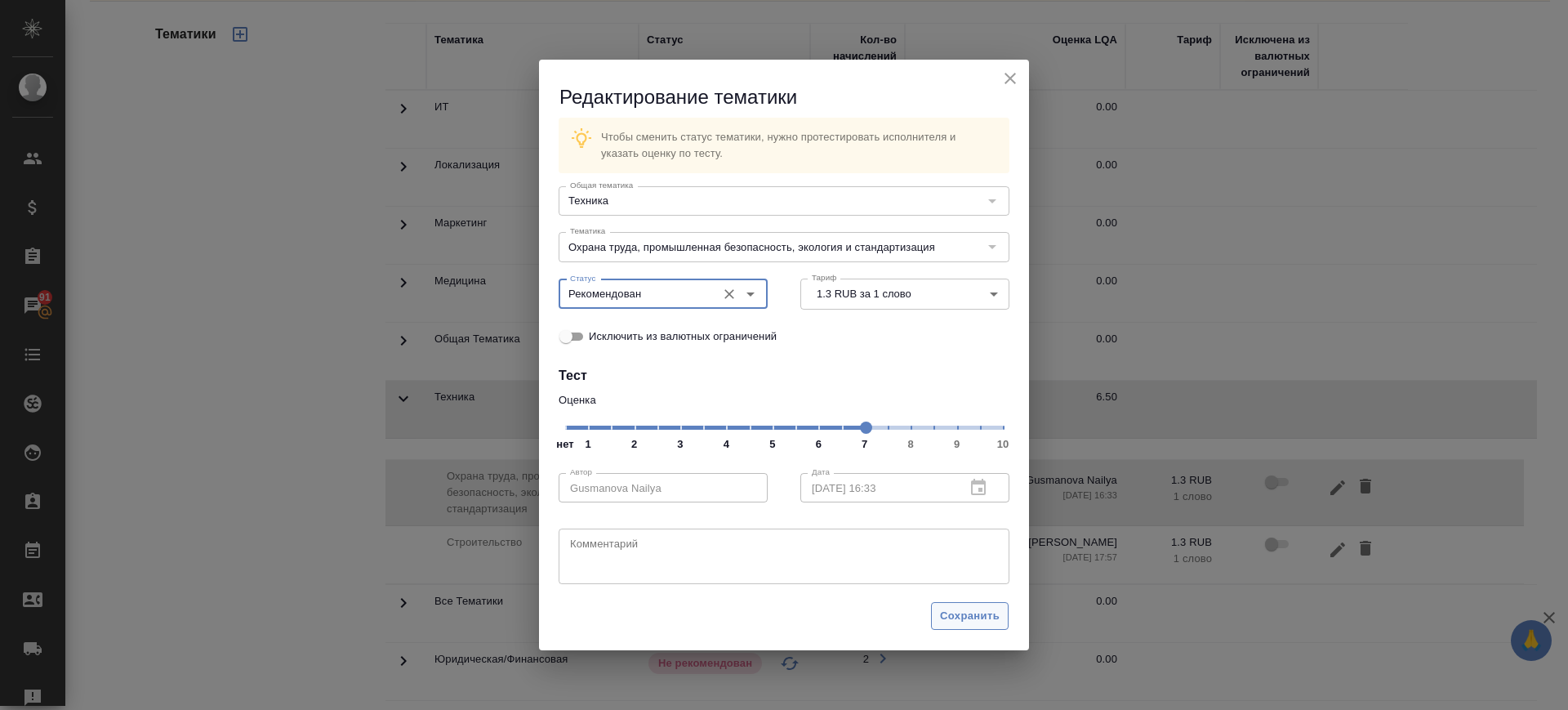
click at [994, 624] on span "Сохранить" at bounding box center [969, 616] width 60 height 19
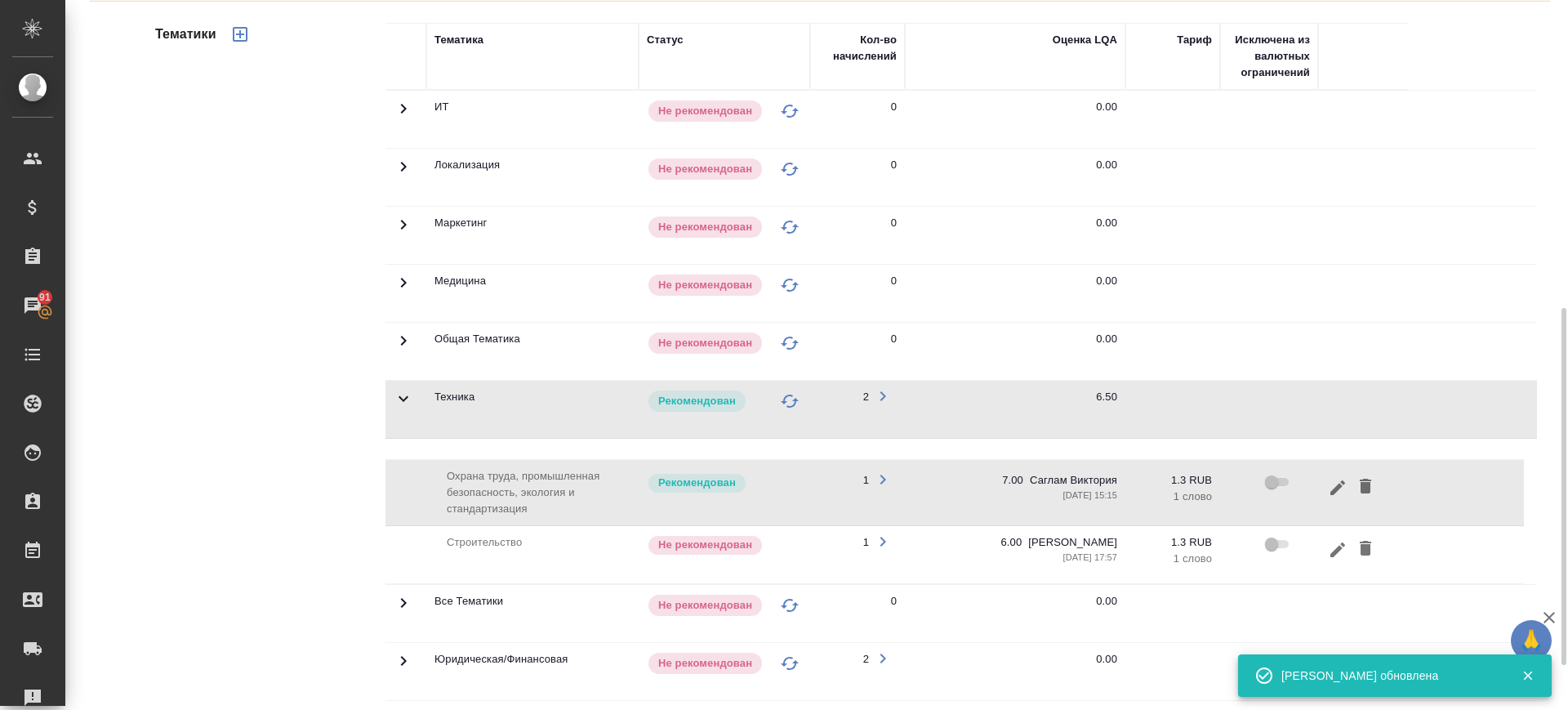
scroll to position [511, 0]
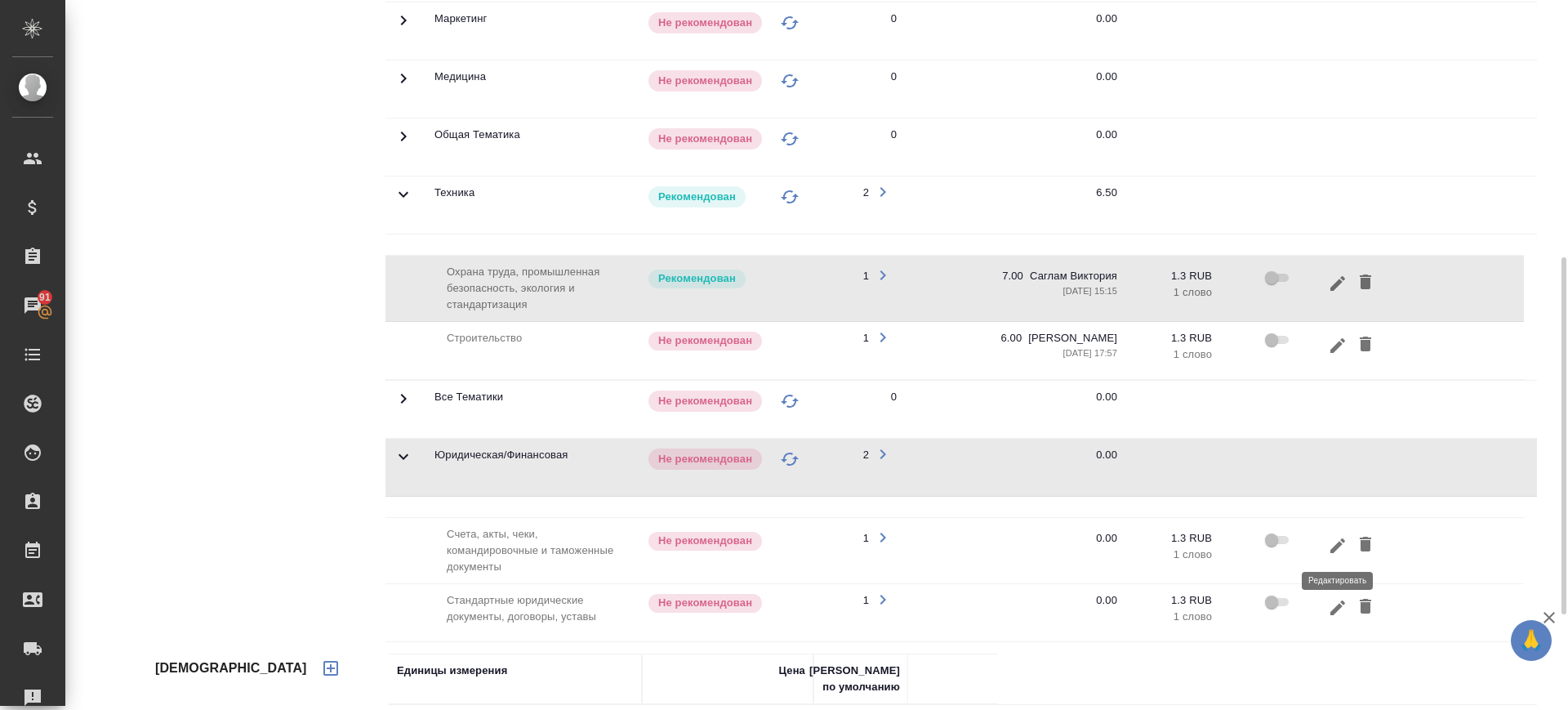
click at [1334, 547] on icon "button" at bounding box center [1338, 545] width 15 height 15
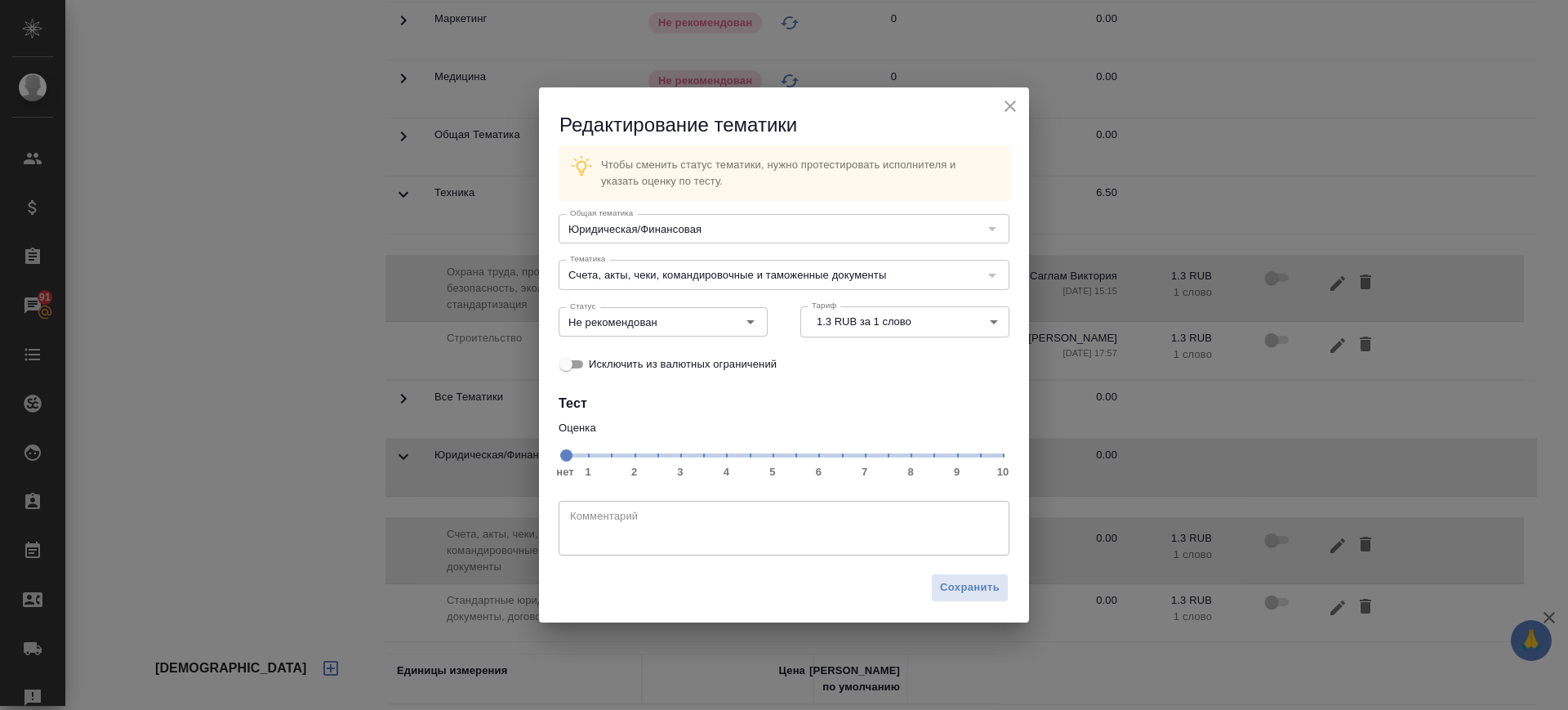
click at [866, 459] on span "нет 1 2 3 4 5 6 7 8 9 10" at bounding box center [784, 454] width 438 height 23
click at [678, 313] on input "Не рекомендован" at bounding box center [636, 321] width 145 height 20
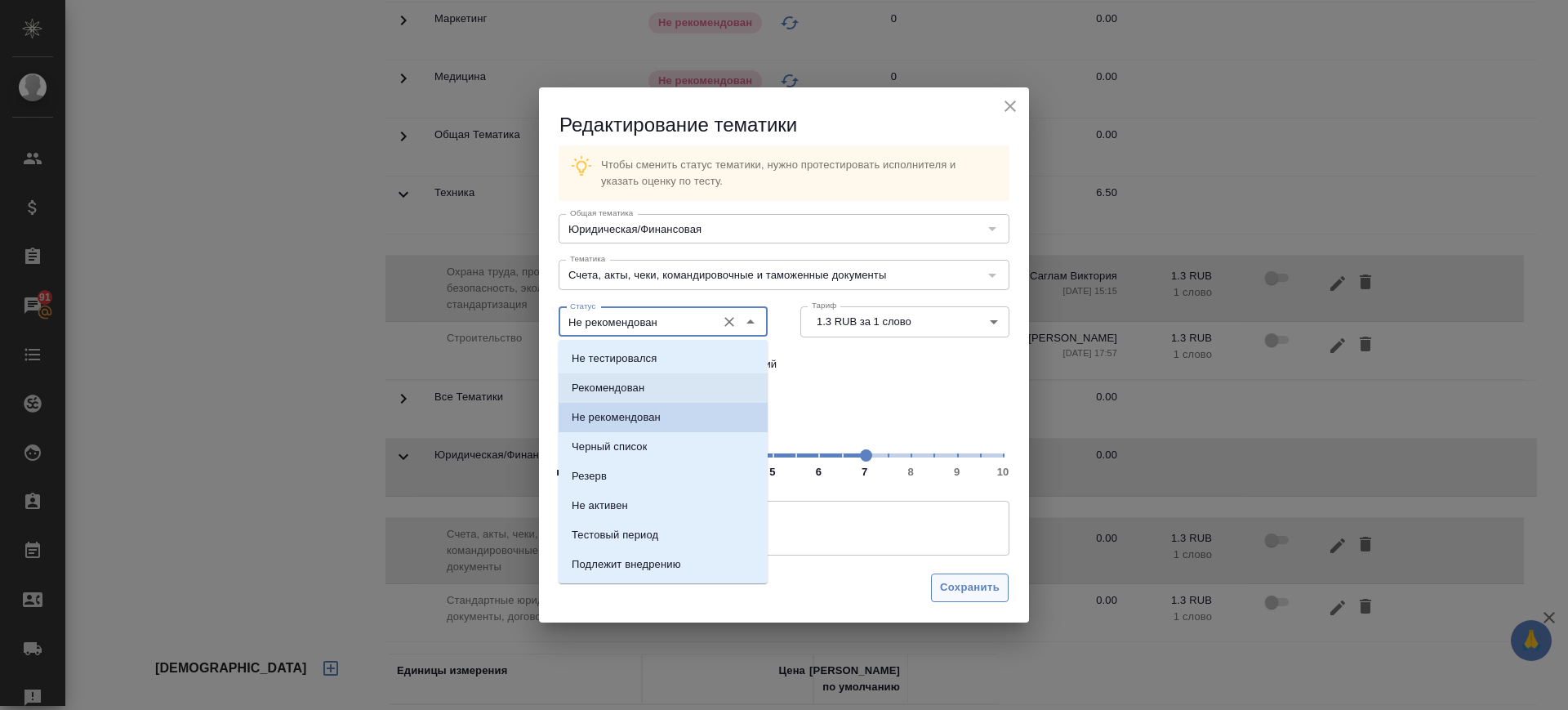
drag, startPoint x: 665, startPoint y: 377, endPoint x: 964, endPoint y: 590, distance: 367.1
click at [665, 378] on li "Рекомендован" at bounding box center [662, 388] width 209 height 29
type input "Рекомендован"
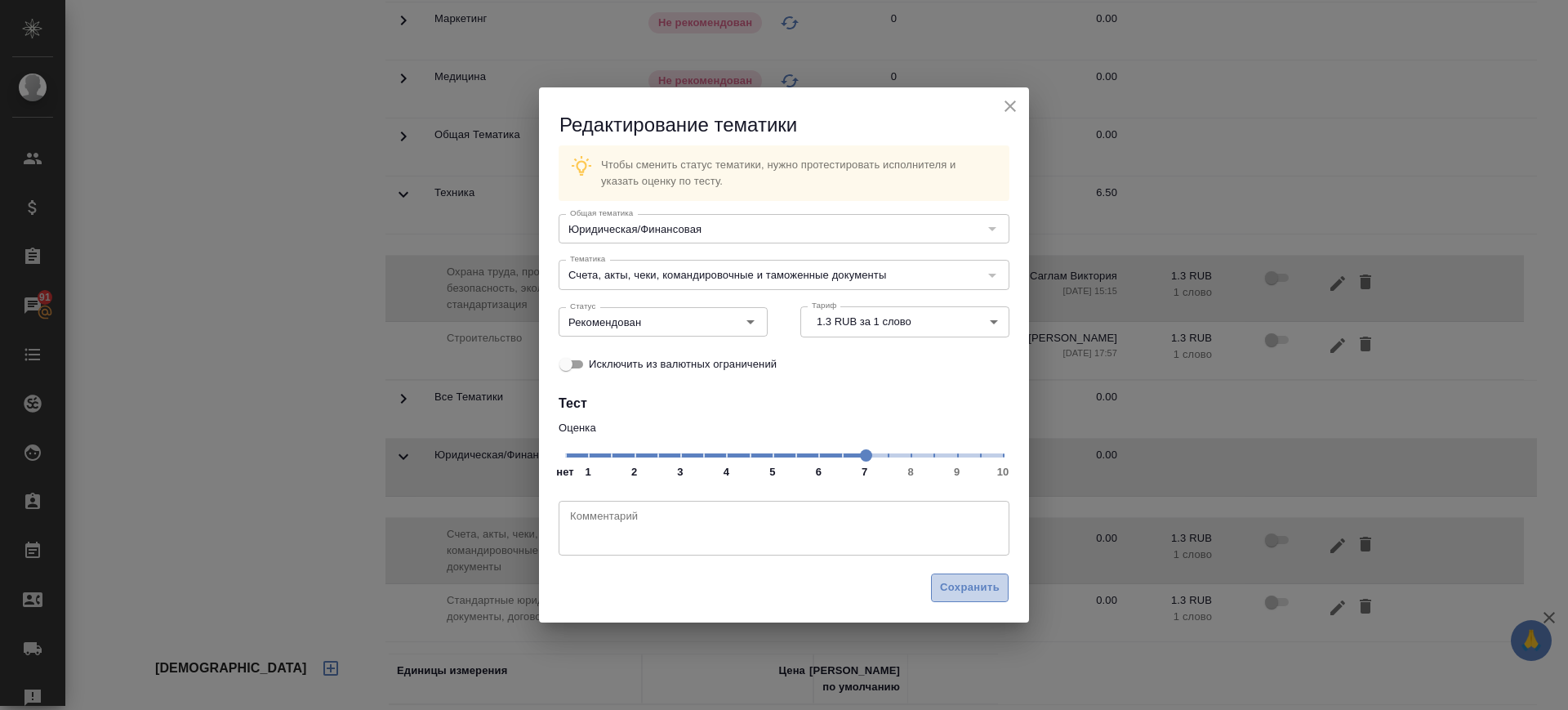
click at [970, 596] on span "Сохранить" at bounding box center [969, 588] width 60 height 19
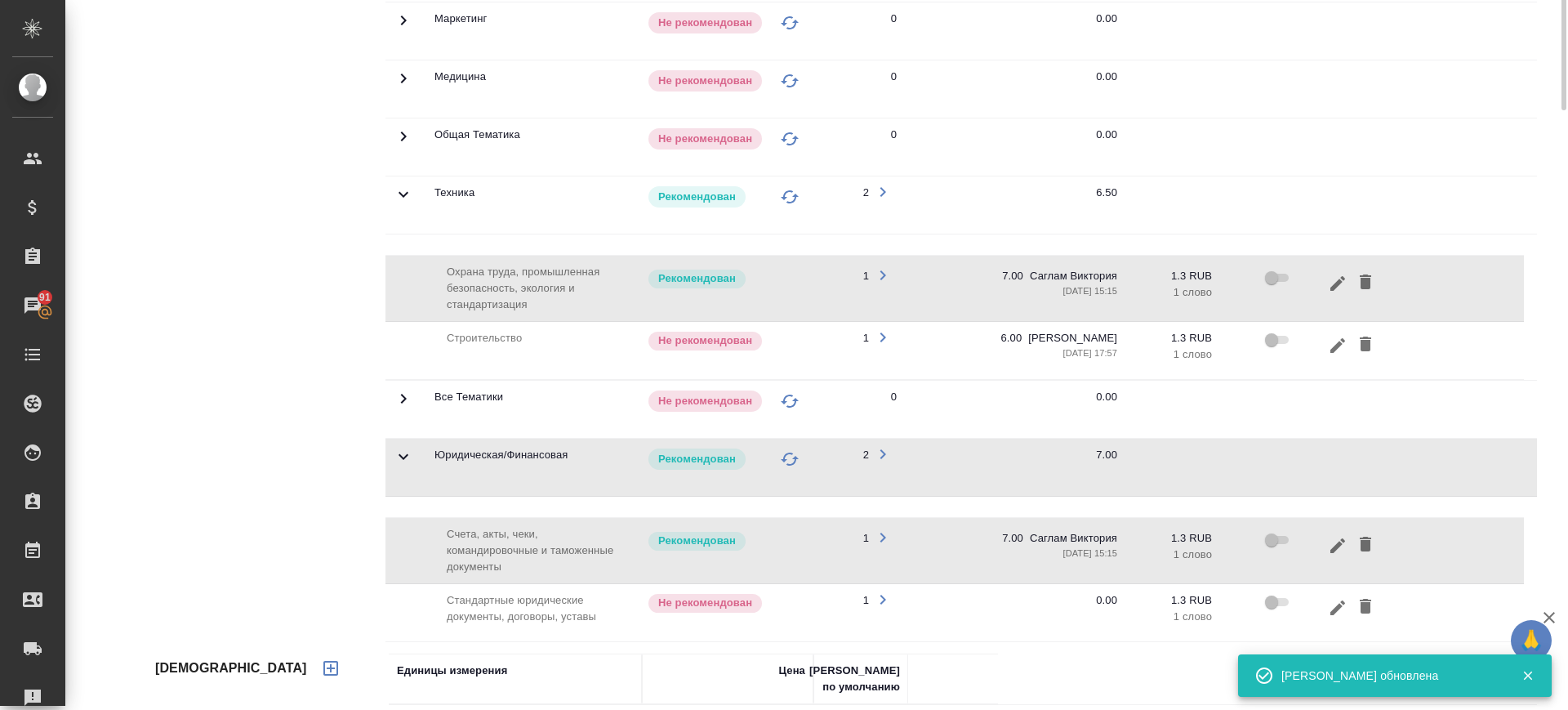
scroll to position [102, 0]
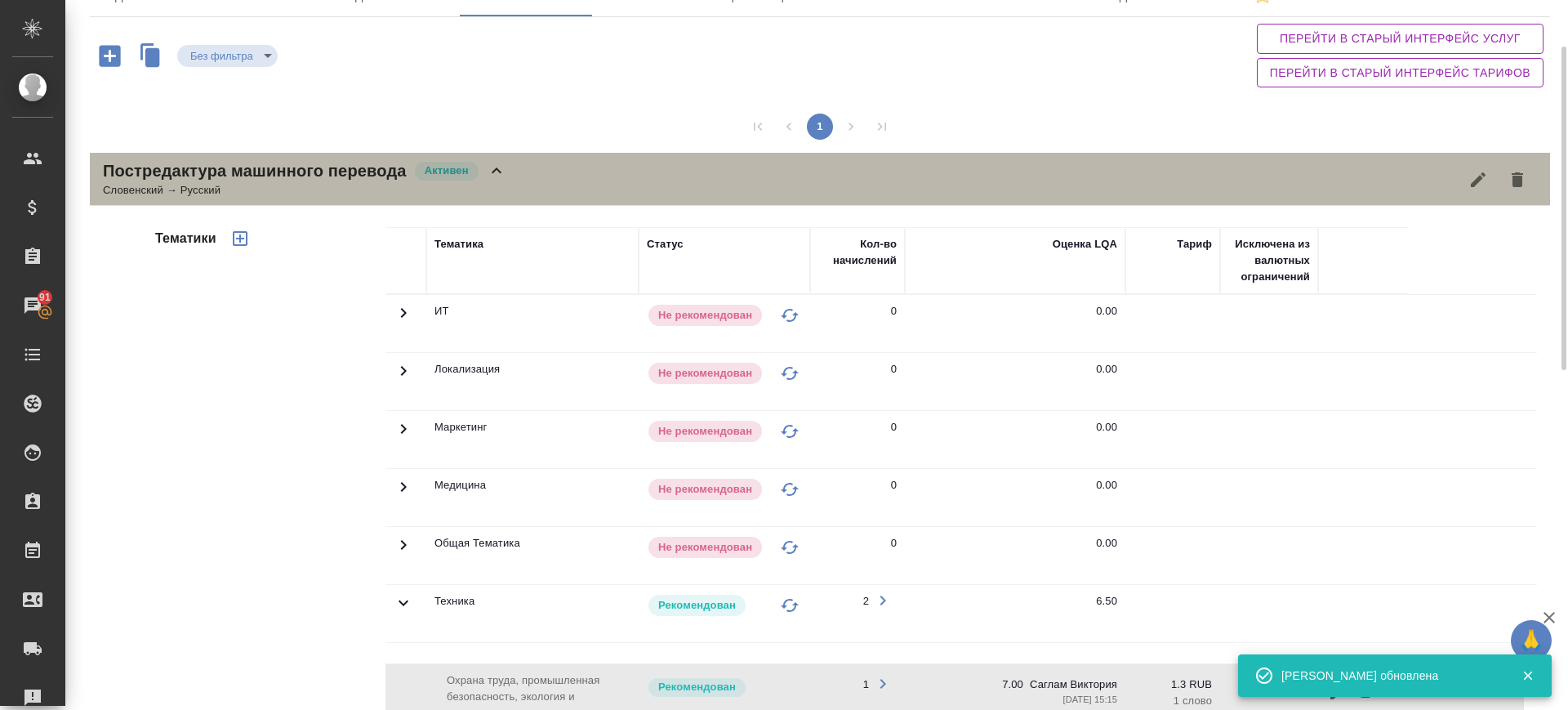
click at [550, 175] on div "Постредактура машинного перевода Активен Словенский → Русский" at bounding box center [820, 179] width 1460 height 53
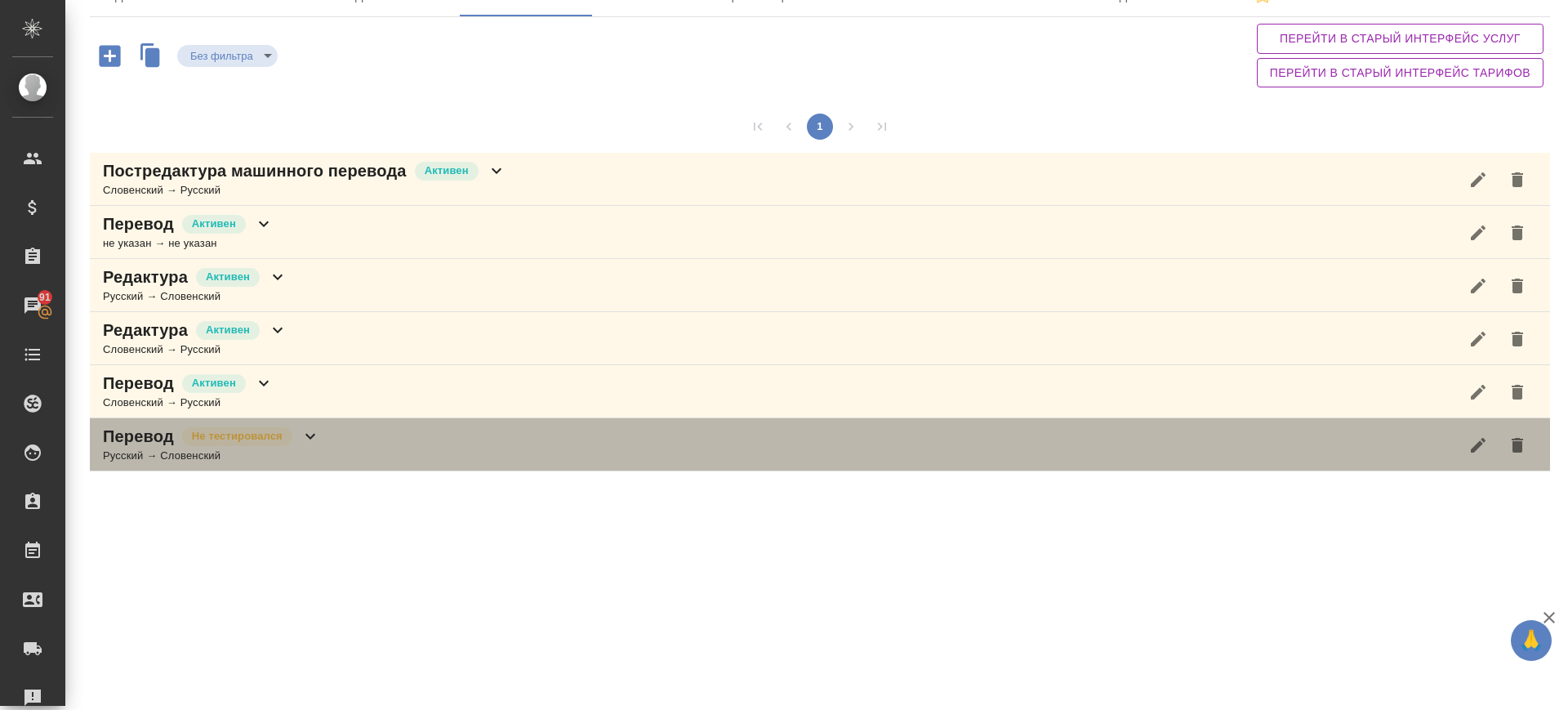
click at [319, 452] on div "Русский → Словенский" at bounding box center [211, 455] width 217 height 16
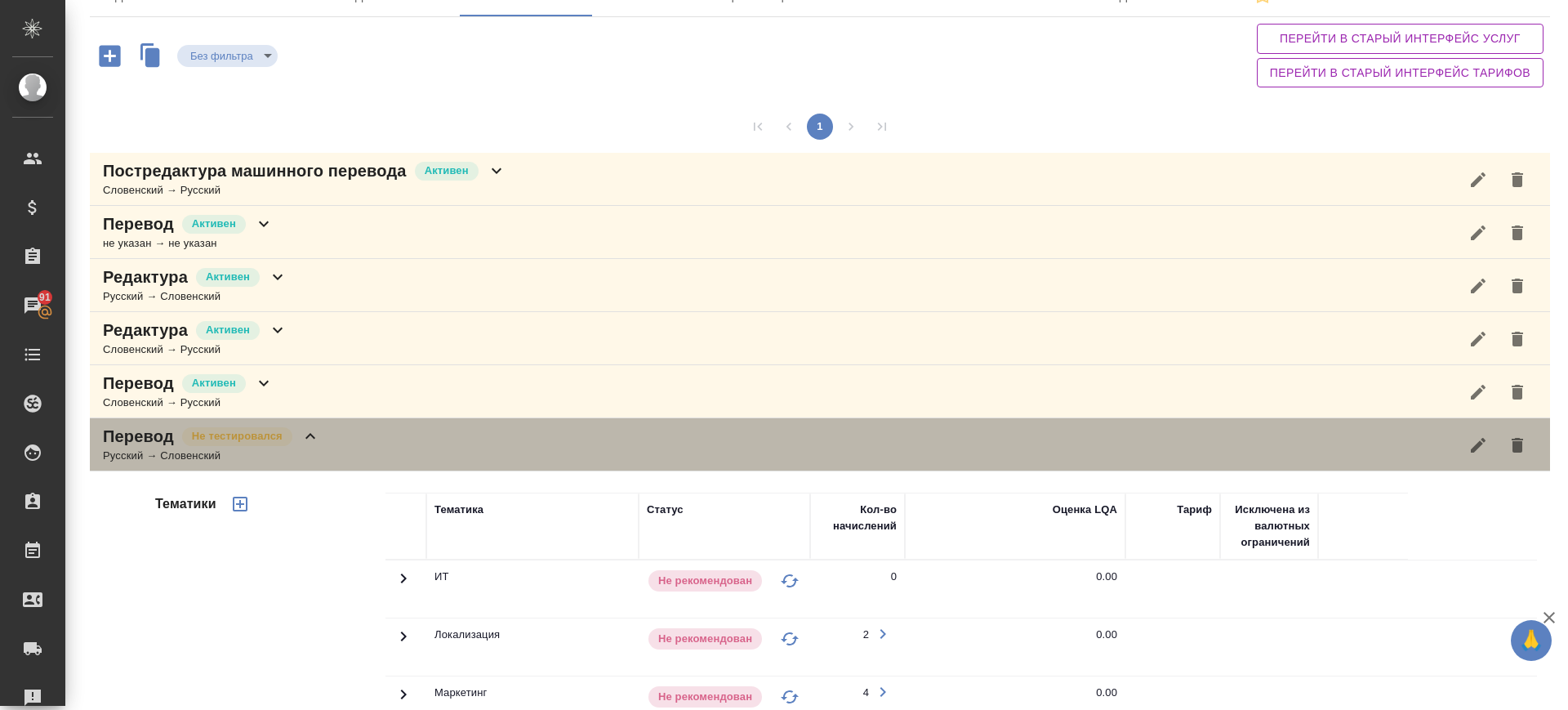
click at [319, 452] on div "Русский → Словенский" at bounding box center [211, 455] width 217 height 16
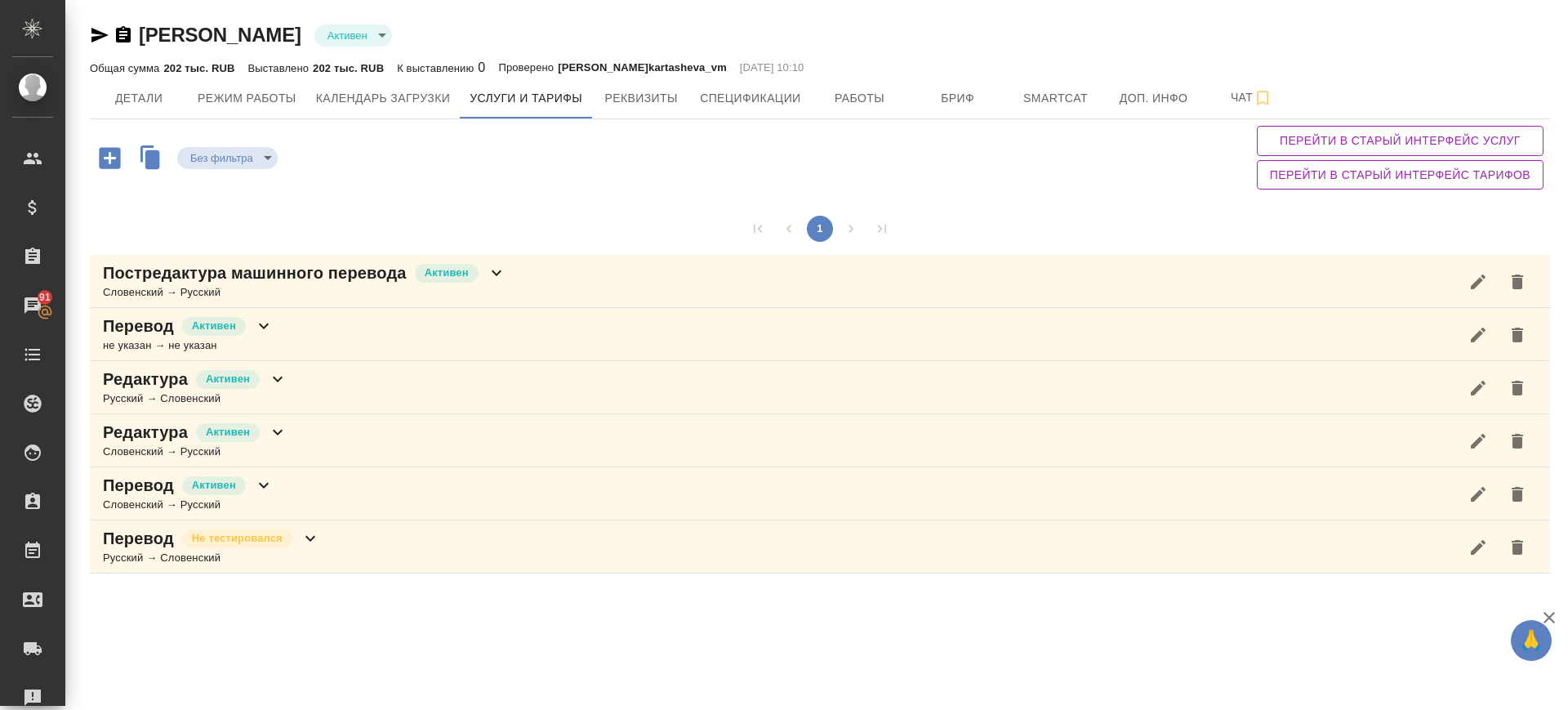
scroll to position [0, 0]
click at [138, 89] on span "Детали" at bounding box center [138, 99] width 79 height 21
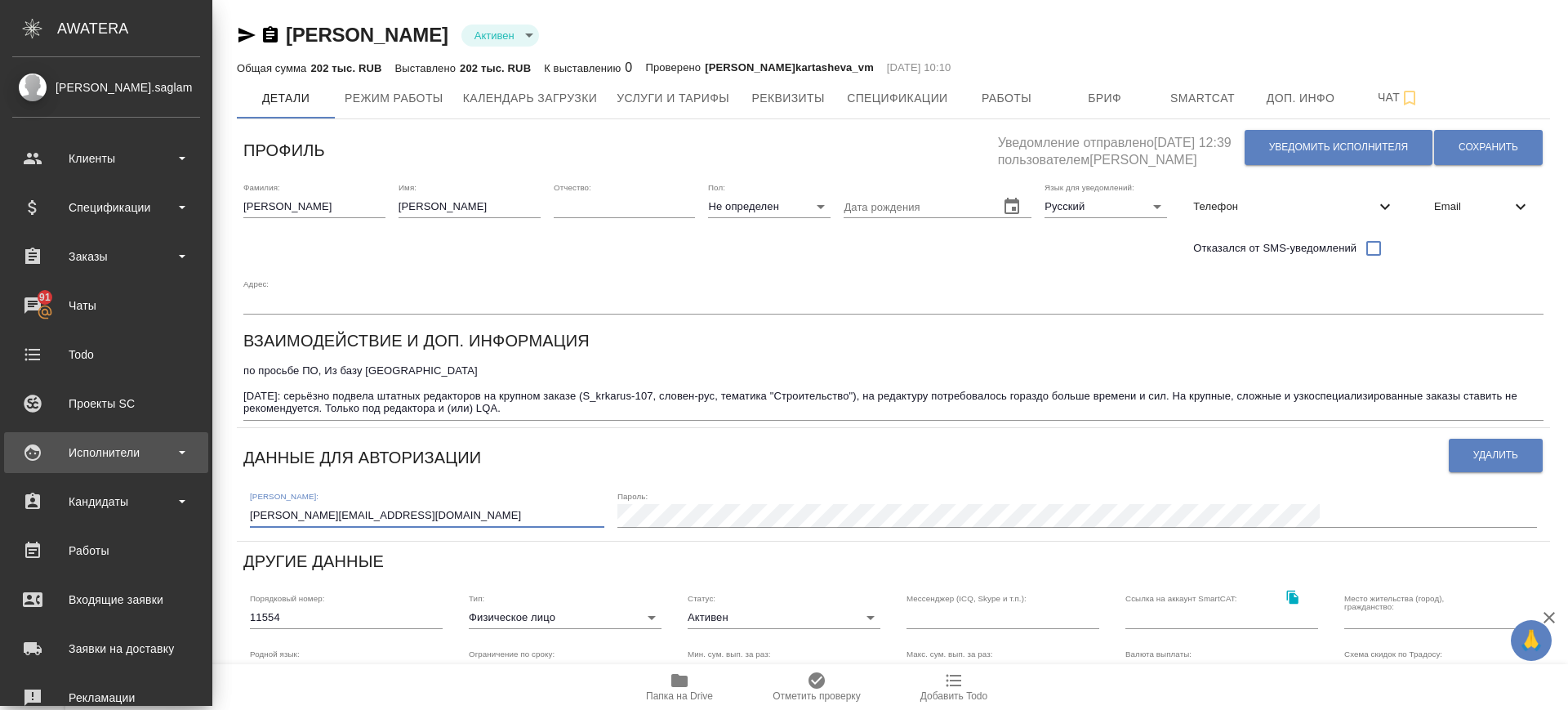
drag, startPoint x: 279, startPoint y: 458, endPoint x: 27, endPoint y: 463, distance: 252.0
click at [27, 463] on div ".cls-1 fill:#fff; AWATERA Саглам Виктория v.saglam Клиенты Спецификации Заказы …" at bounding box center [784, 355] width 1568 height 710
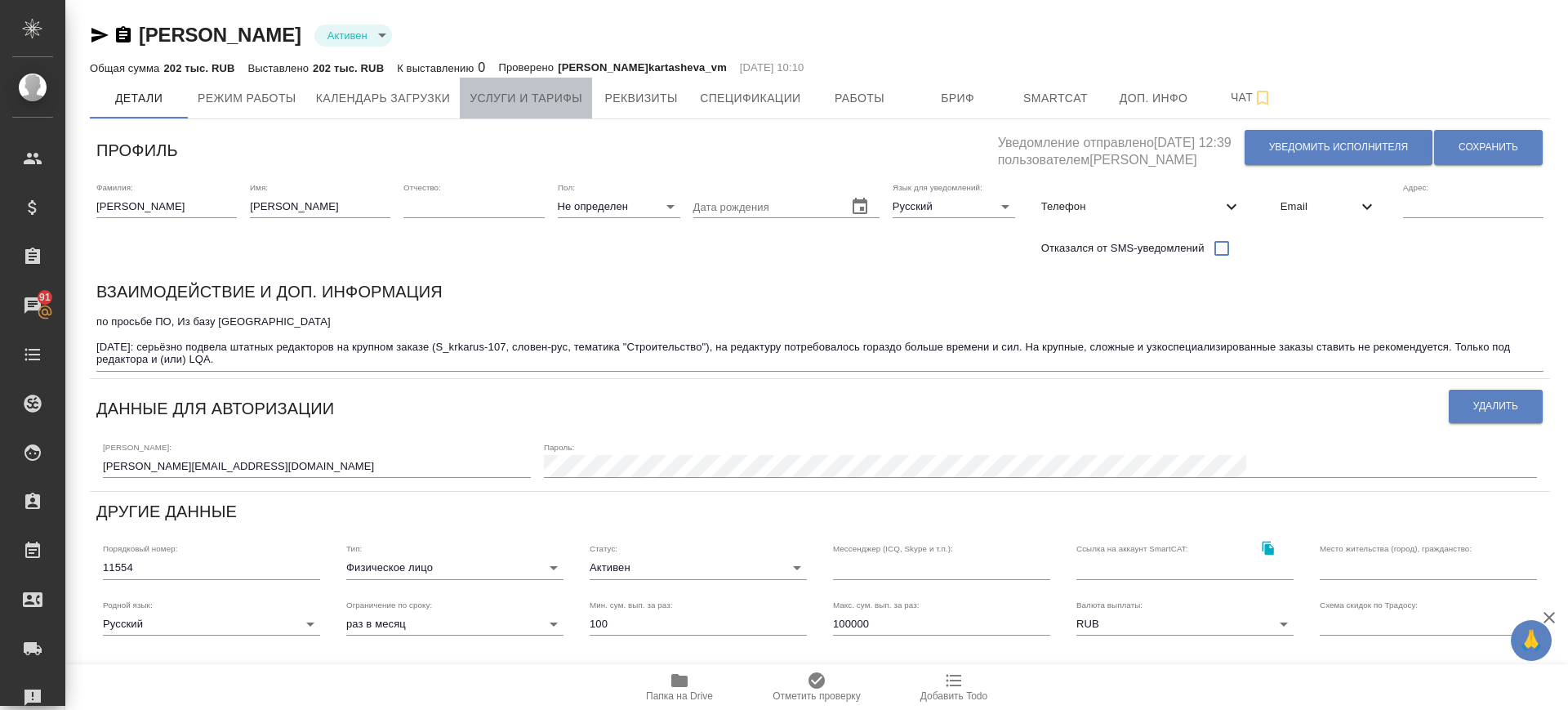
click at [543, 106] on span "Услуги и тарифы" at bounding box center [526, 99] width 113 height 21
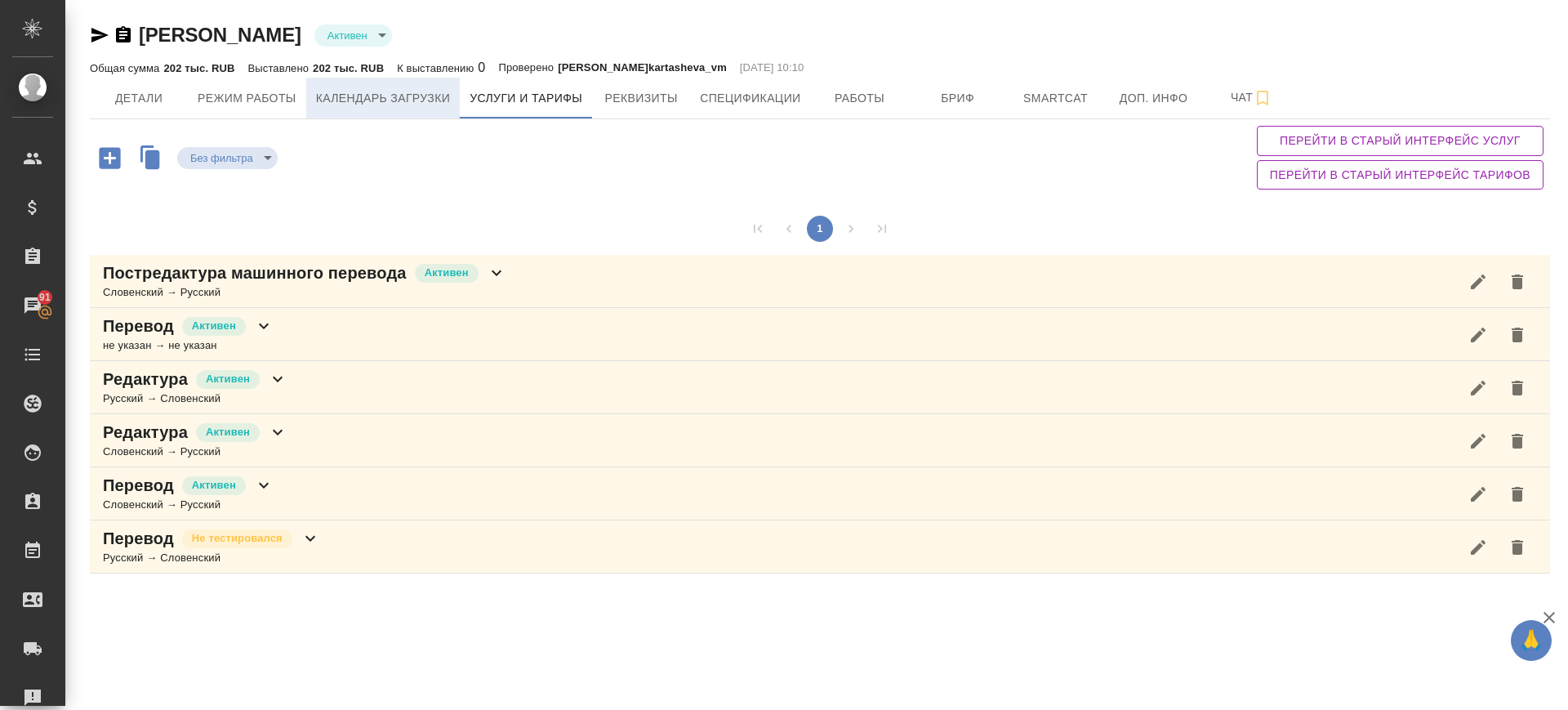
click at [418, 88] on span "Календарь загрузки" at bounding box center [384, 99] width 135 height 21
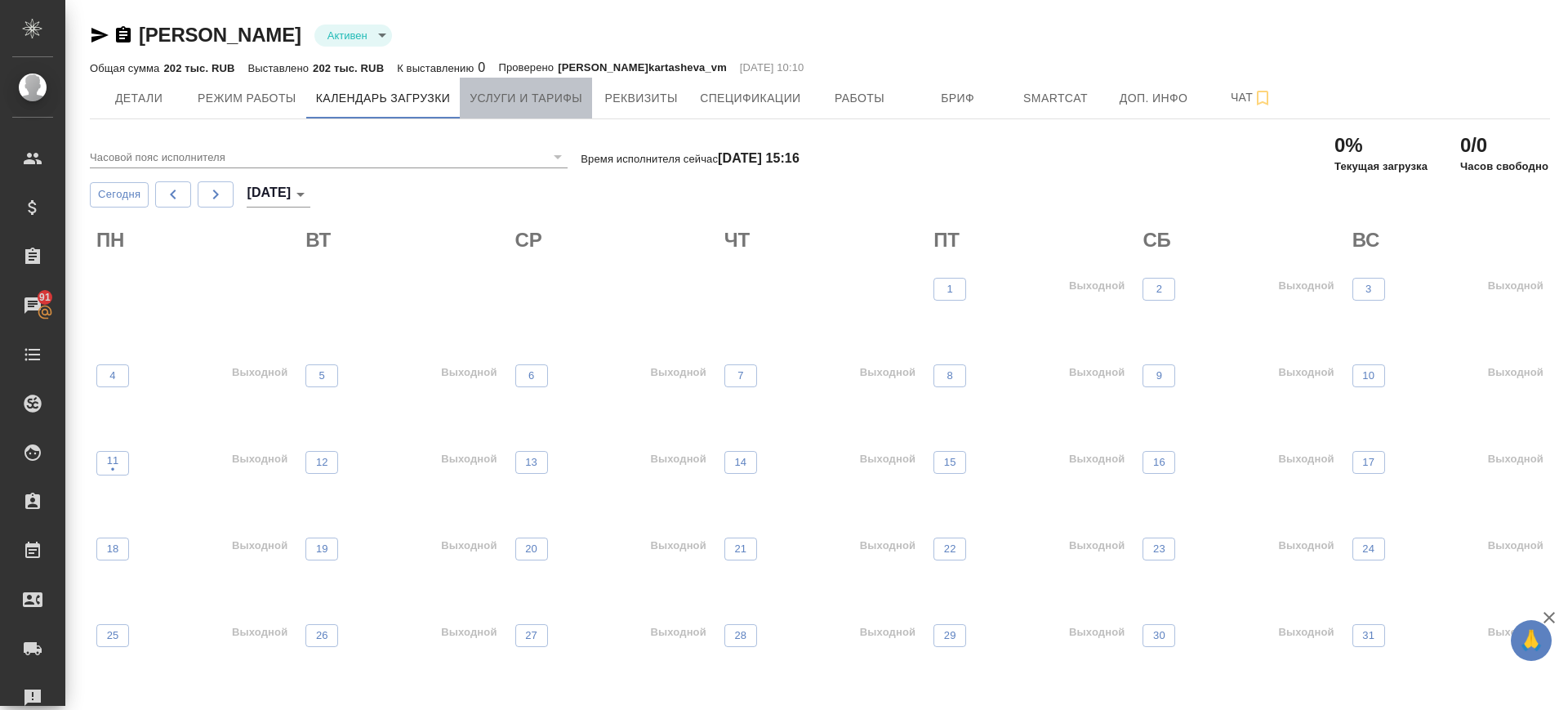
click at [546, 100] on span "Услуги и тарифы" at bounding box center [526, 99] width 113 height 21
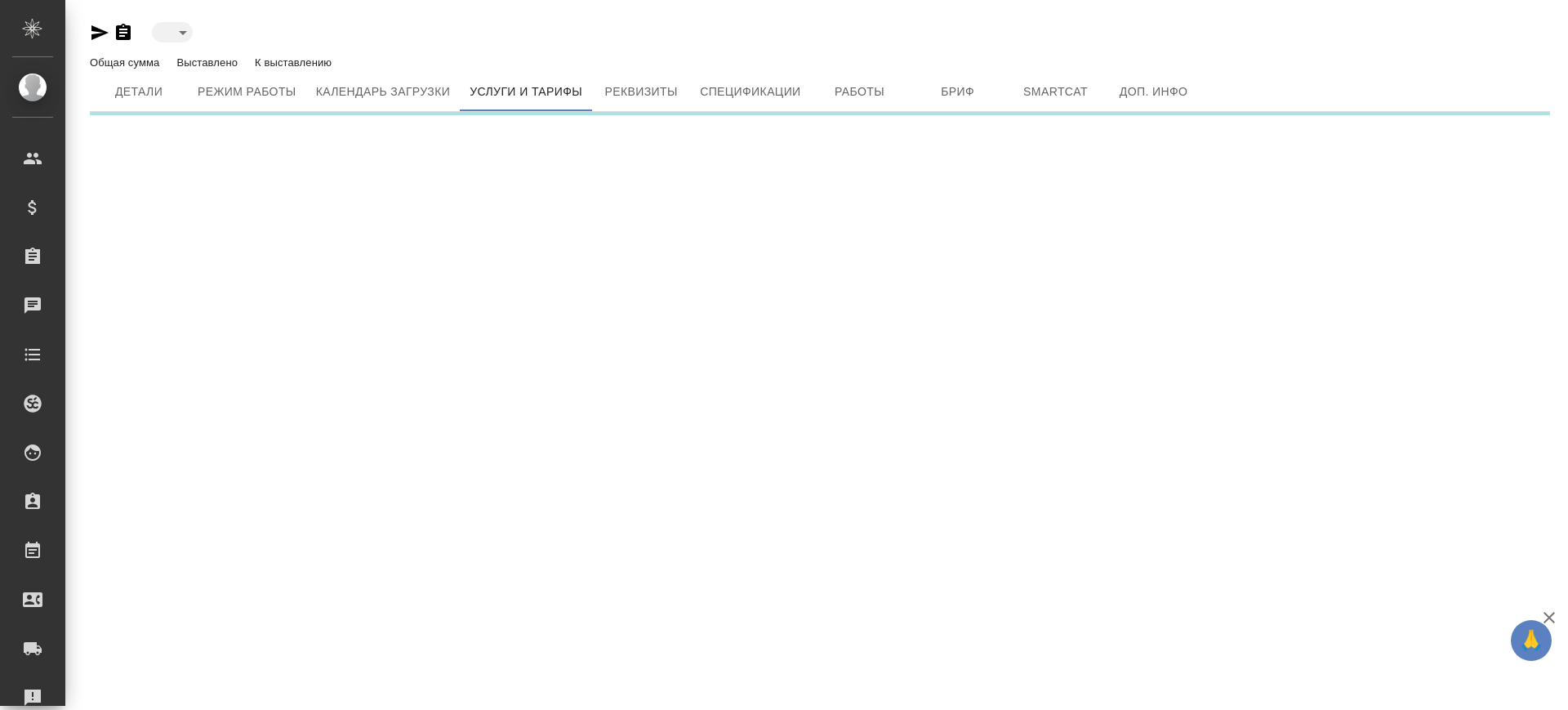
type input "active"
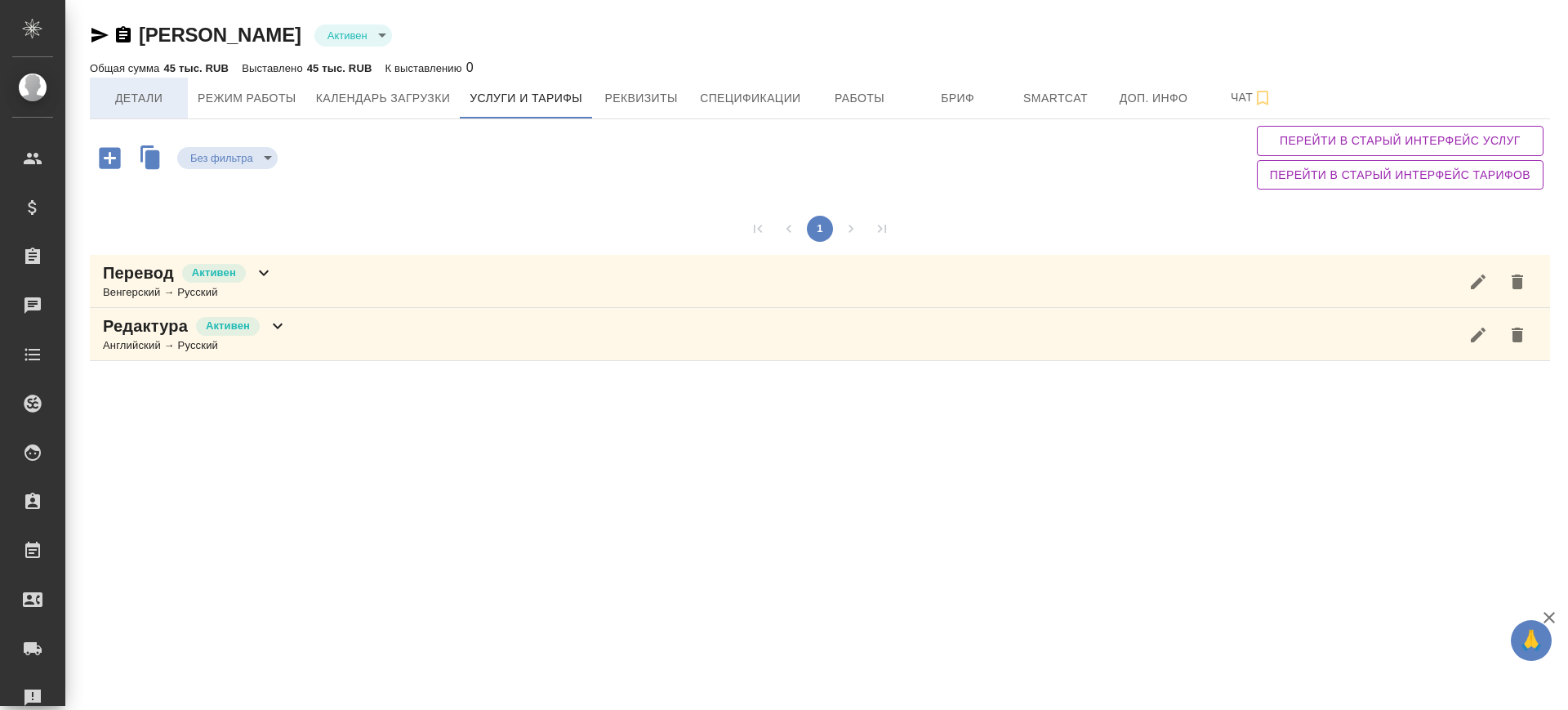
click at [141, 97] on span "Детали" at bounding box center [138, 99] width 79 height 21
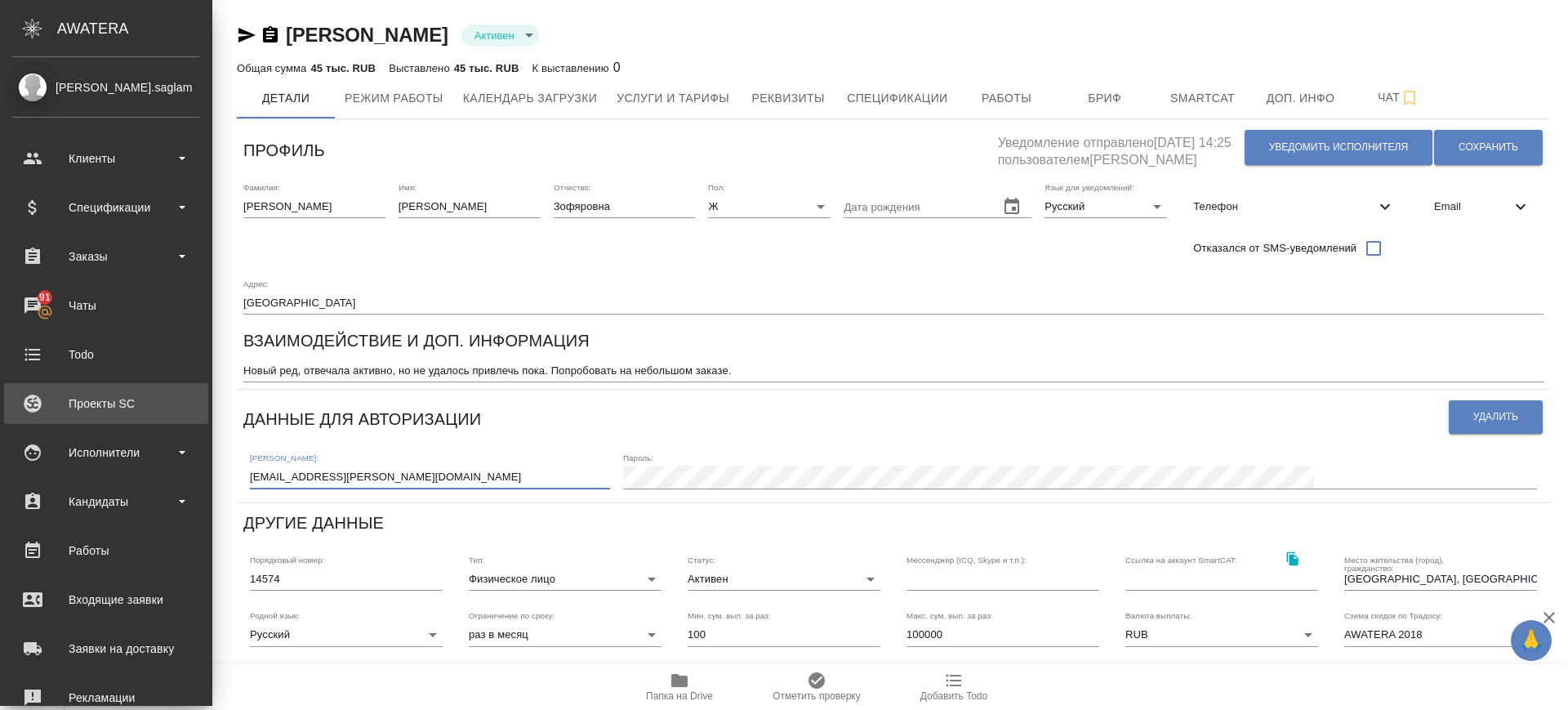
drag, startPoint x: 242, startPoint y: 429, endPoint x: 53, endPoint y: 403, distance: 190.8
click at [53, 403] on div ".cls-1 fill:#fff; AWATERA [PERSON_NAME].saglam Клиенты Спецификации Заказы 91 Ч…" at bounding box center [784, 355] width 1568 height 710
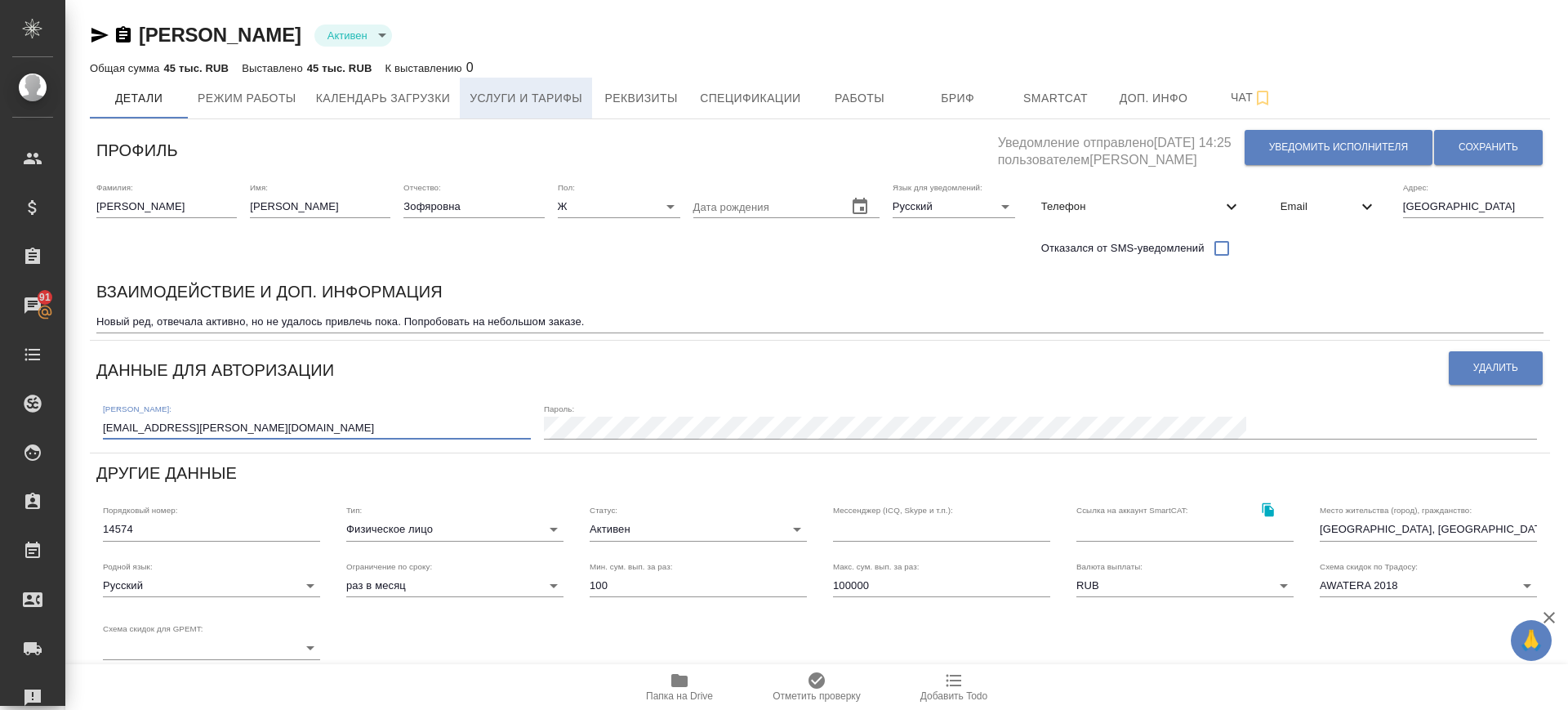
click at [565, 102] on span "Услуги и тарифы" at bounding box center [526, 99] width 113 height 21
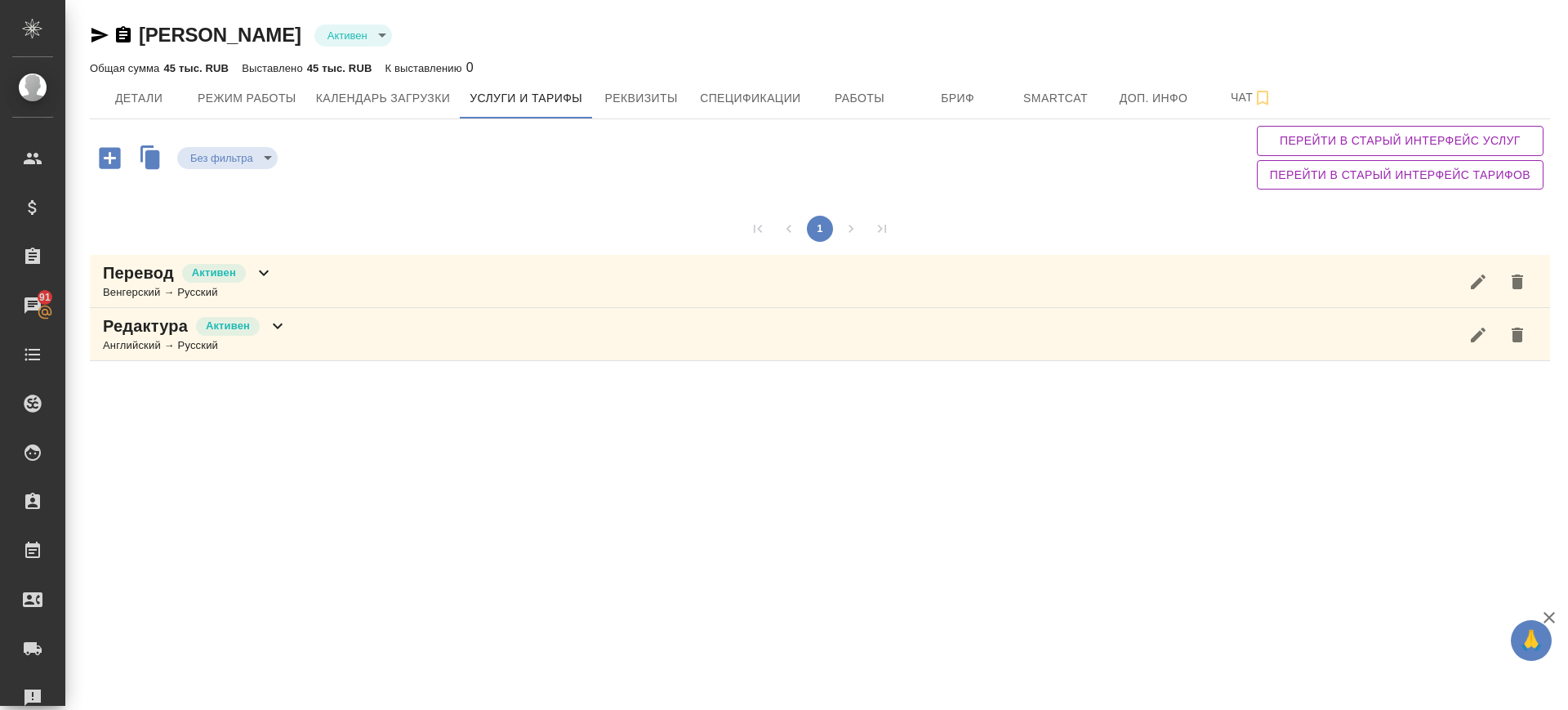
click at [298, 291] on div "Перевод [PERSON_NAME] → Русский" at bounding box center [820, 282] width 1460 height 53
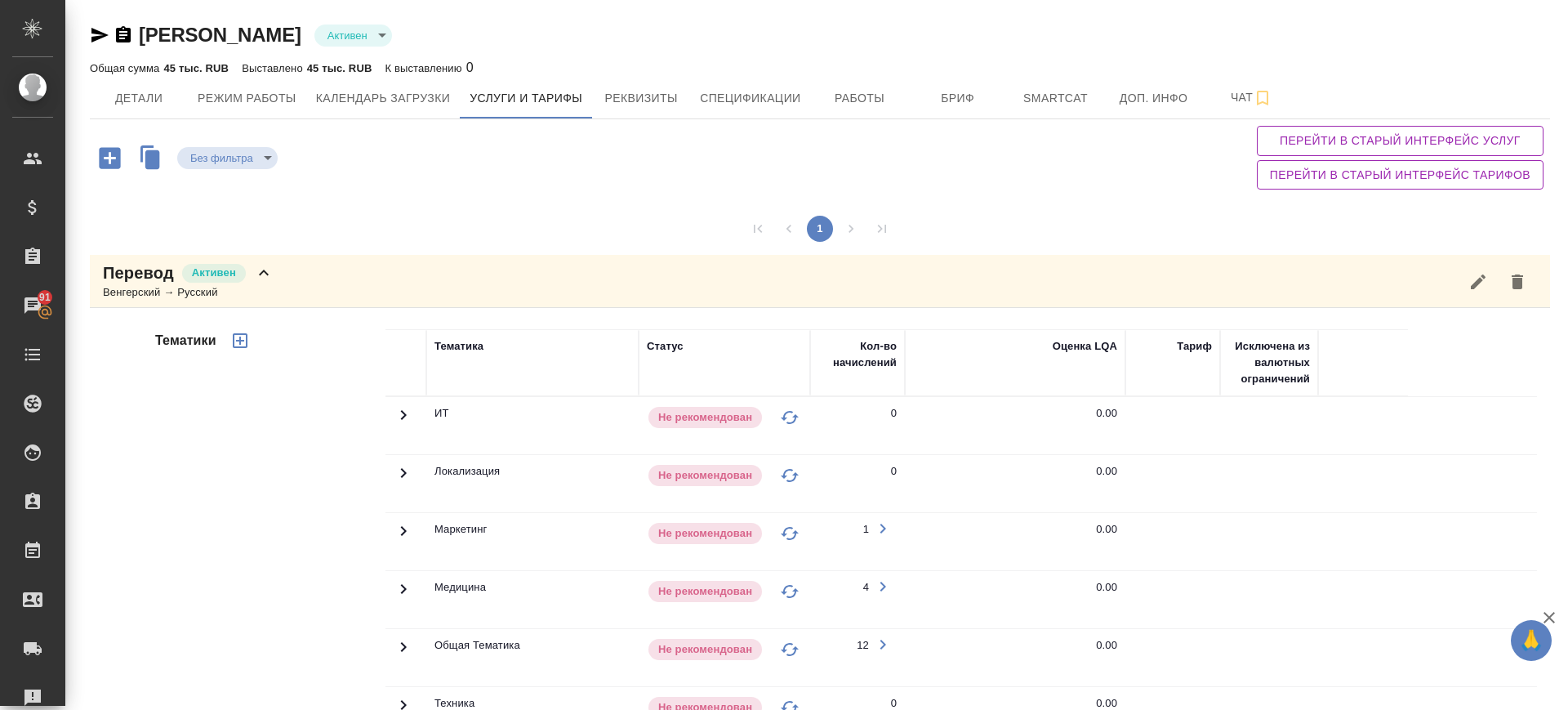
scroll to position [306, 0]
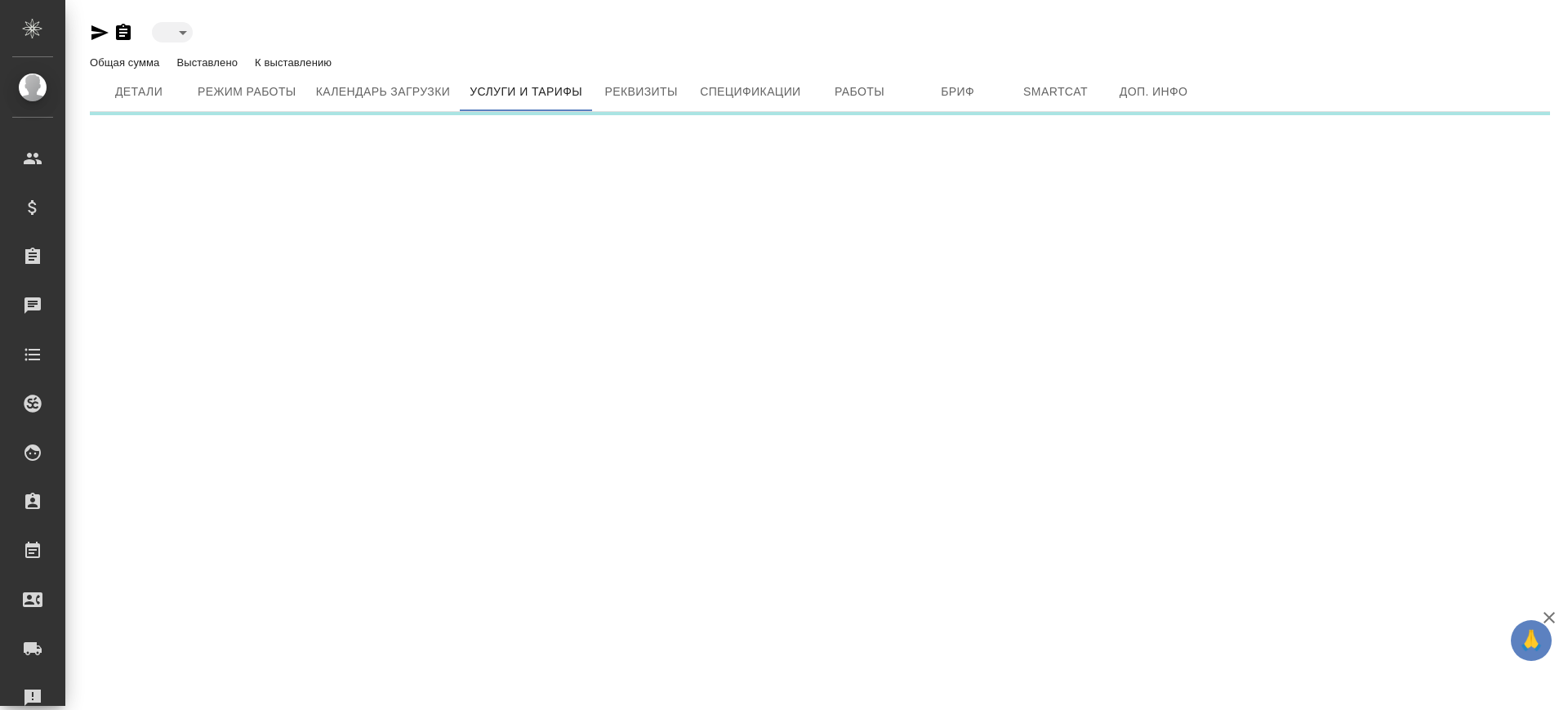
type input "active"
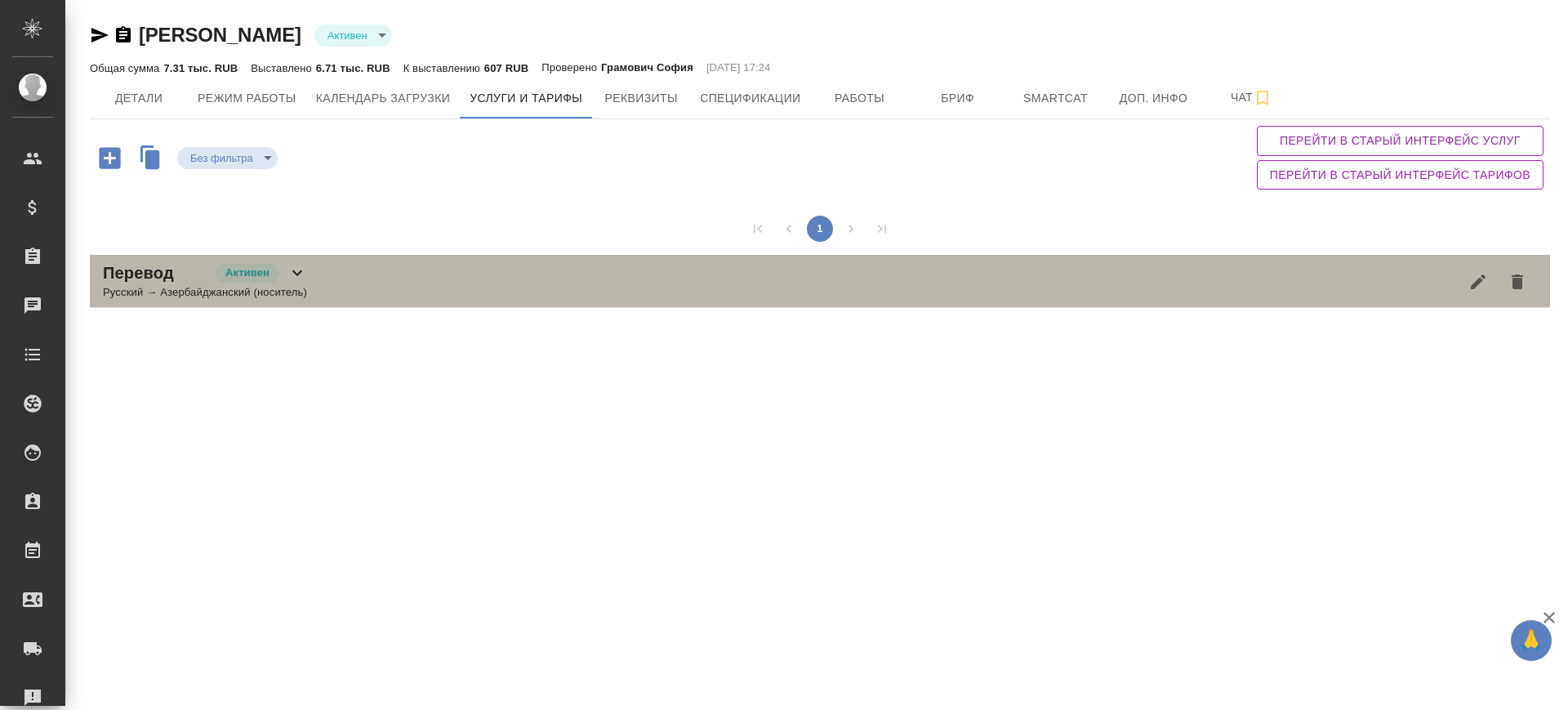
click at [416, 282] on div "Перевод Активен Русский → Азербайджанский (носитель)" at bounding box center [820, 282] width 1460 height 53
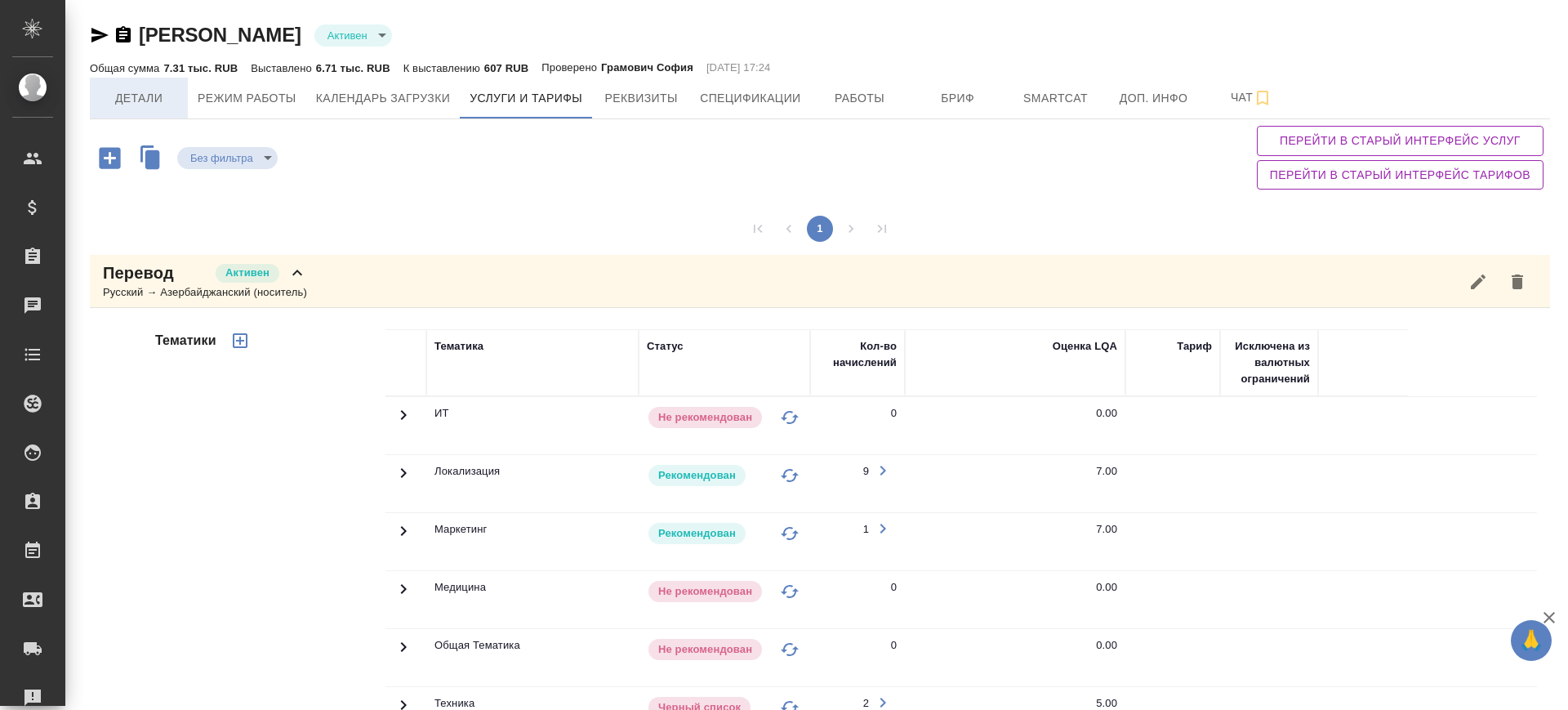
click at [134, 89] on span "Детали" at bounding box center [138, 99] width 79 height 21
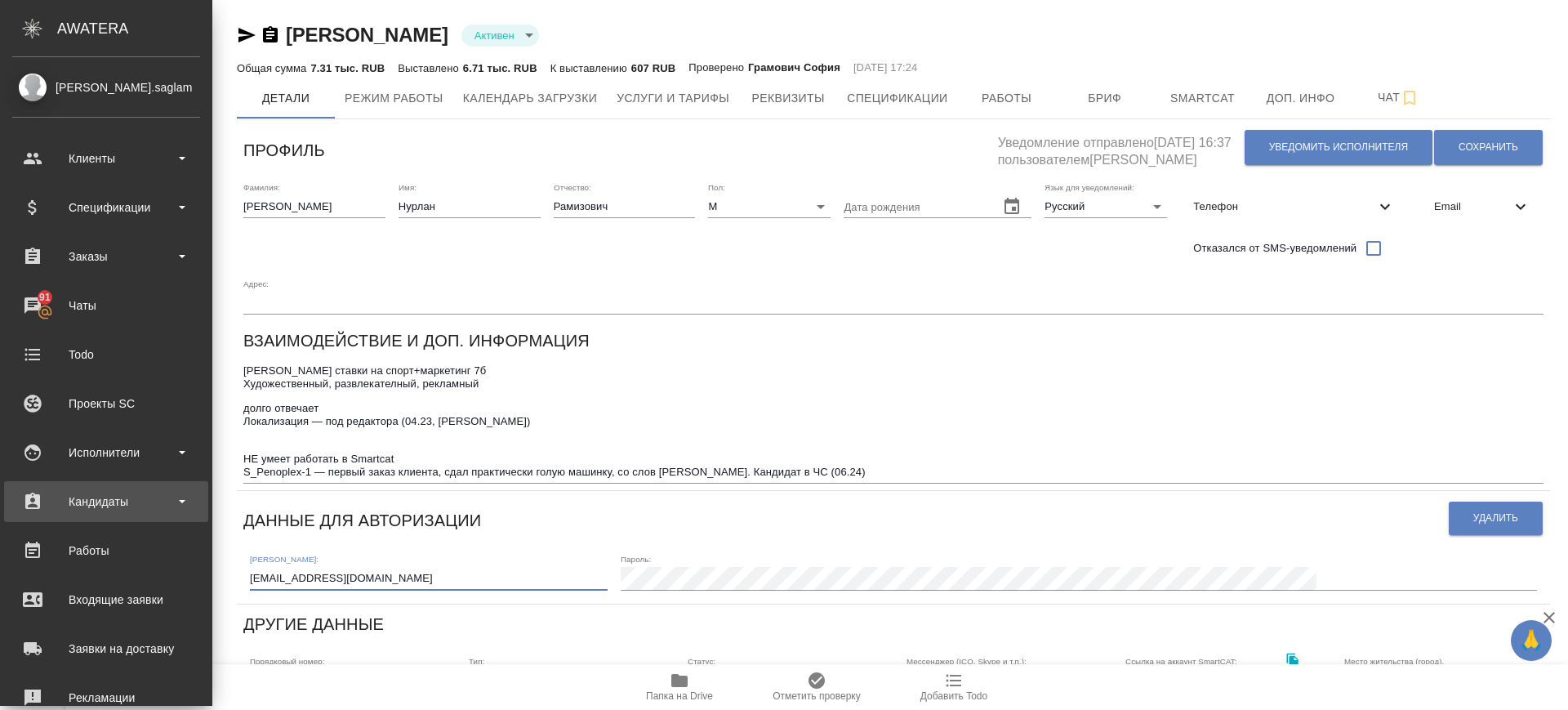
drag, startPoint x: 234, startPoint y: 530, endPoint x: 41, endPoint y: 509, distance: 194.1
click at [41, 509] on div ".cls-1 fill:#fff; AWATERA [PERSON_NAME].saglam Клиенты Спецификации Заказы 91 Ч…" at bounding box center [784, 355] width 1568 height 710
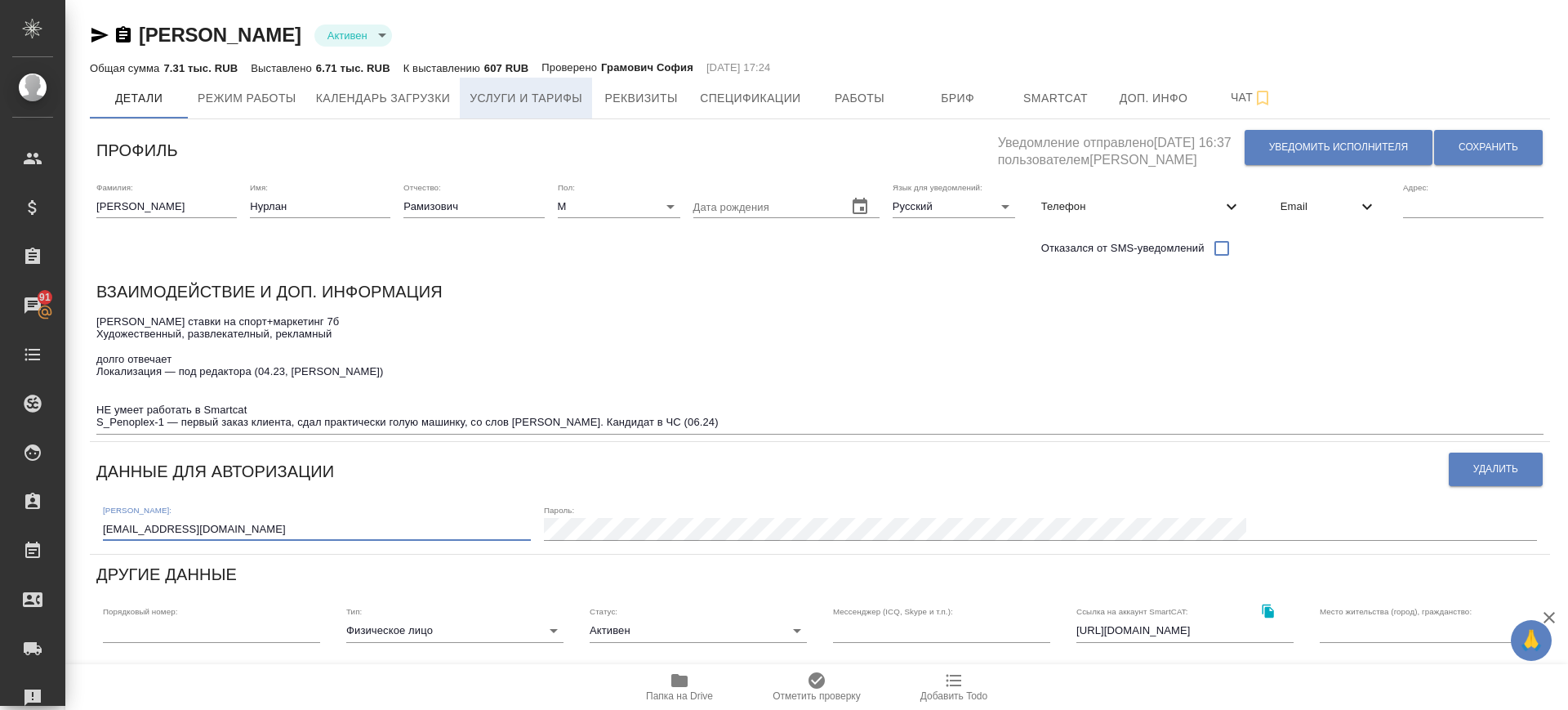
click at [521, 99] on span "Услуги и тарифы" at bounding box center [526, 99] width 113 height 21
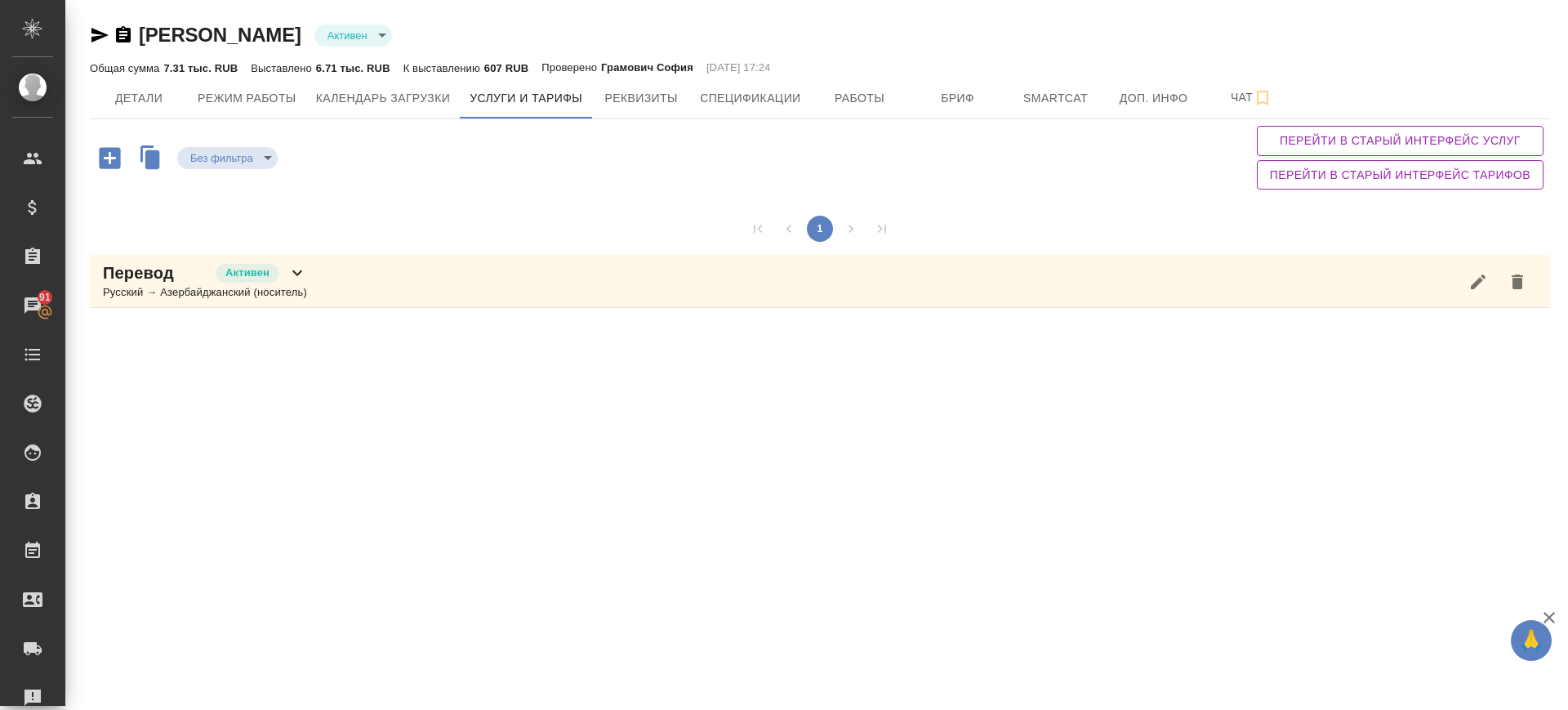
click at [424, 265] on div "Перевод Активен Русский → Азербайджанский (носитель)" at bounding box center [820, 282] width 1460 height 53
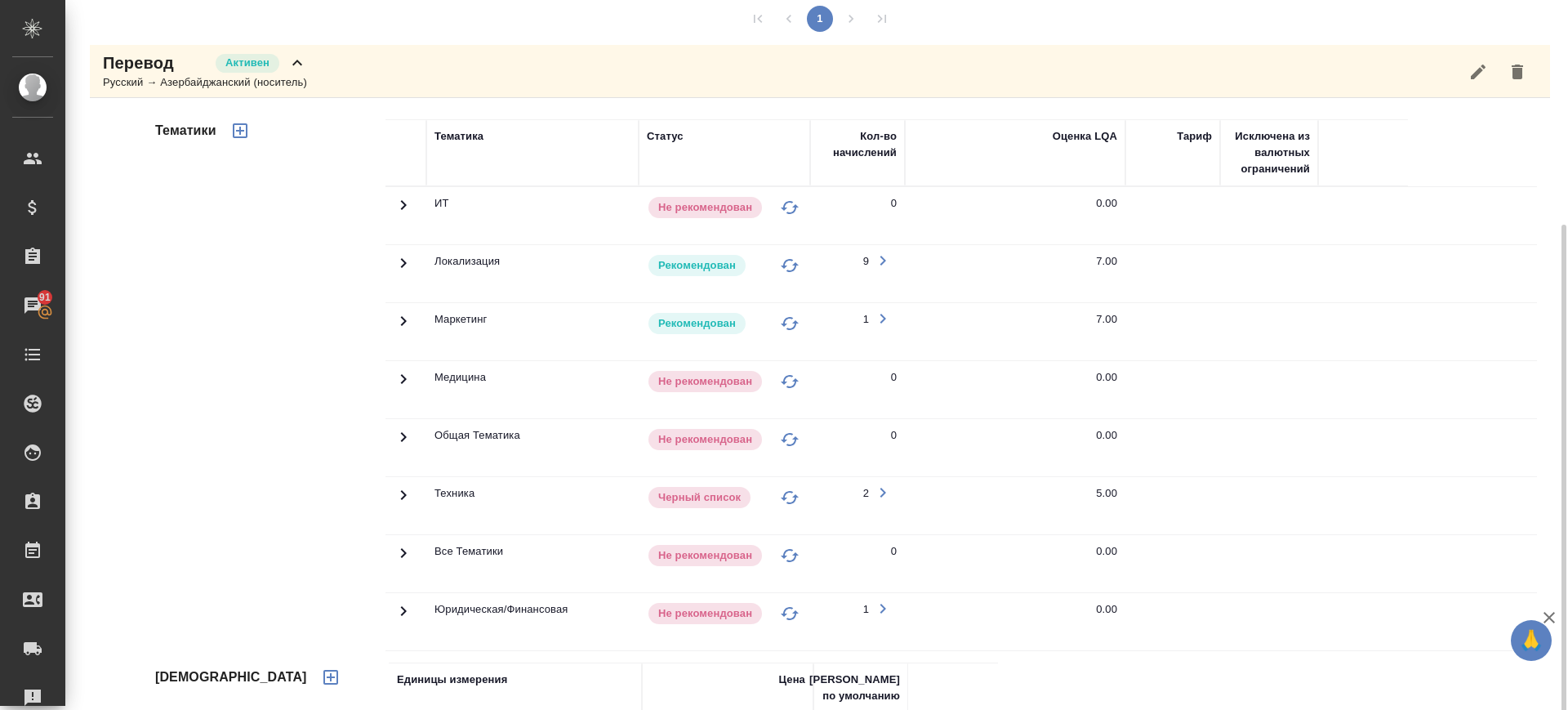
scroll to position [287, 0]
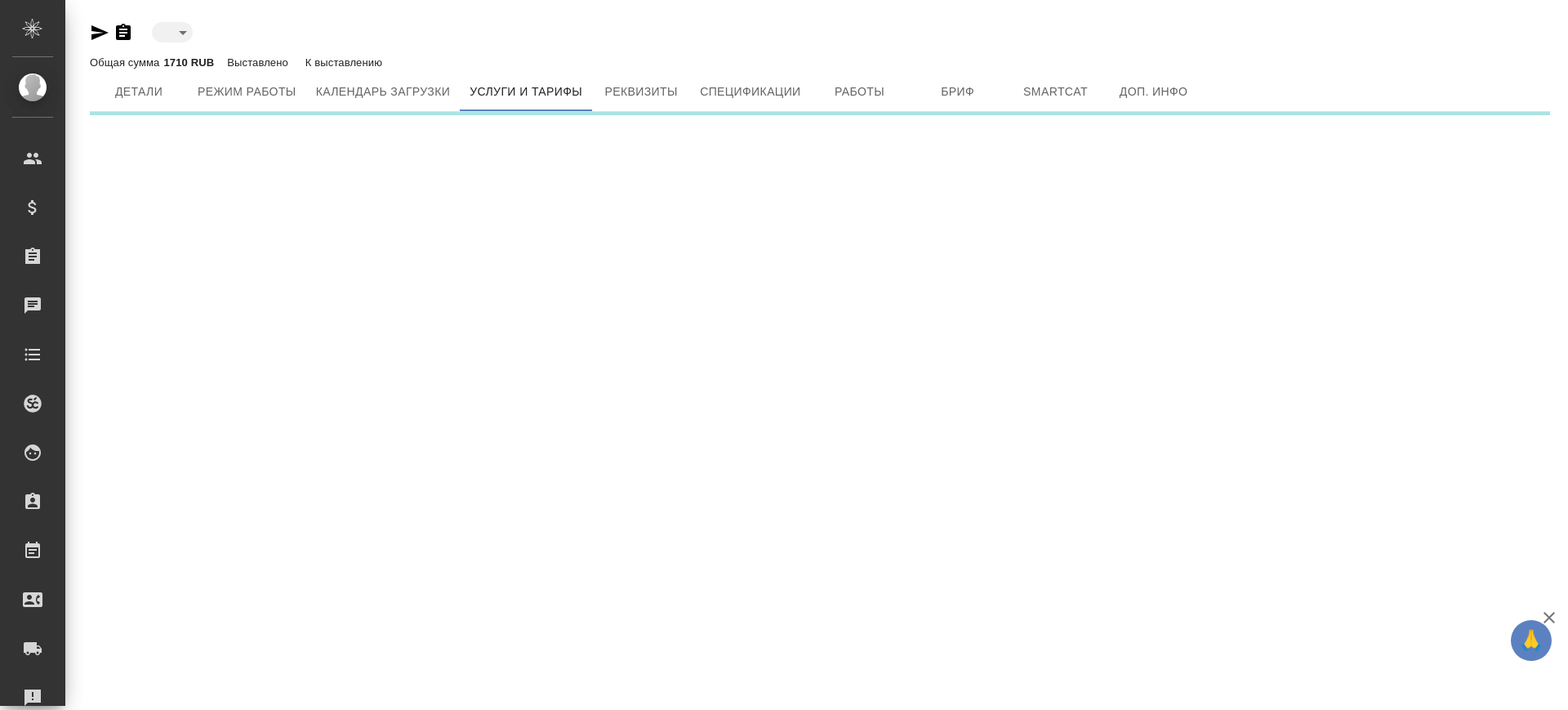
type input "active"
